Goal: Transaction & Acquisition: Purchase product/service

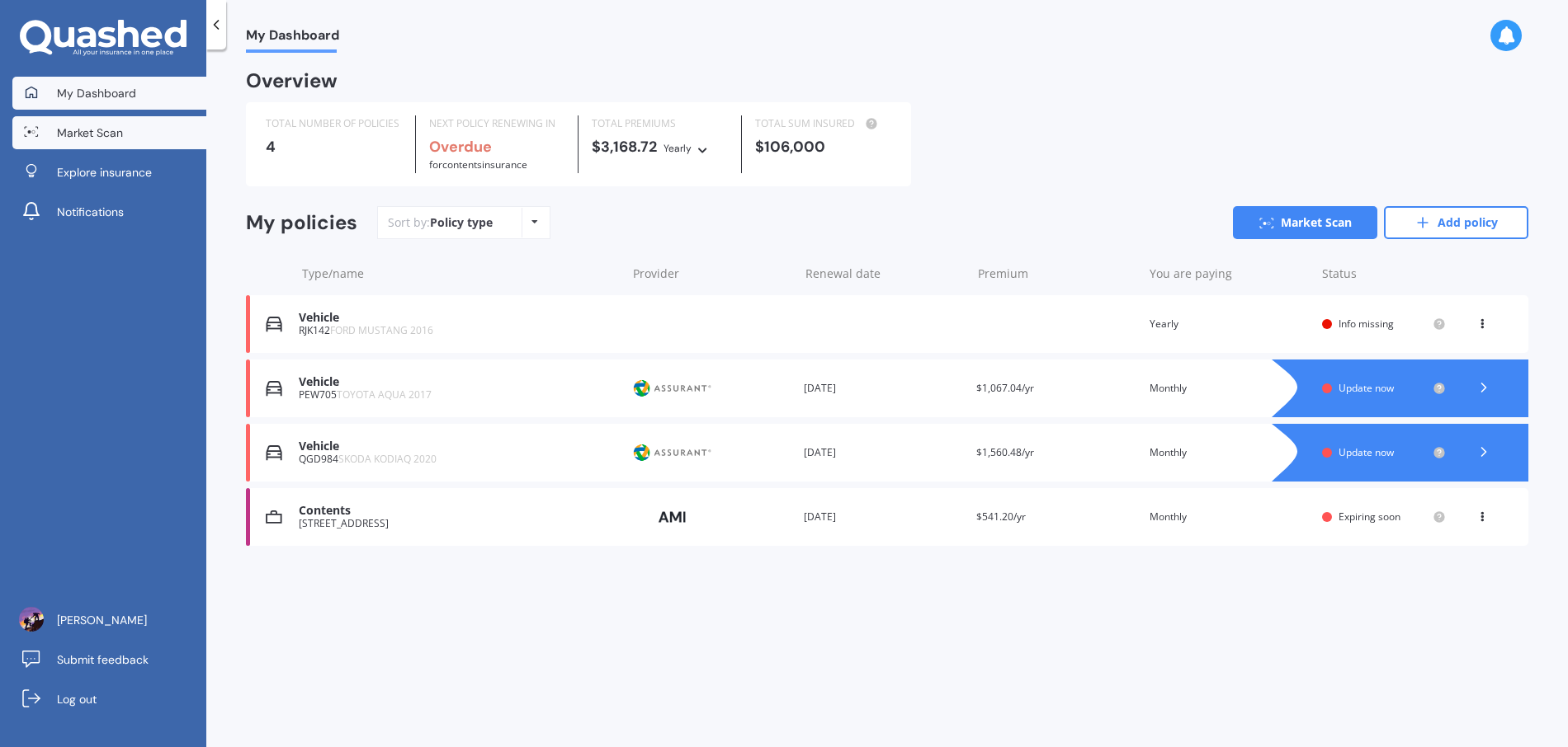
click at [80, 137] on span "Market Scan" at bounding box center [89, 133] width 66 height 17
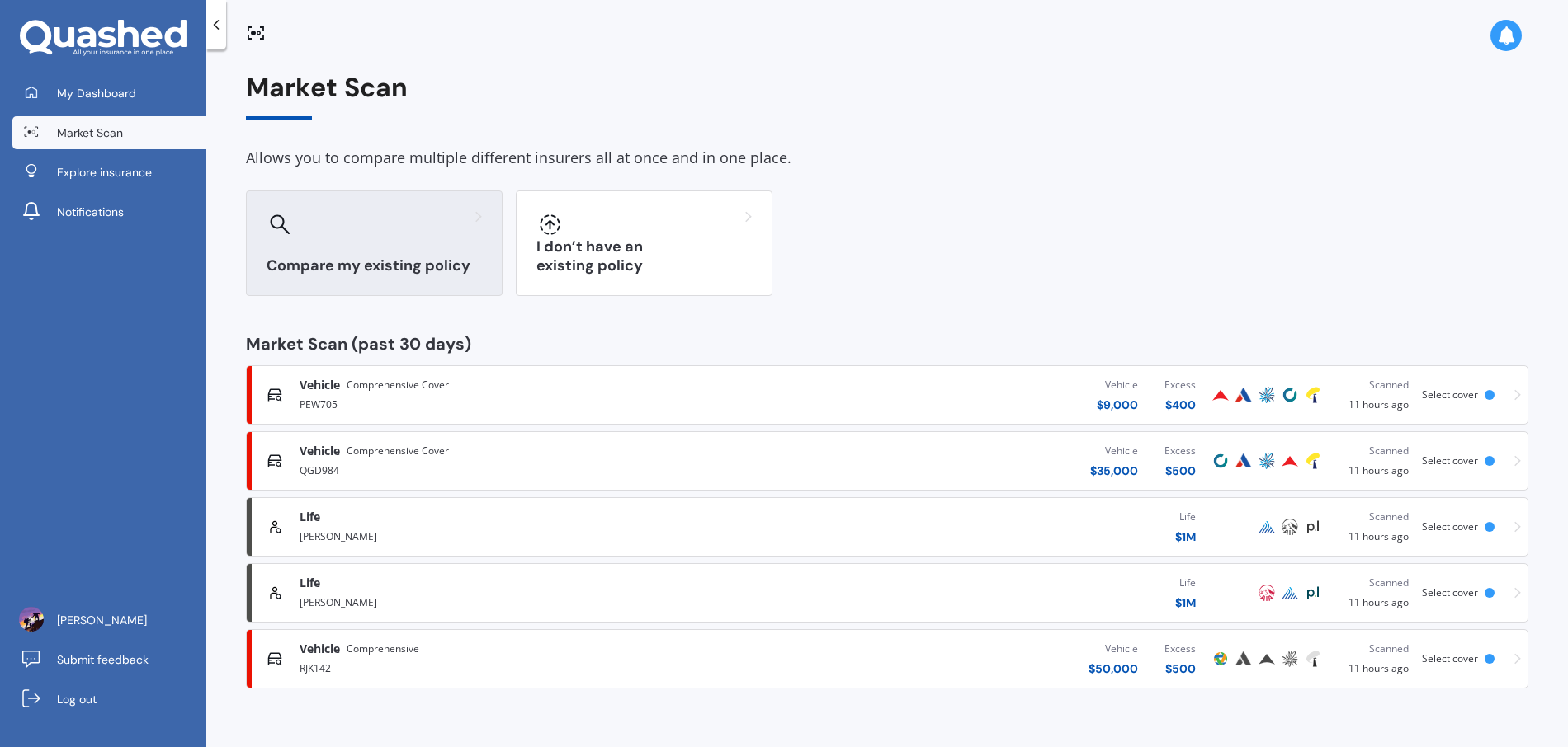
click at [369, 226] on div at bounding box center [374, 224] width 215 height 27
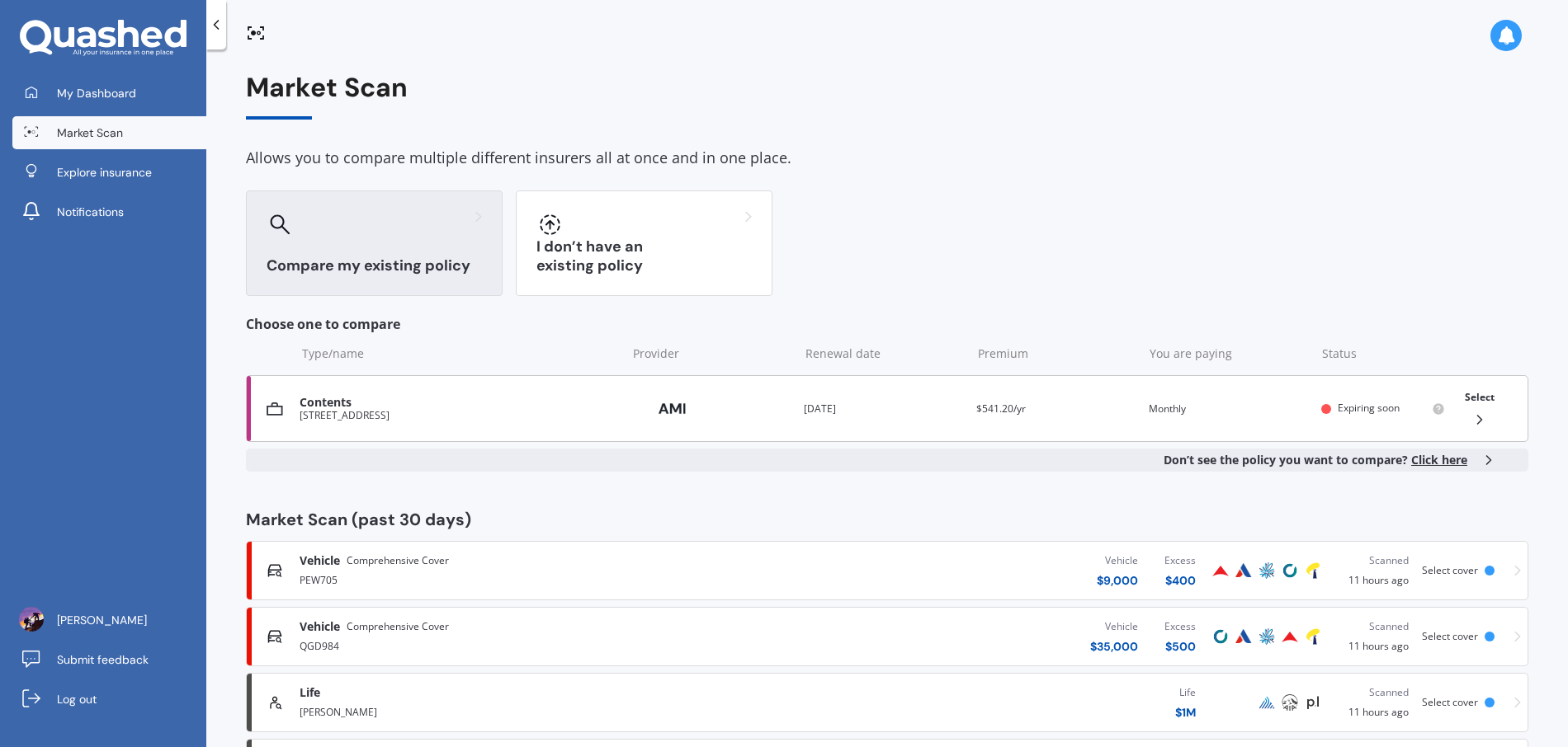
click at [555, 410] on div "15 Drayton Drive, Mount Pleasant, Christchurch 8081" at bounding box center [458, 415] width 318 height 12
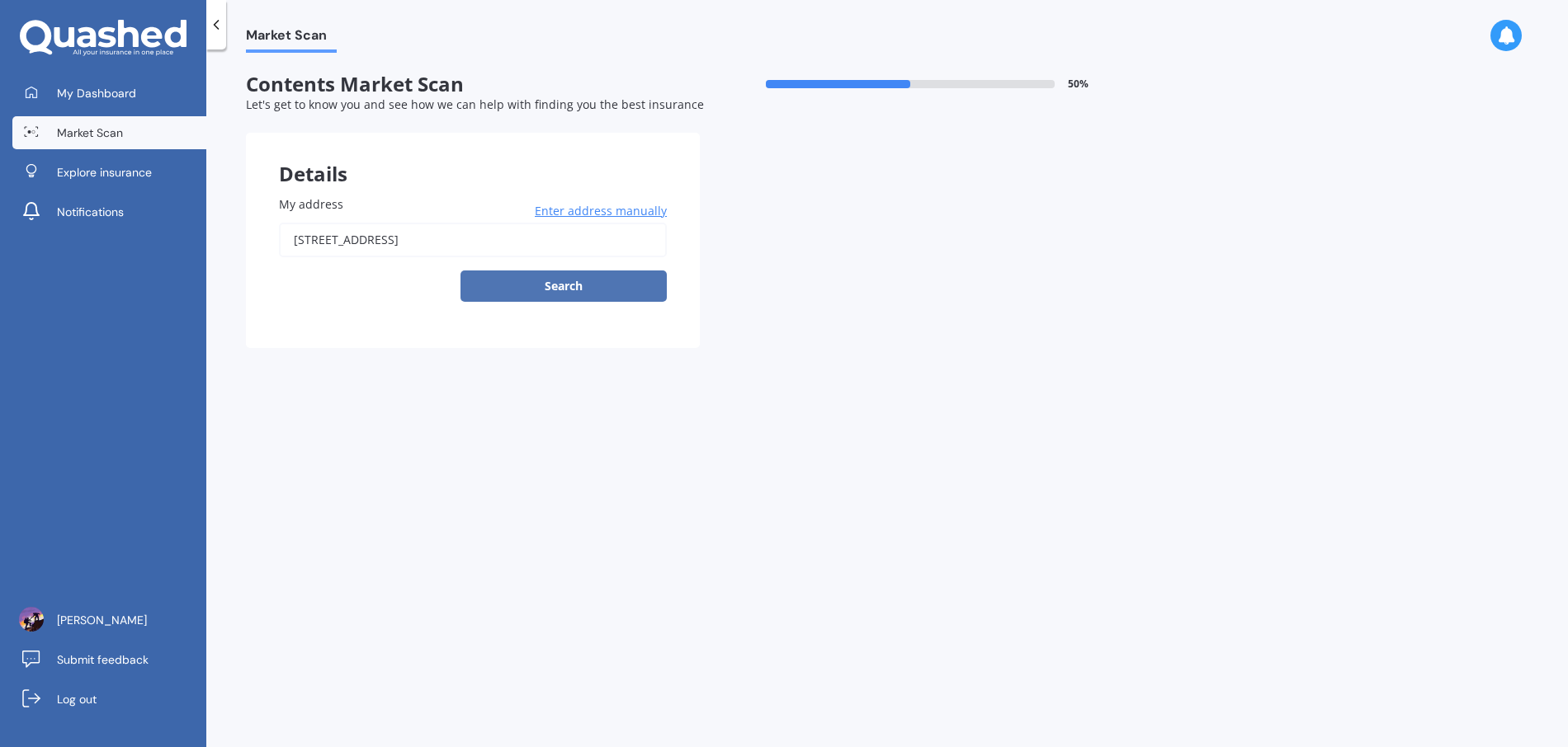
click at [579, 287] on button "Search" at bounding box center [564, 287] width 206 height 32
click at [442, 247] on input "15 Drayton Drive, Mount Pleasant, Christchurch 8081" at bounding box center [473, 240] width 388 height 35
type input "15 Drayton Drive, Mount Pleasant, Christchurch 8081"
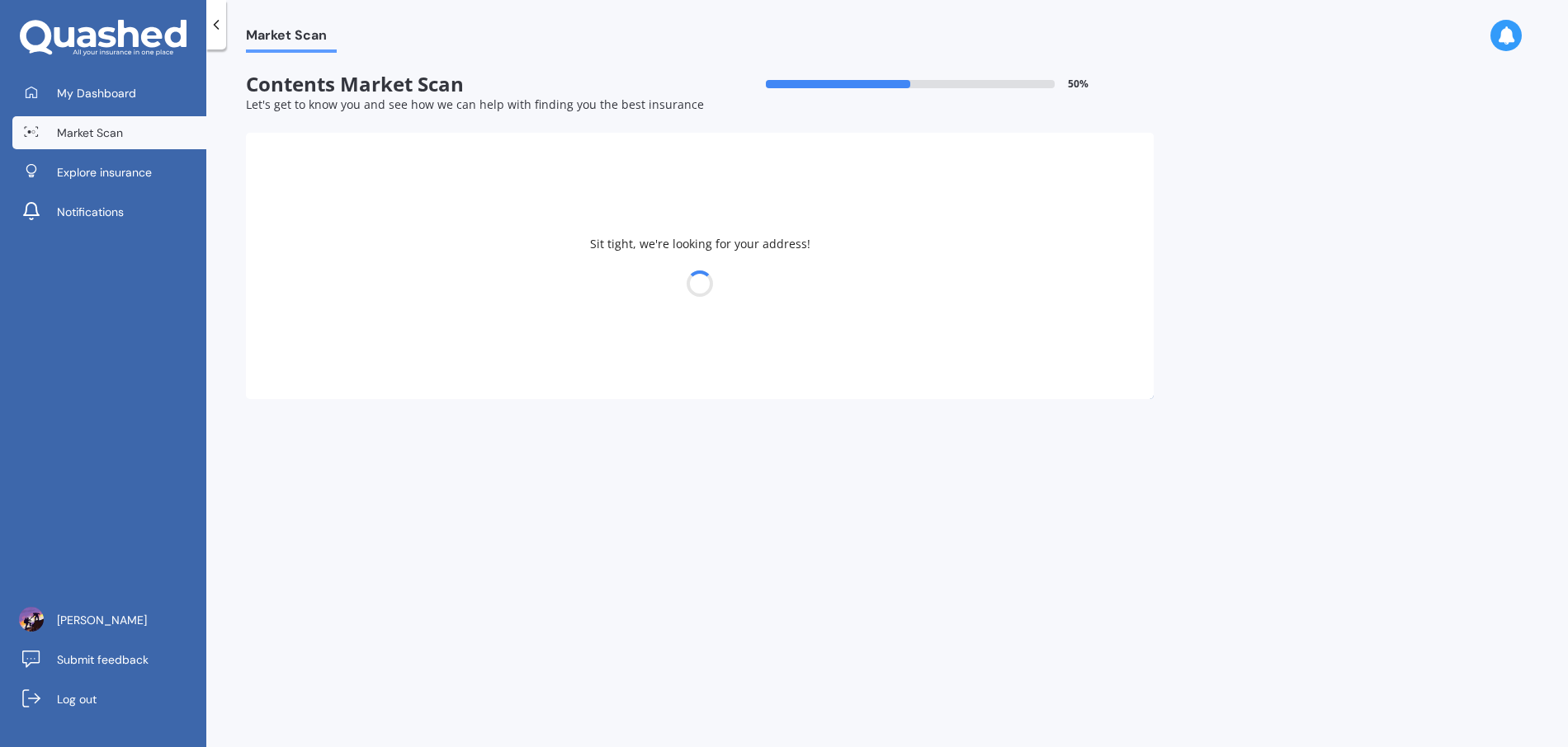
select select "28"
select select "06"
select select "1984"
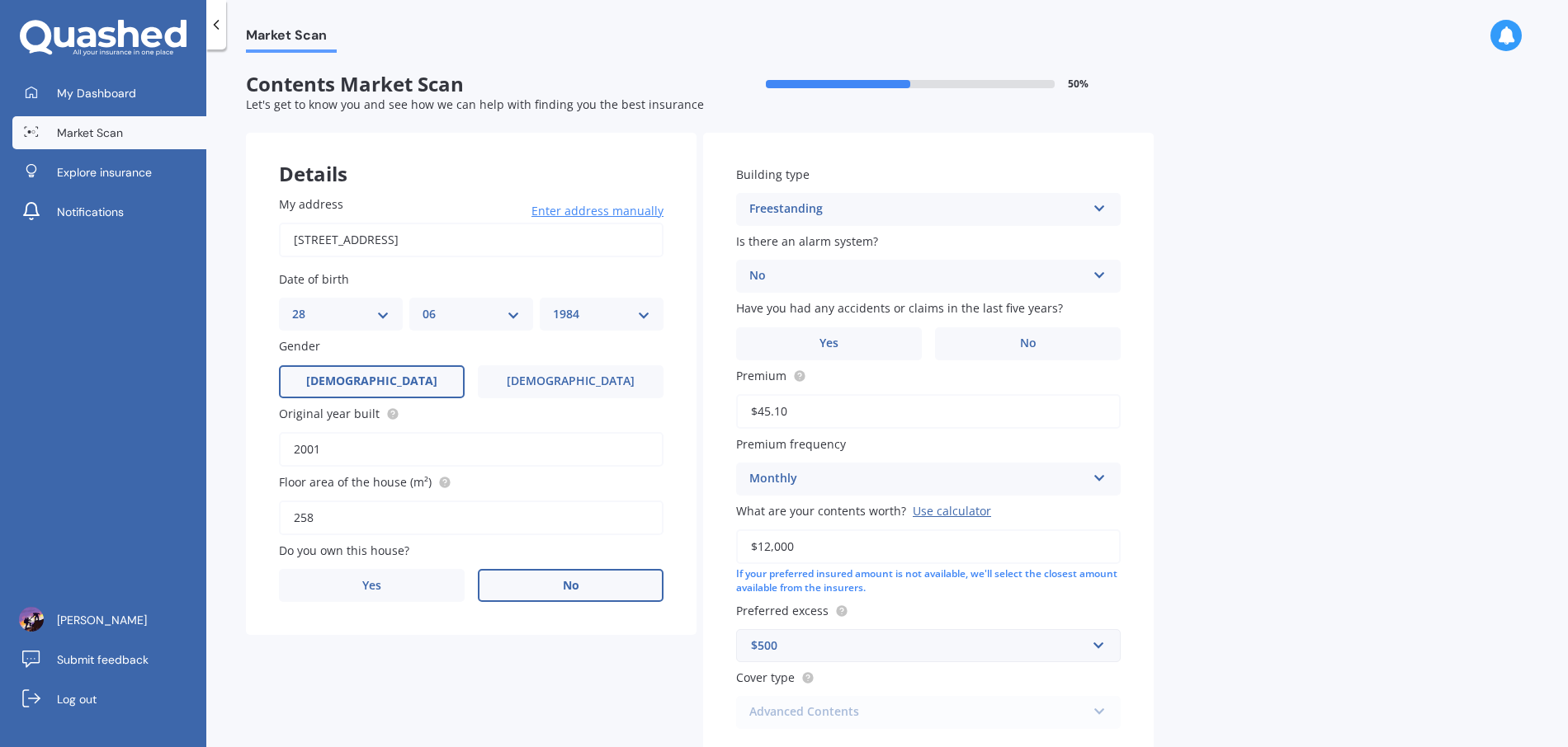
click at [544, 583] on label "No" at bounding box center [570, 586] width 185 height 33
click at [0, 0] on input "No" at bounding box center [0, 0] width 0 height 0
click at [425, 658] on div "Select occupant" at bounding box center [460, 653] width 337 height 20
click at [390, 680] on div "Tenant" at bounding box center [471, 686] width 383 height 30
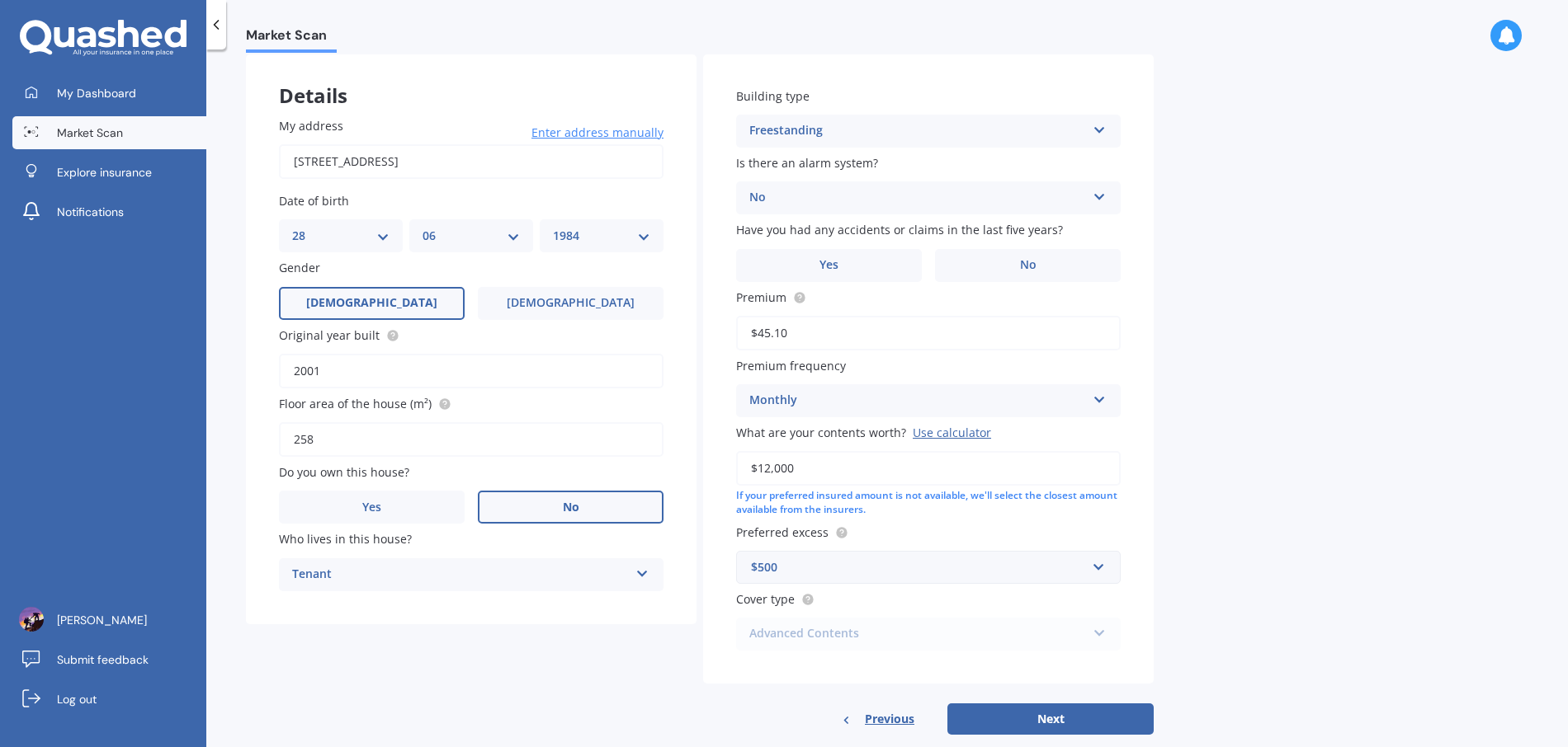
scroll to position [109, 0]
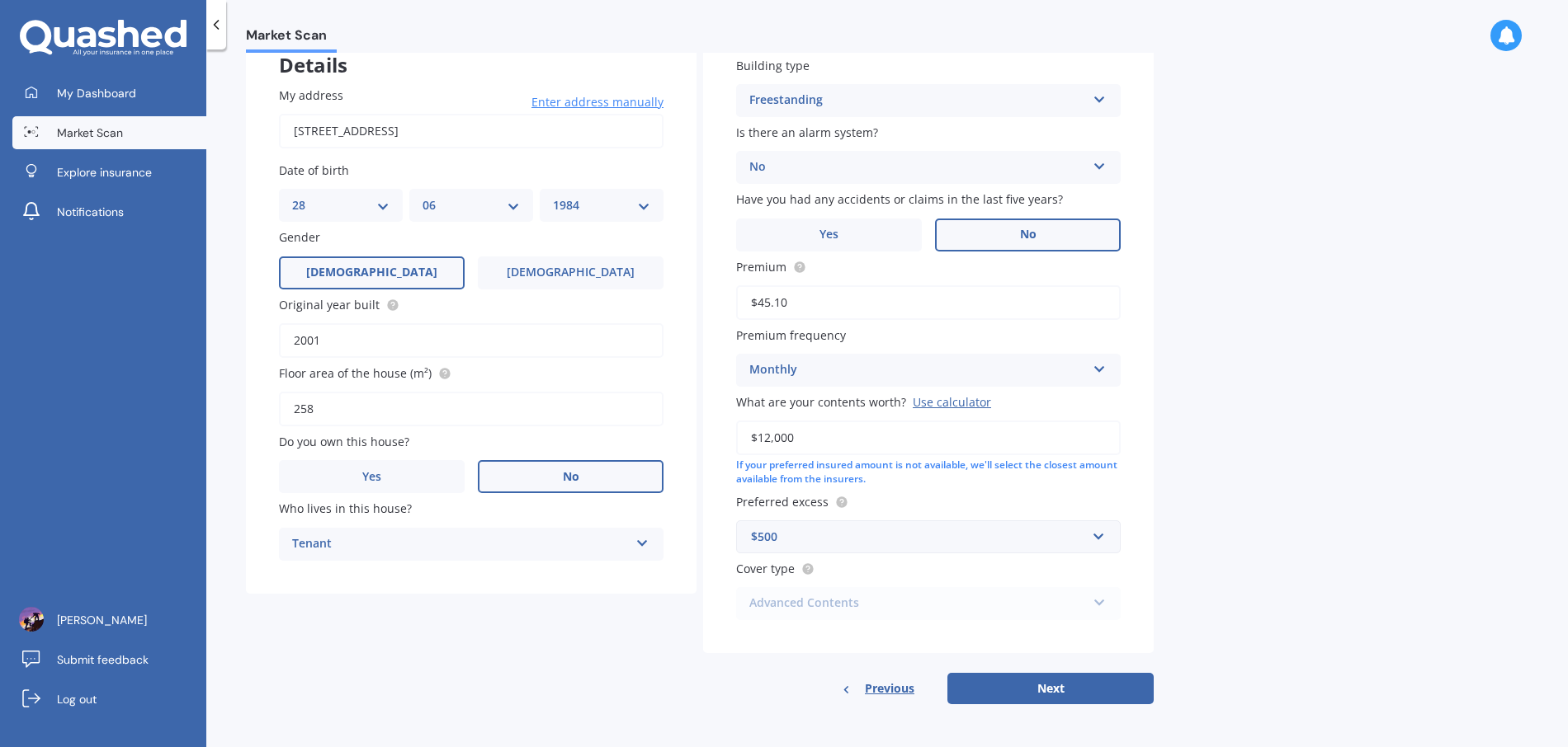
click at [1023, 224] on label "No" at bounding box center [1028, 235] width 185 height 33
click at [0, 0] on input "No" at bounding box center [0, 0] width 0 height 0
click at [1044, 679] on button "Next" at bounding box center [1051, 689] width 206 height 32
select select "28"
select select "06"
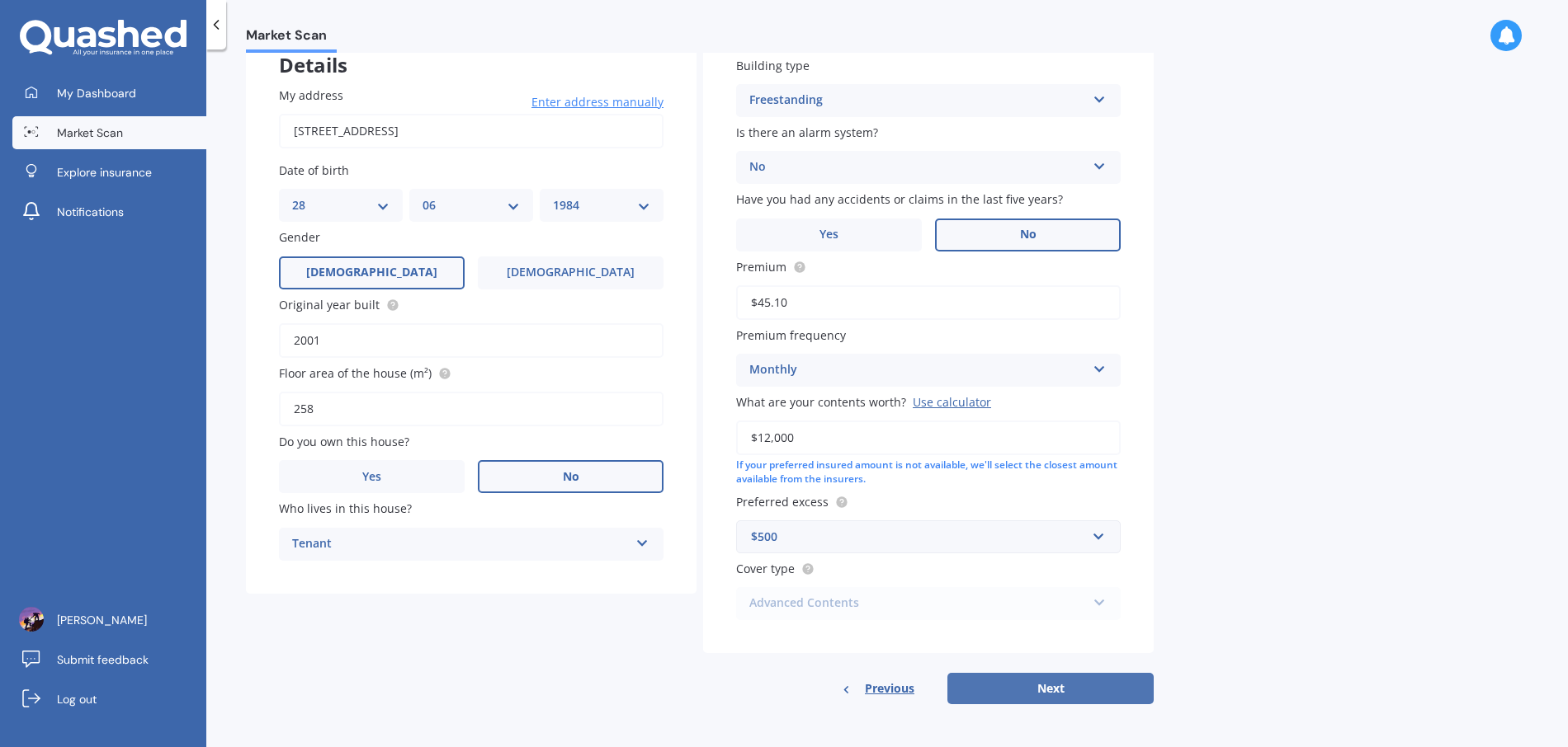
select select "1984"
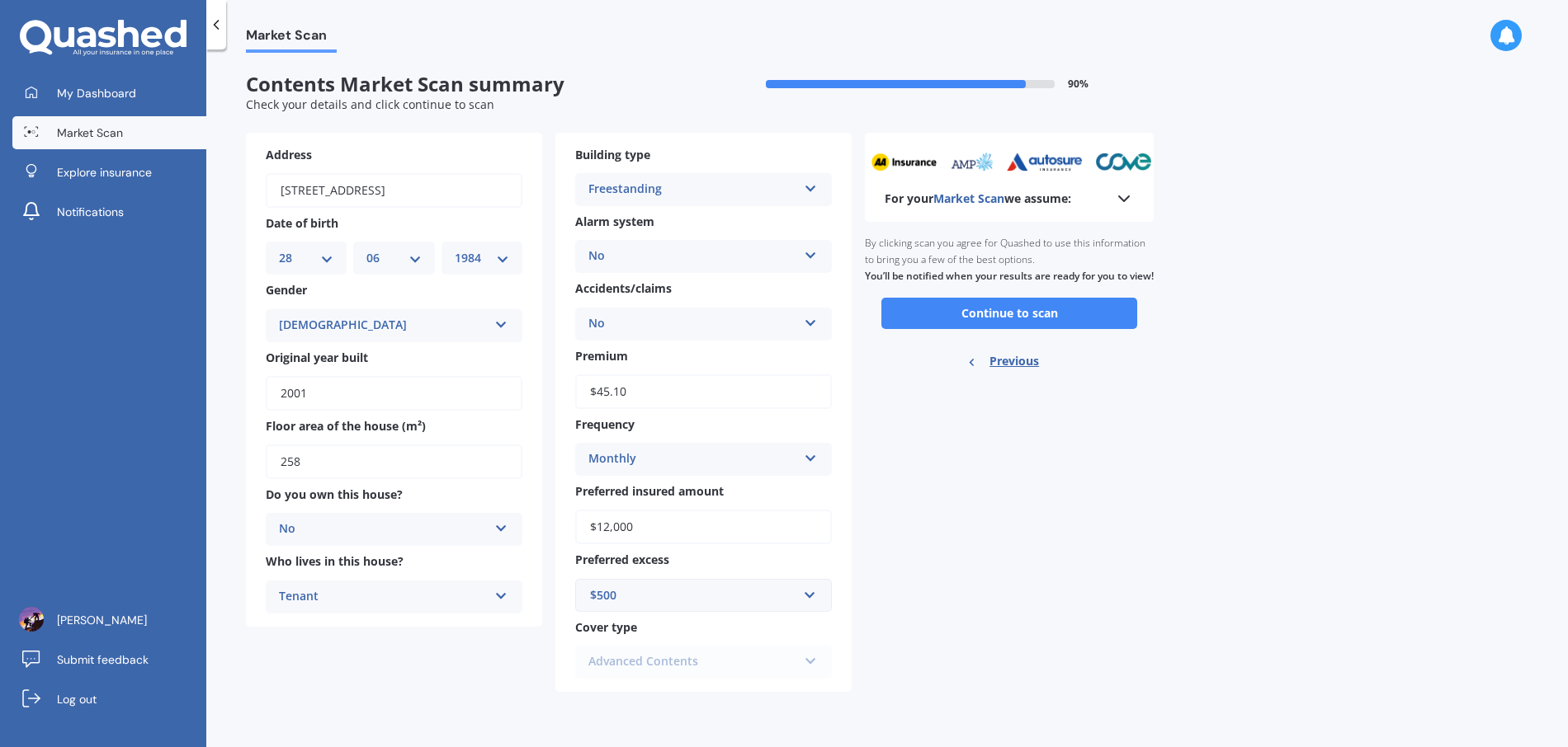
scroll to position [0, 0]
click at [989, 329] on button "Continue to scan" at bounding box center [1009, 313] width 256 height 32
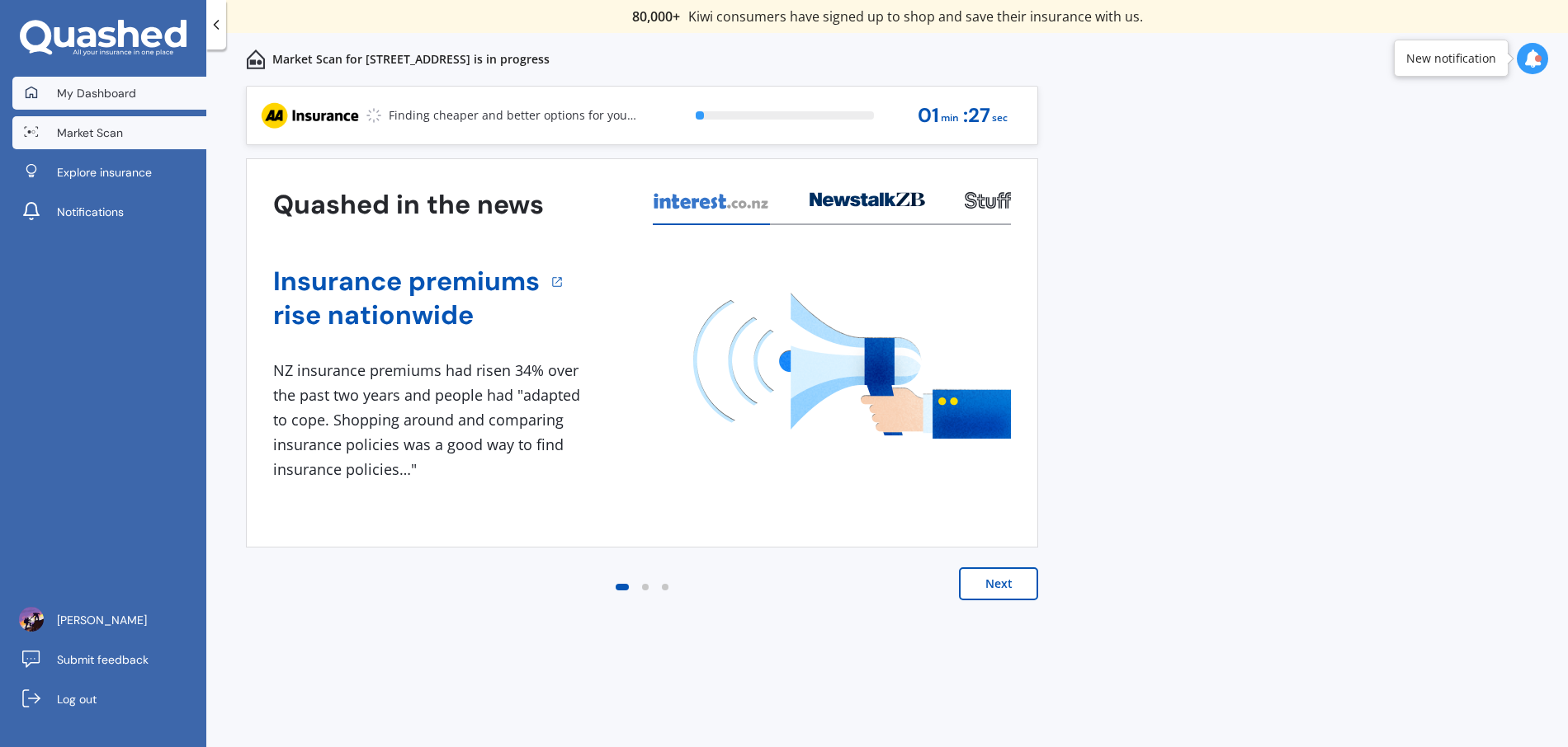
click at [93, 99] on span "My Dashboard" at bounding box center [96, 93] width 79 height 17
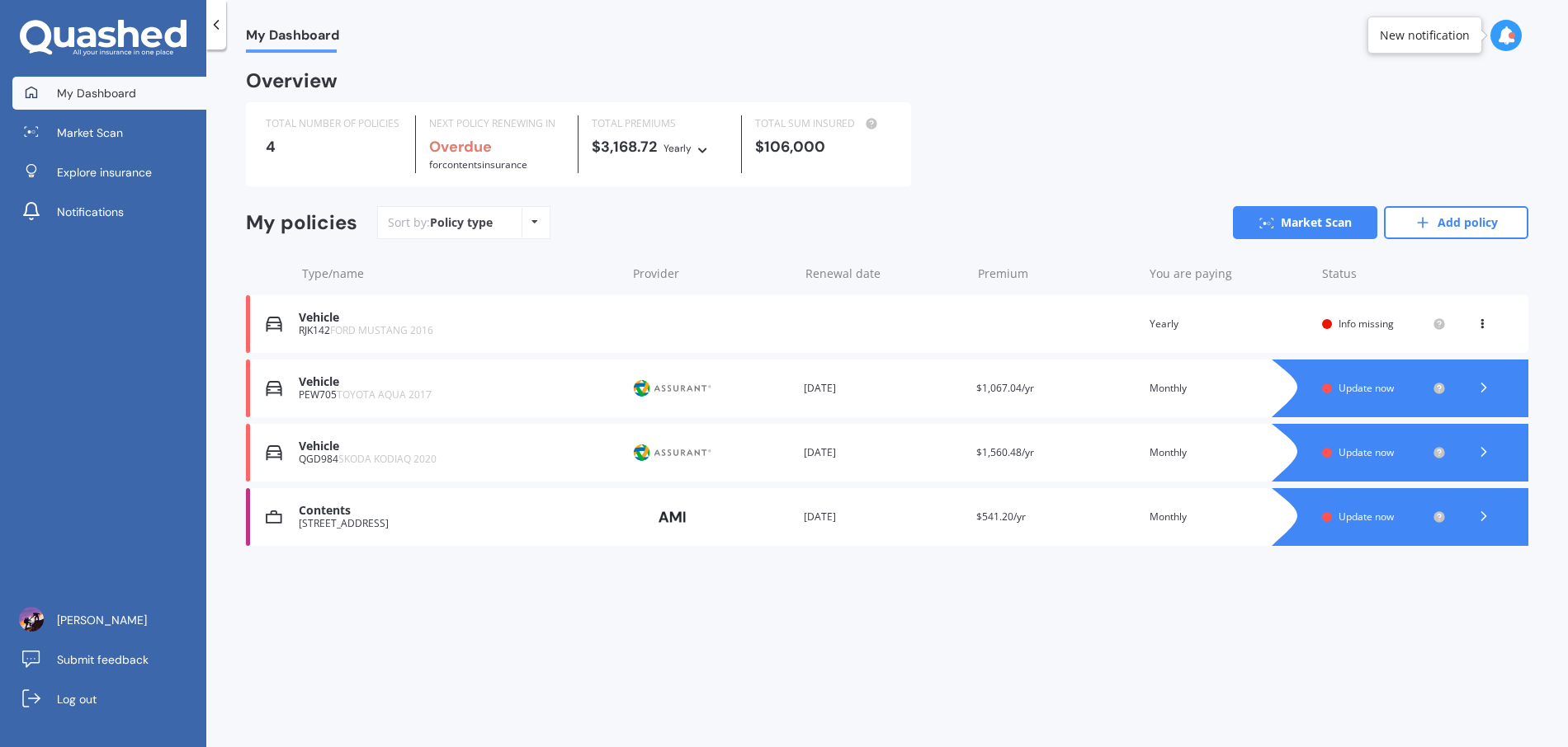
click at [564, 329] on div "RJK142 FORD MUSTANG 2016" at bounding box center [458, 331] width 319 height 12
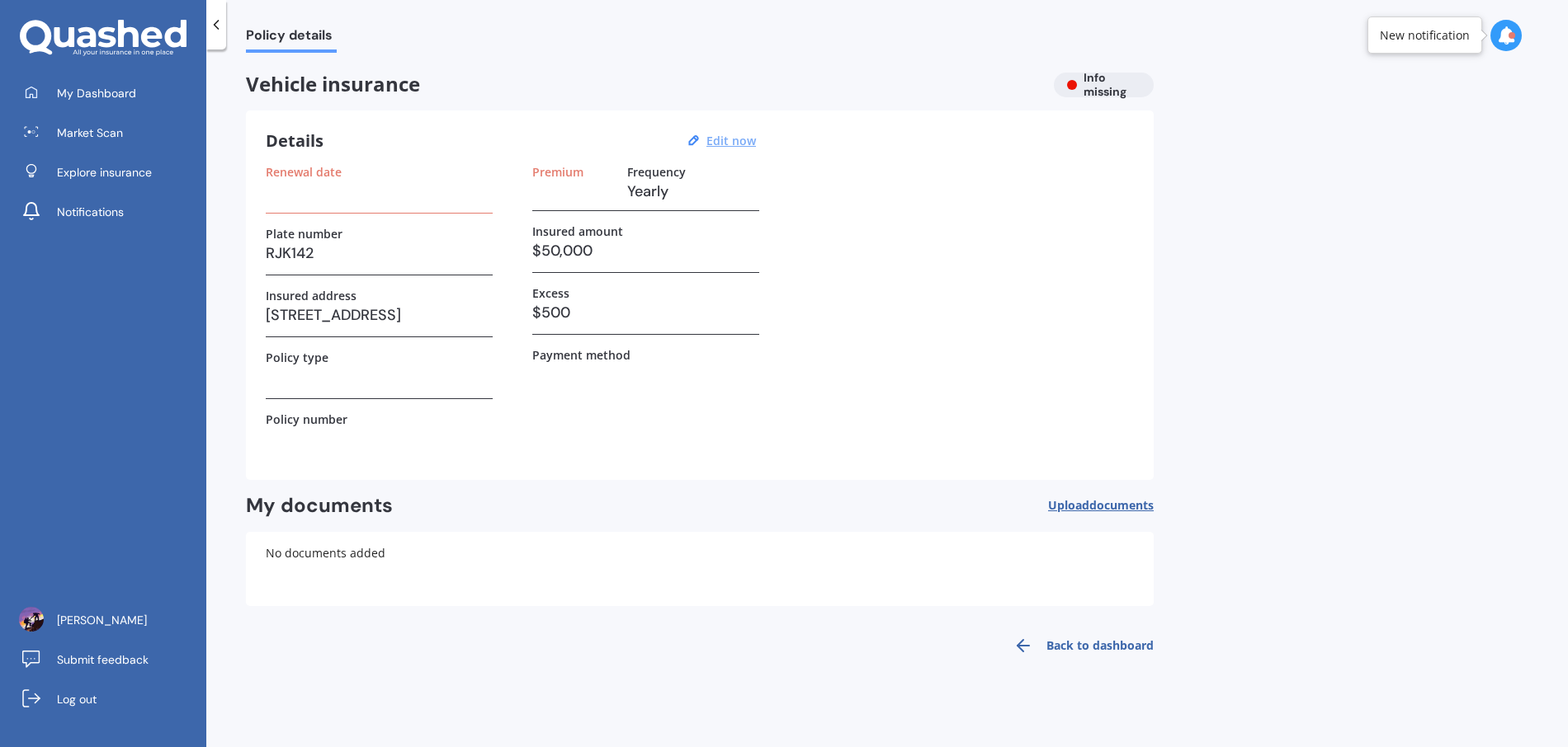
click at [728, 138] on u "Edit now" at bounding box center [732, 140] width 50 height 16
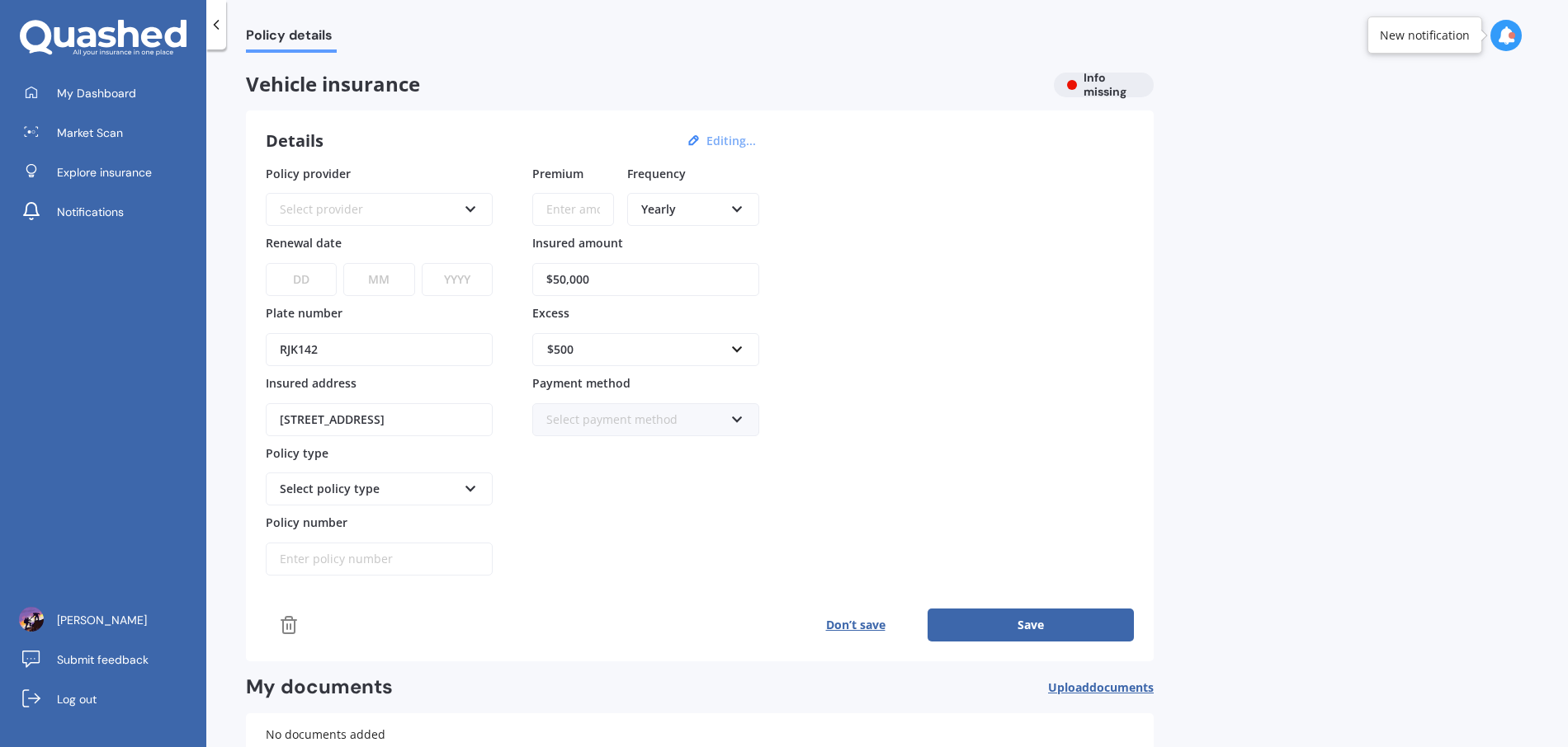
drag, startPoint x: 599, startPoint y: 278, endPoint x: 555, endPoint y: 277, distance: 44.0
click at [555, 277] on input "$50,000" at bounding box center [645, 280] width 227 height 33
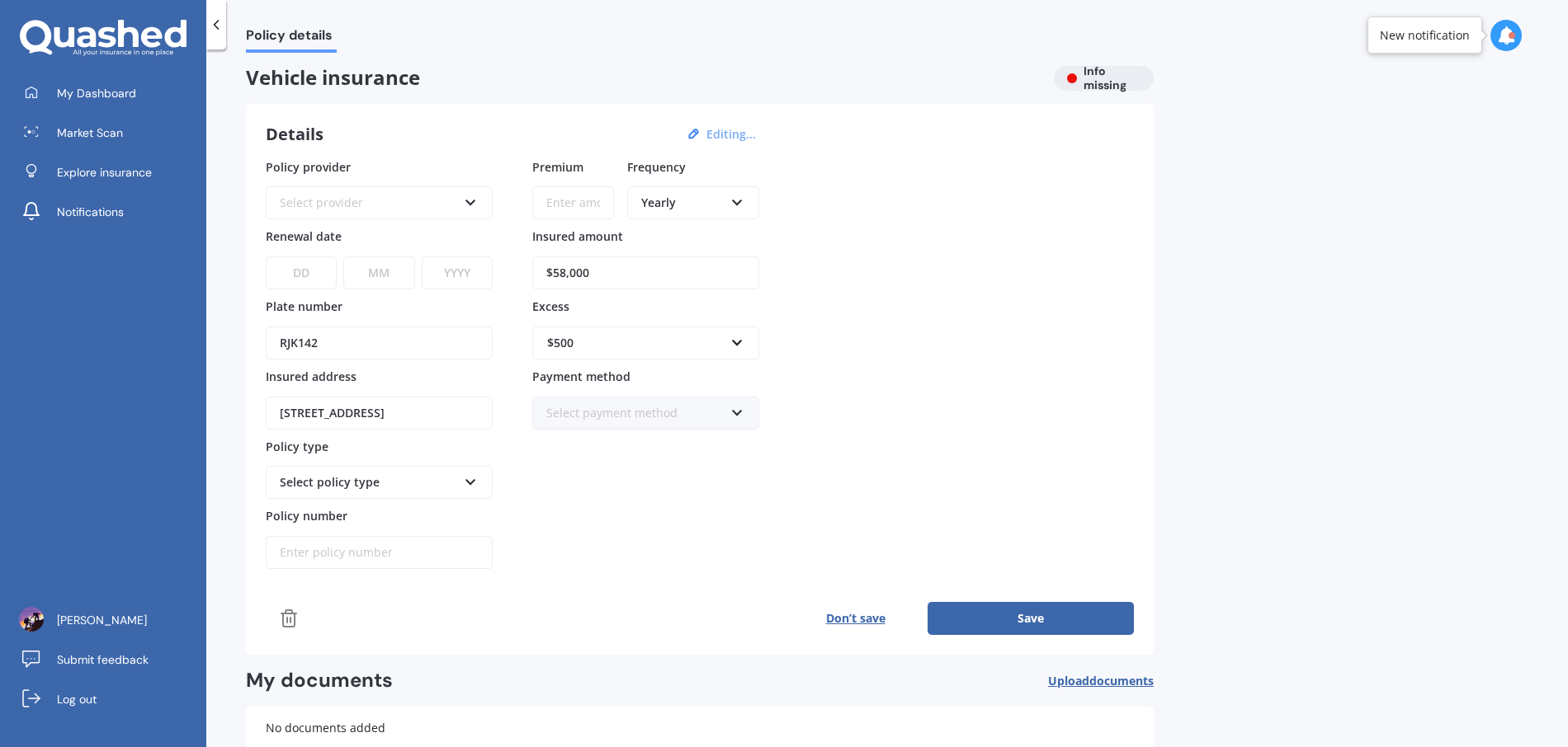
type input "$58,000"
click at [326, 488] on div "Select policy type" at bounding box center [367, 483] width 177 height 18
click at [349, 484] on div "Select policy type" at bounding box center [367, 483] width 177 height 18
click at [349, 202] on div "Select provider" at bounding box center [367, 203] width 177 height 18
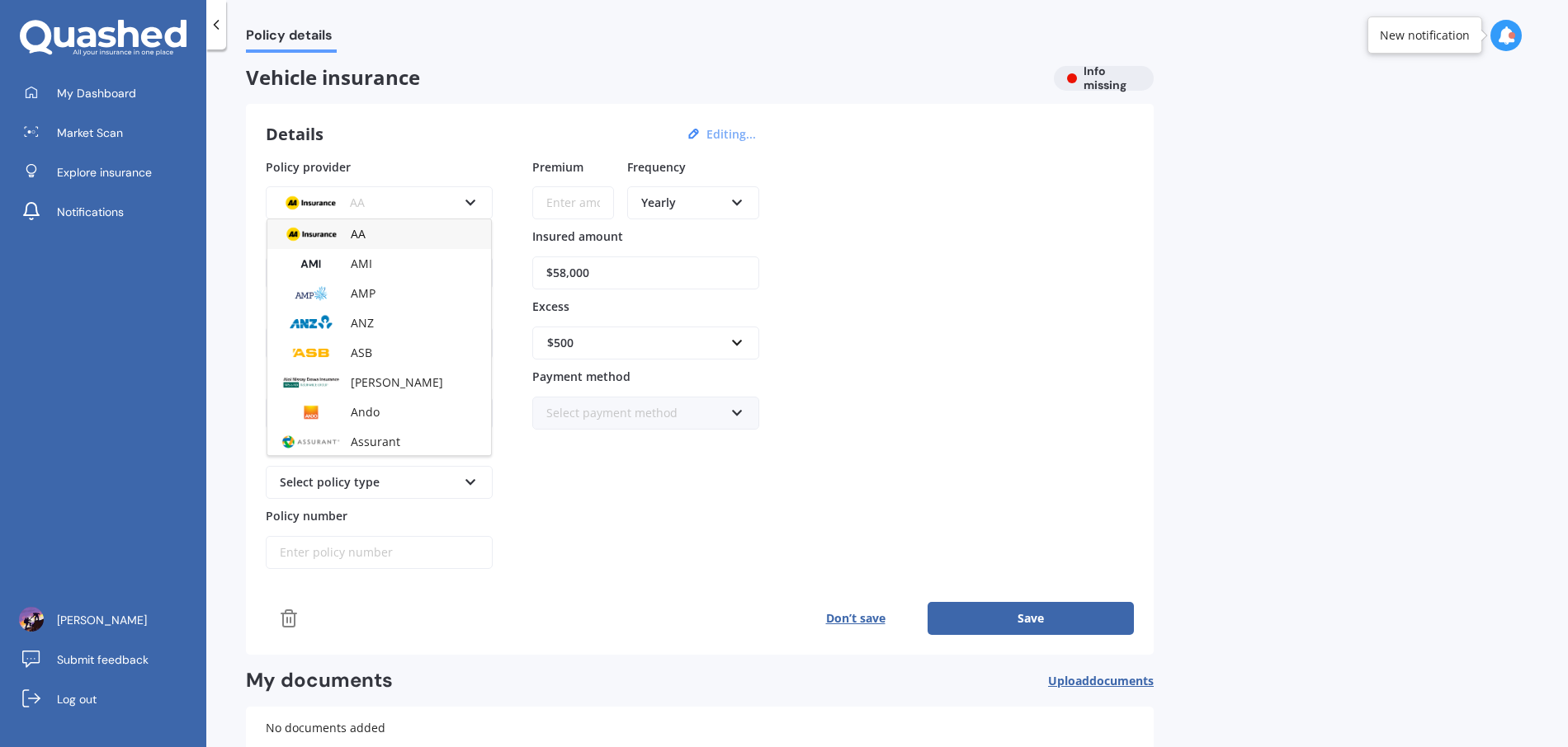
click at [349, 202] on div "AA" at bounding box center [367, 203] width 177 height 18
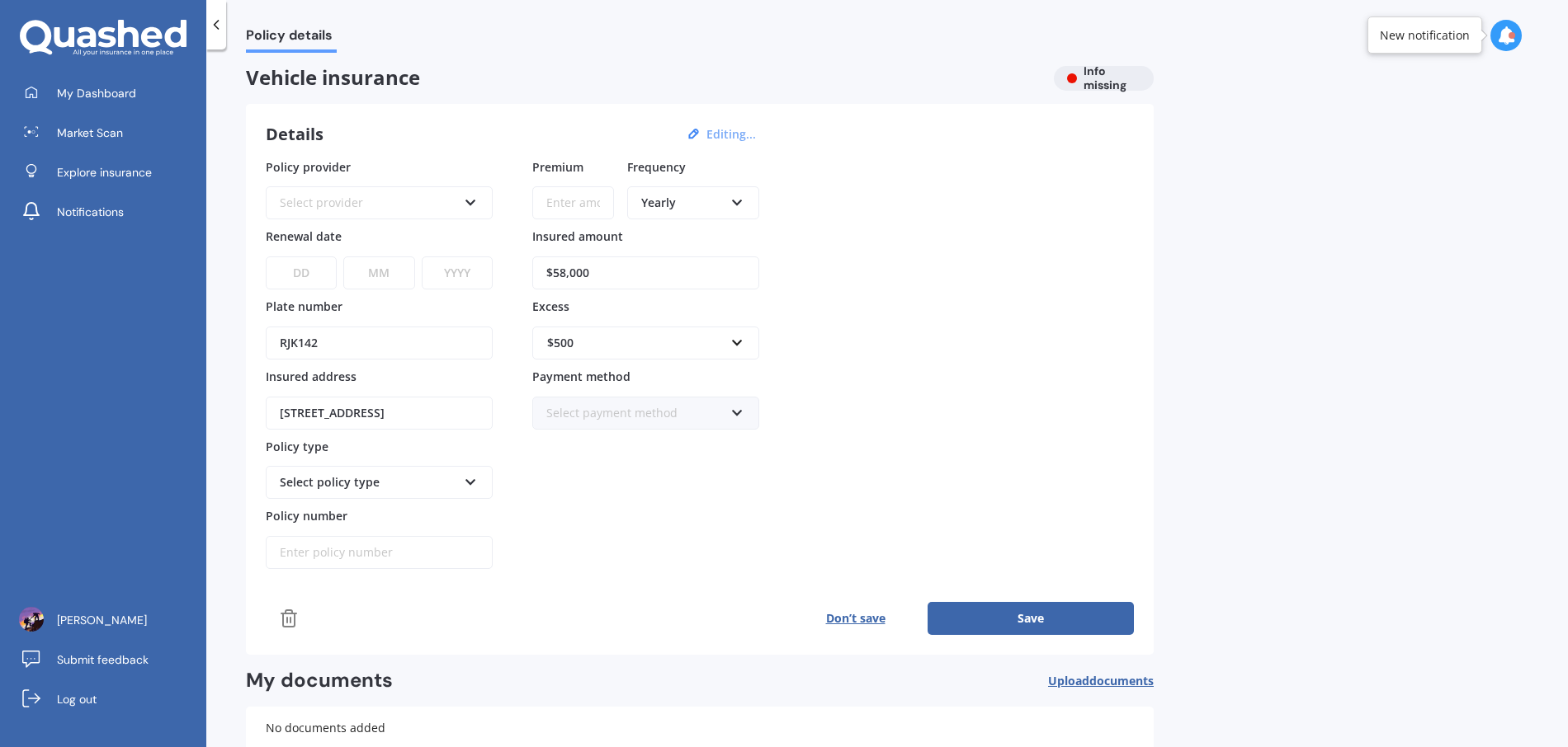
scroll to position [0, 0]
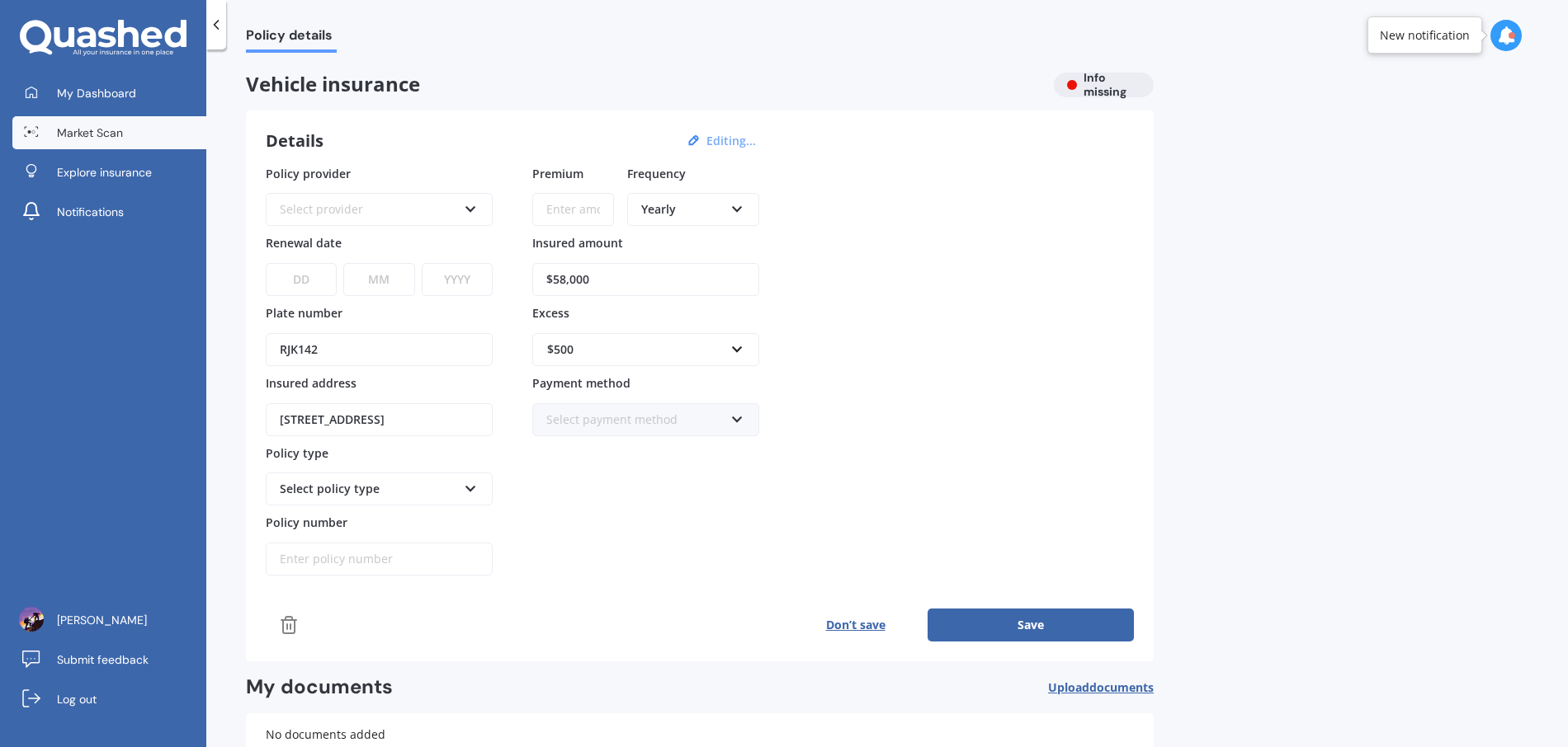
click at [130, 130] on link "Market Scan" at bounding box center [109, 133] width 194 height 33
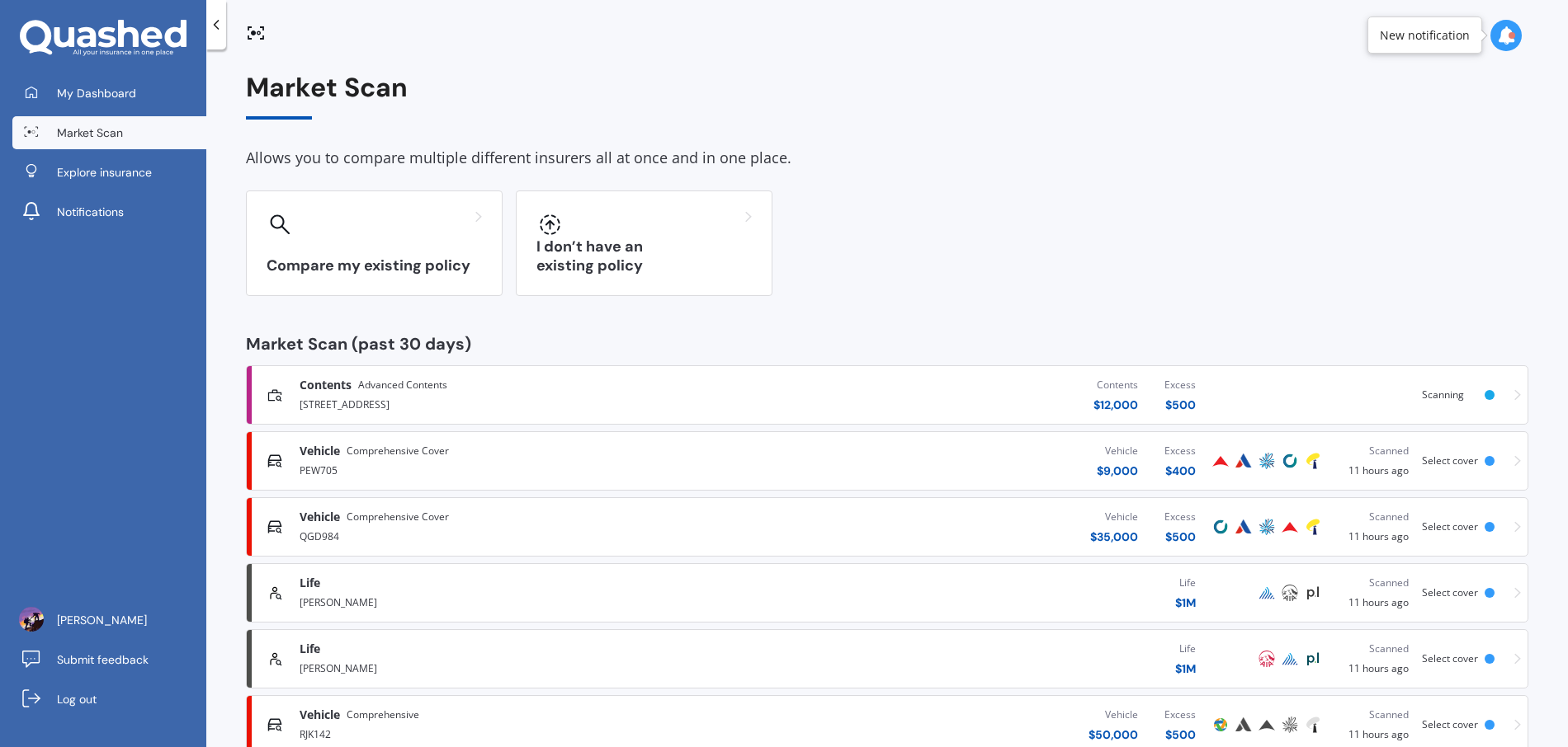
scroll to position [44, 0]
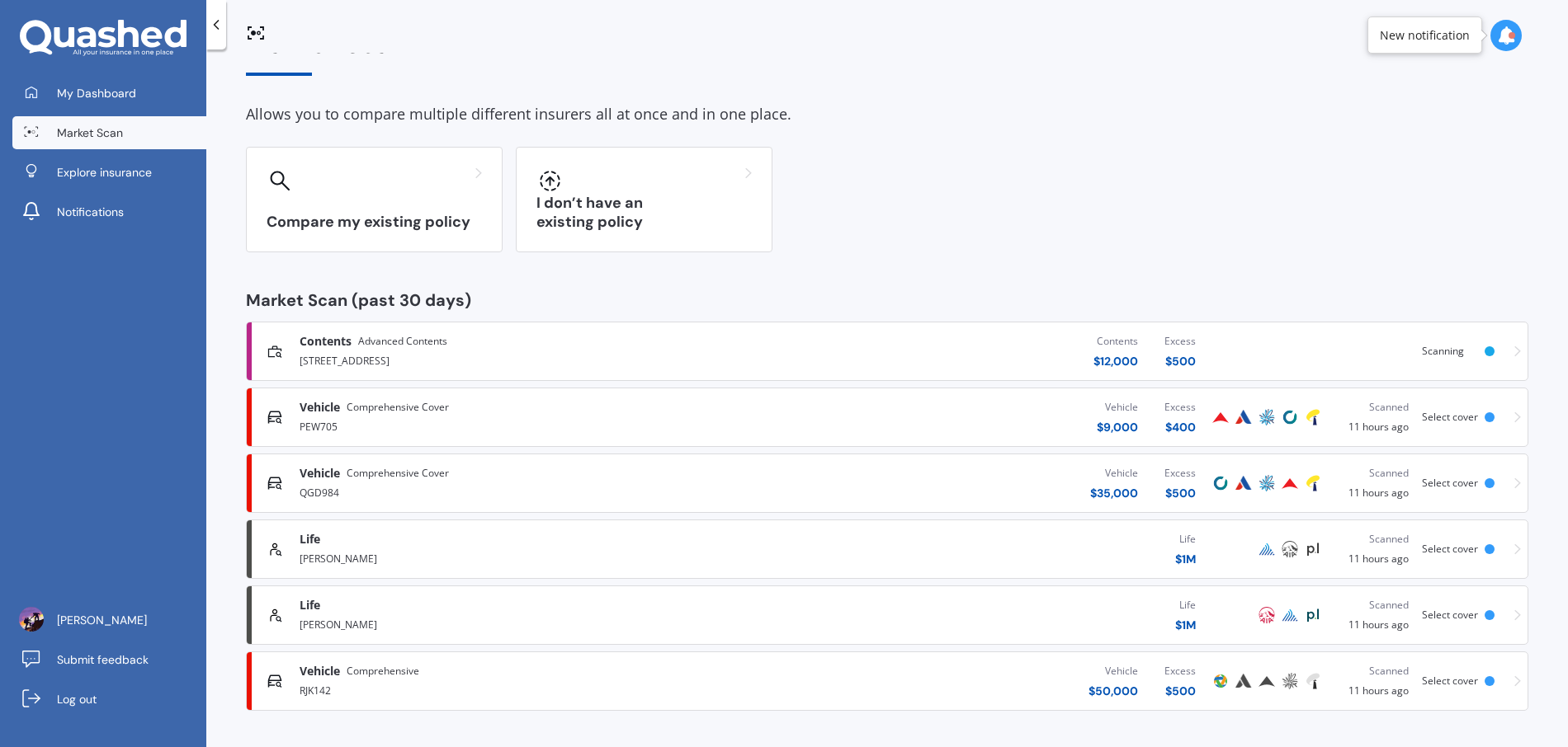
click at [911, 675] on div "Vehicle $ 50,000 Excess $ 500" at bounding box center [973, 681] width 471 height 50
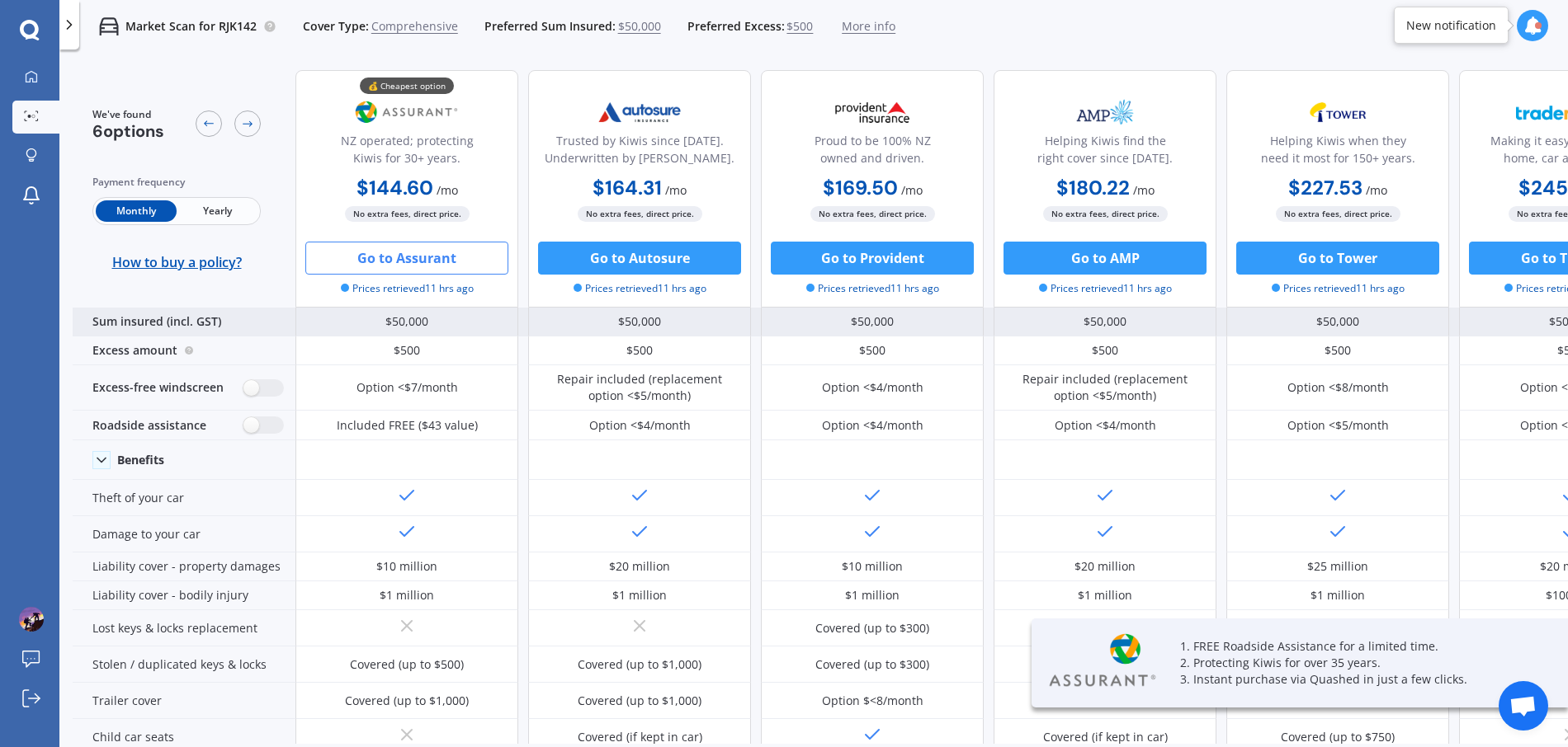
click at [415, 322] on div "$50,000" at bounding box center [407, 322] width 223 height 29
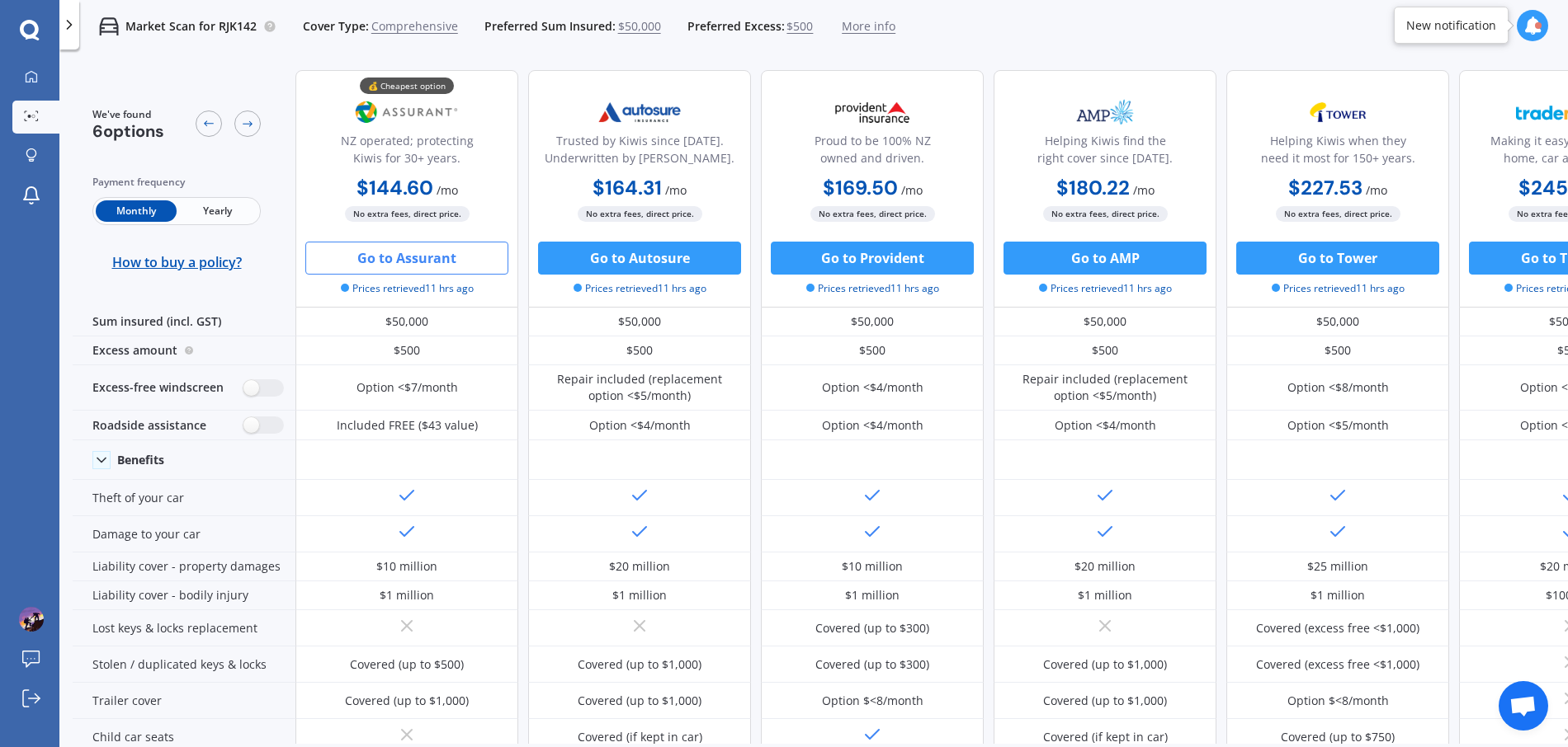
click at [650, 22] on span "$50,000" at bounding box center [639, 27] width 43 height 17
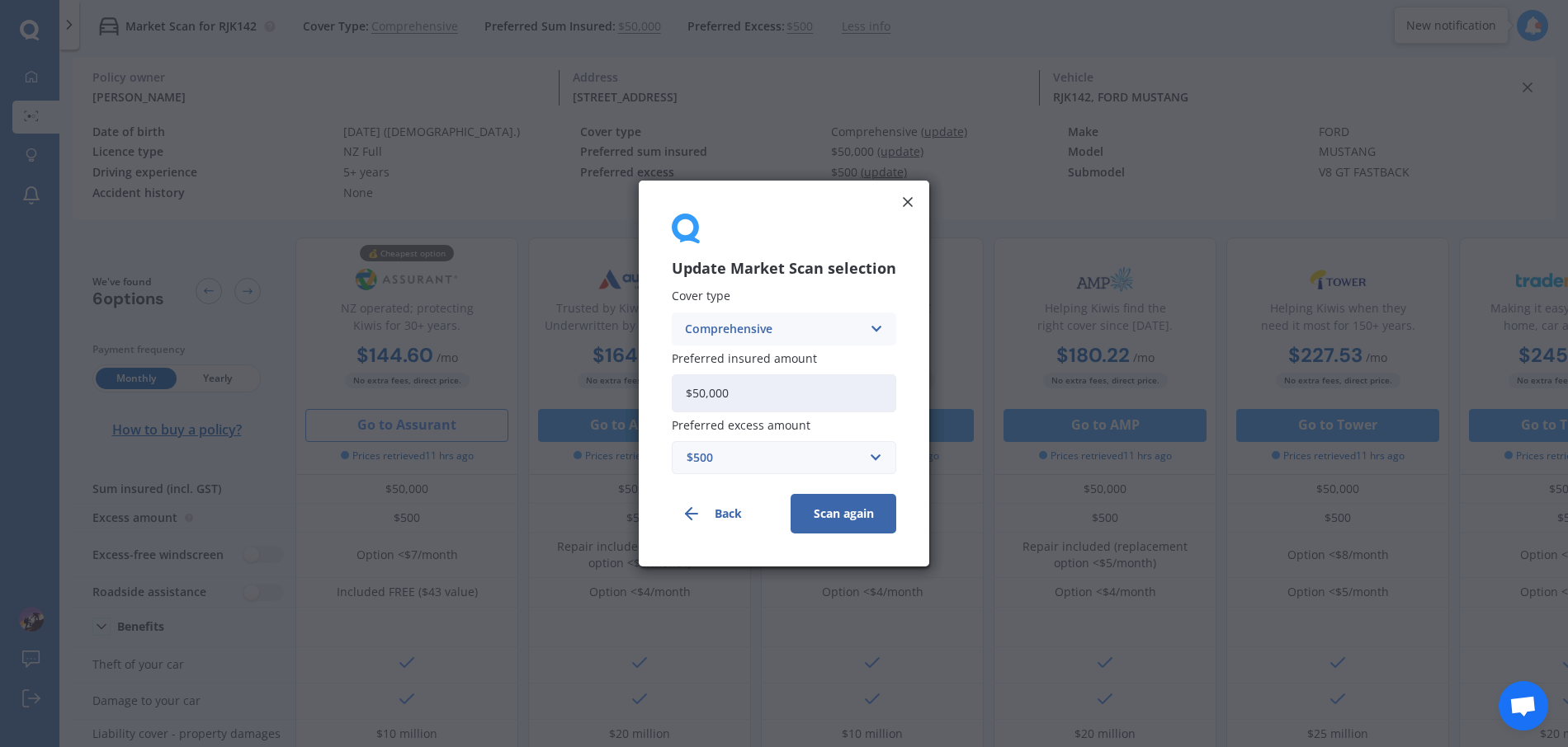
drag, startPoint x: 753, startPoint y: 387, endPoint x: 718, endPoint y: 390, distance: 35.1
click at [715, 390] on input "$50,000" at bounding box center [784, 394] width 224 height 38
type input "$5"
type input "$60,000"
click at [852, 510] on button "Scan again" at bounding box center [843, 514] width 106 height 40
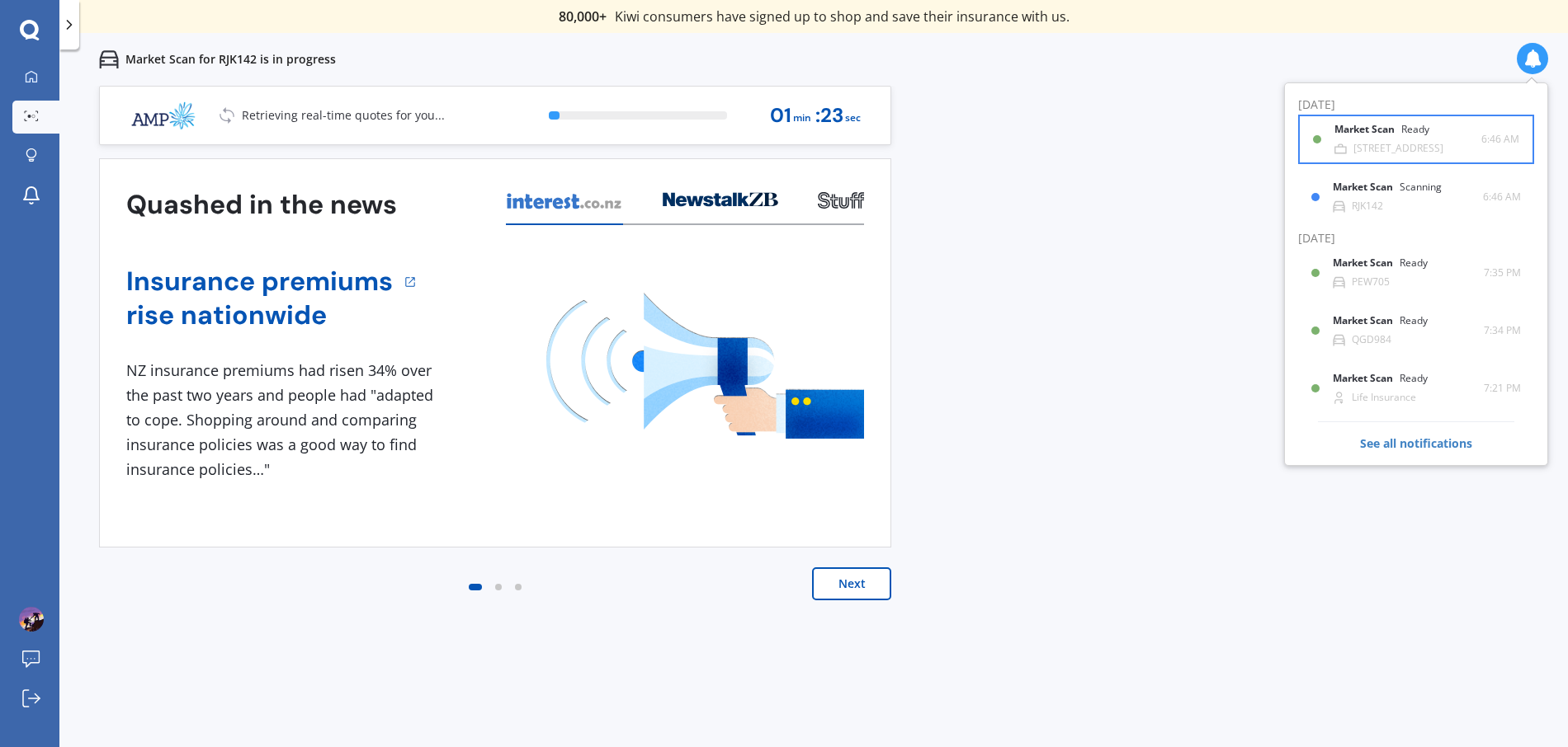
click at [1375, 124] on b "Market Scan" at bounding box center [1368, 130] width 67 height 12
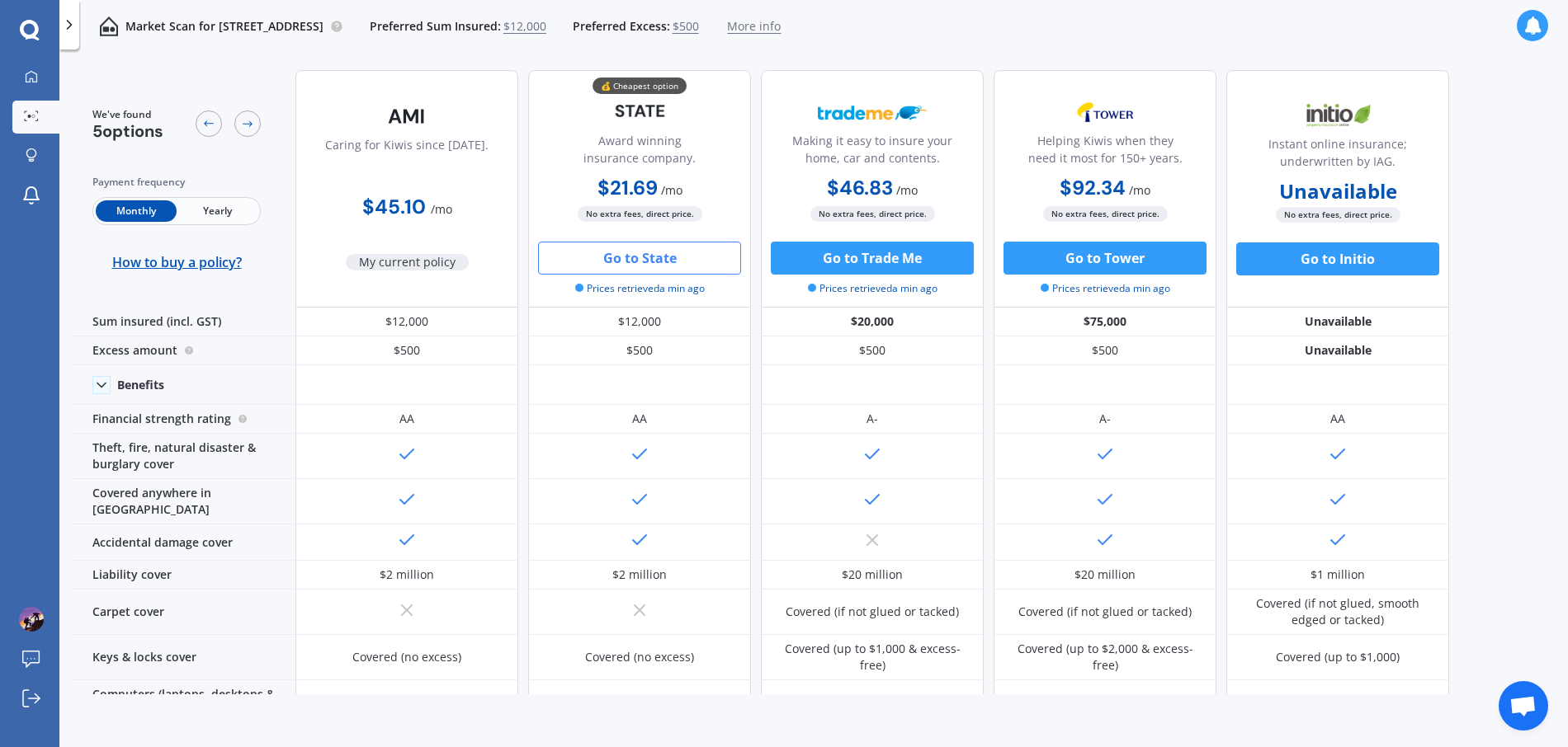
click at [634, 255] on button "Go to State" at bounding box center [639, 258] width 203 height 33
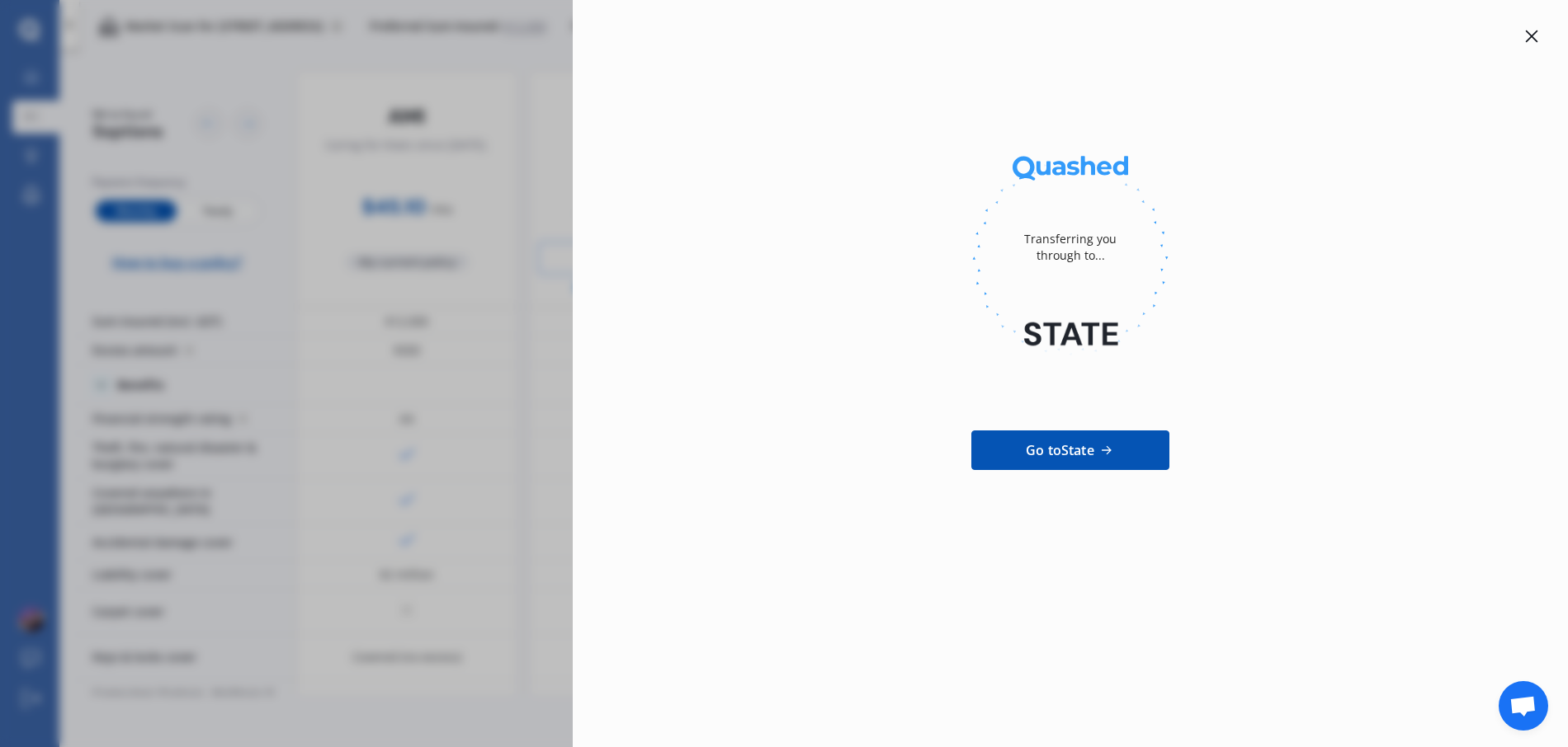
click at [1540, 32] on div at bounding box center [1531, 37] width 20 height 20
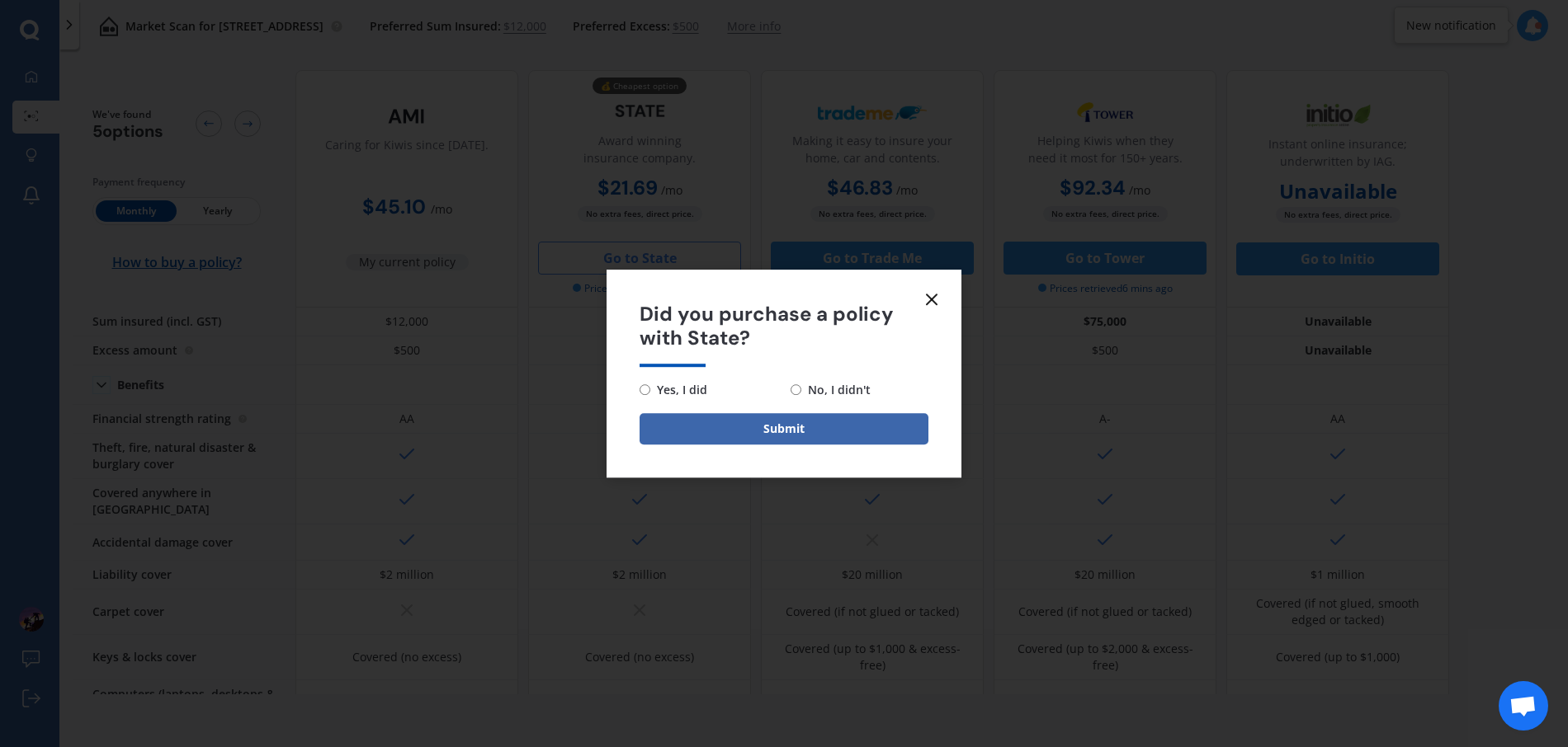
click at [931, 296] on icon at bounding box center [932, 299] width 20 height 20
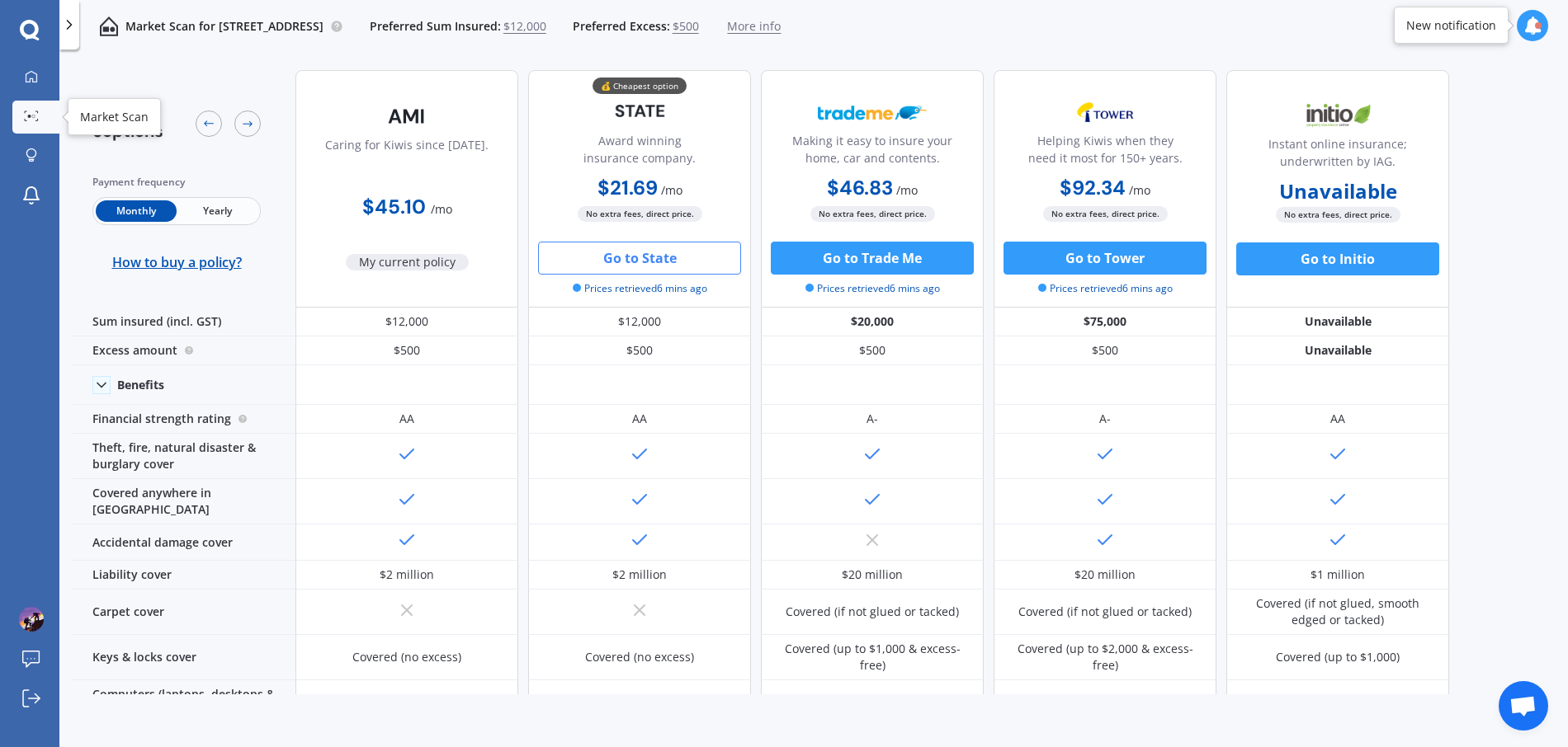
click at [37, 116] on icon at bounding box center [32, 115] width 15 height 11
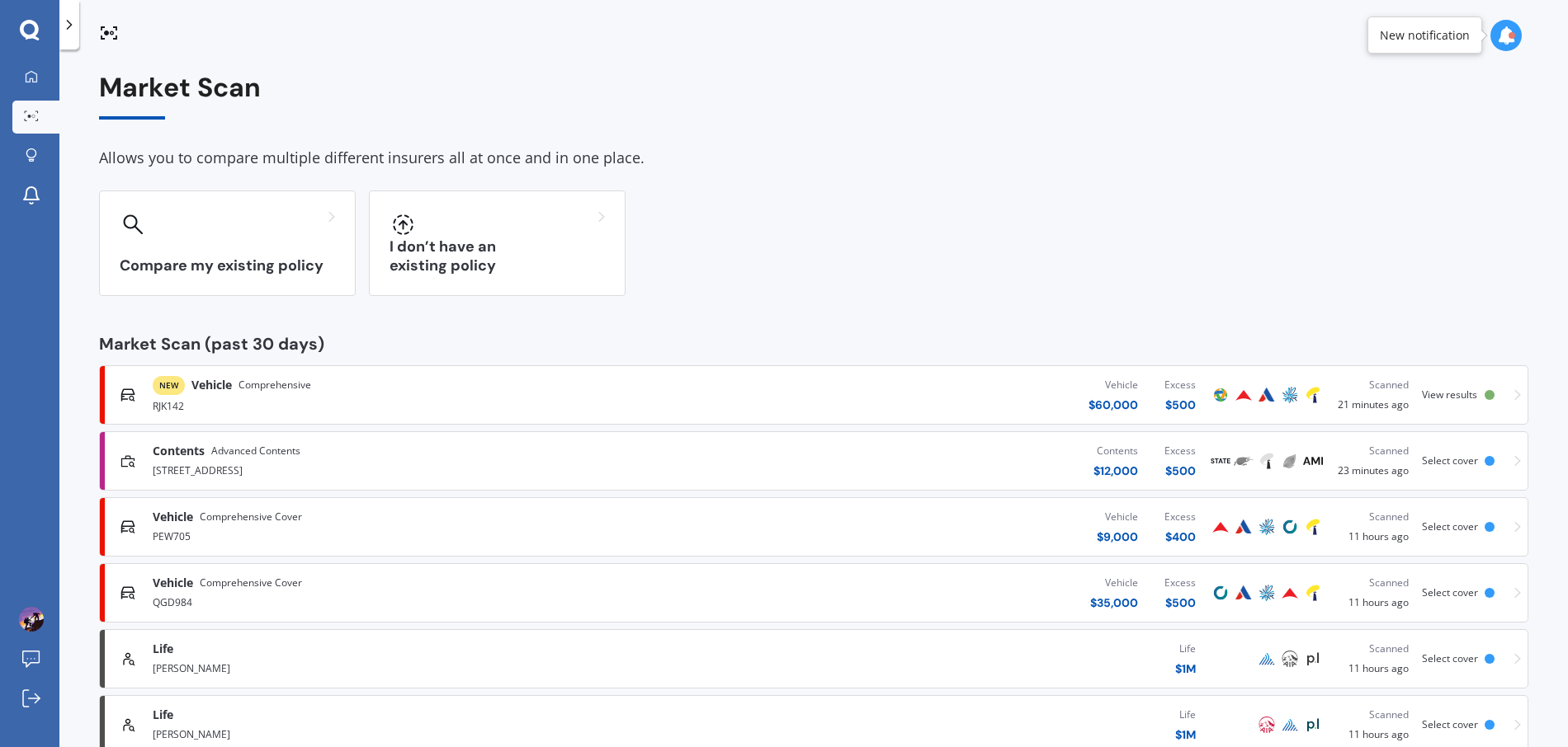
click at [995, 379] on div "Vehicle $ 60,000 Excess $ 500" at bounding box center [936, 396] width 545 height 50
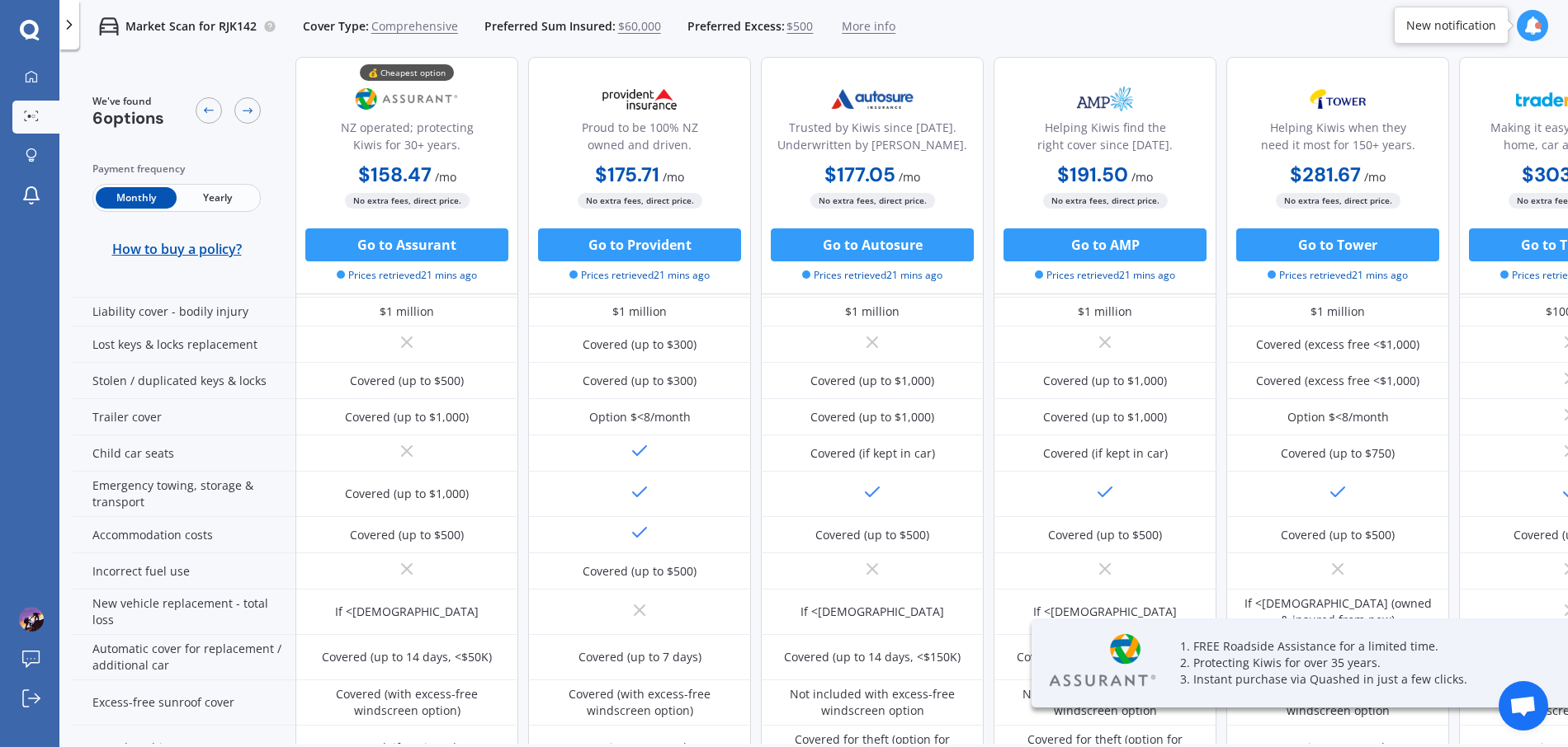
scroll to position [288, 0]
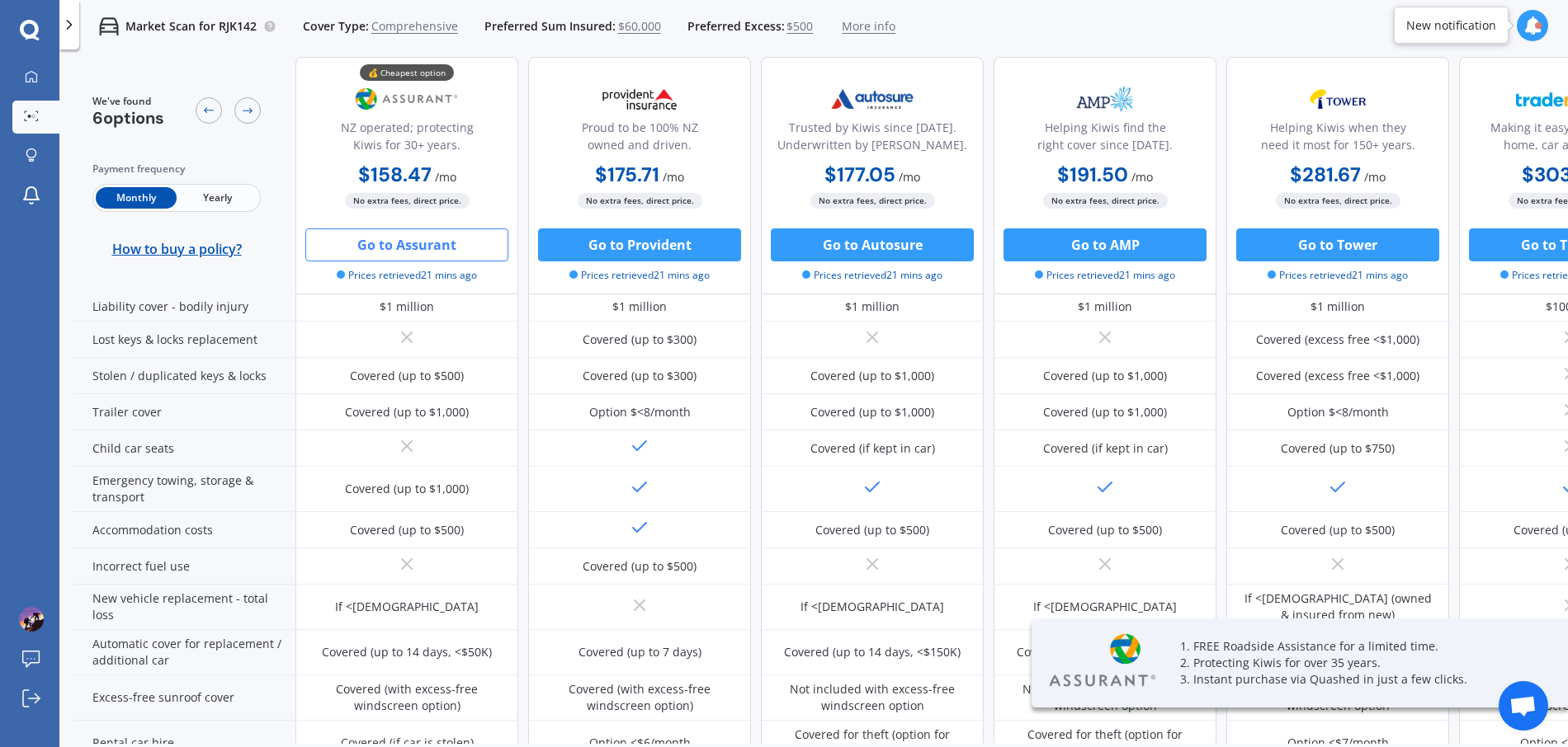
click at [398, 244] on button "Go to Assurant" at bounding box center [407, 245] width 203 height 33
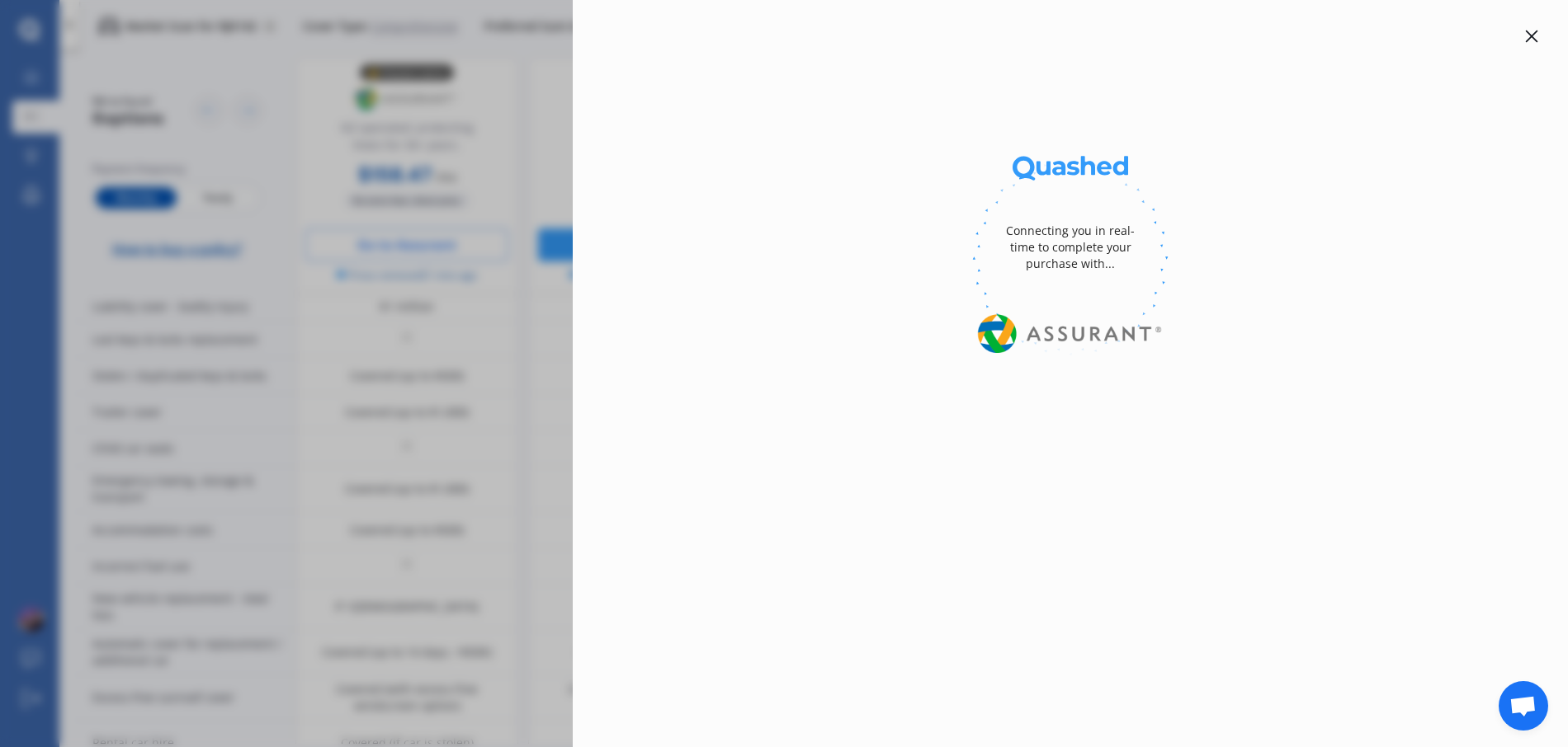
select select "Yearly"
select select "full"
select select "0"
select select "Canterbury"
select select "FORD"
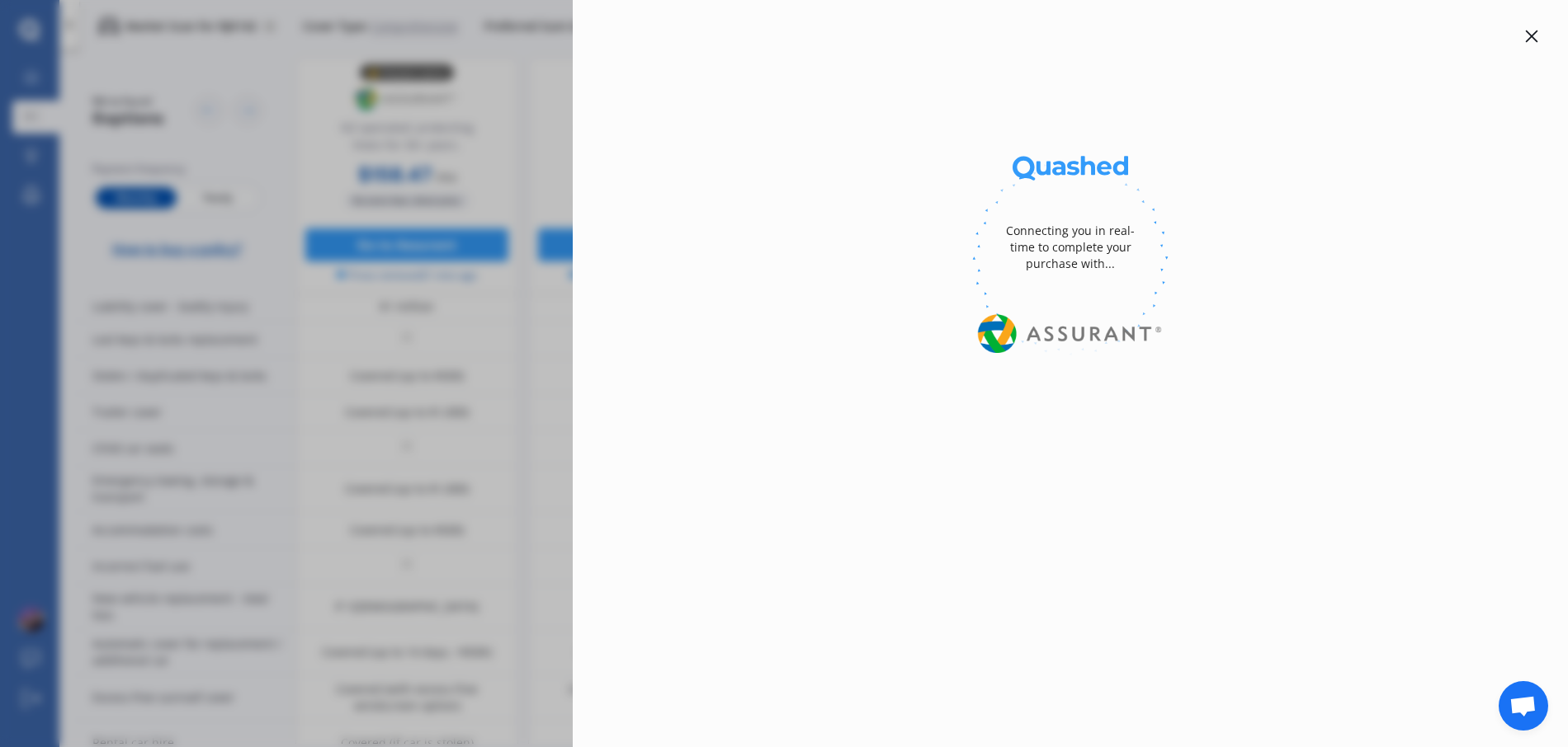
select select "MUSTANG"
select select "V8 GT FASTBACK"
select select "Monthly"
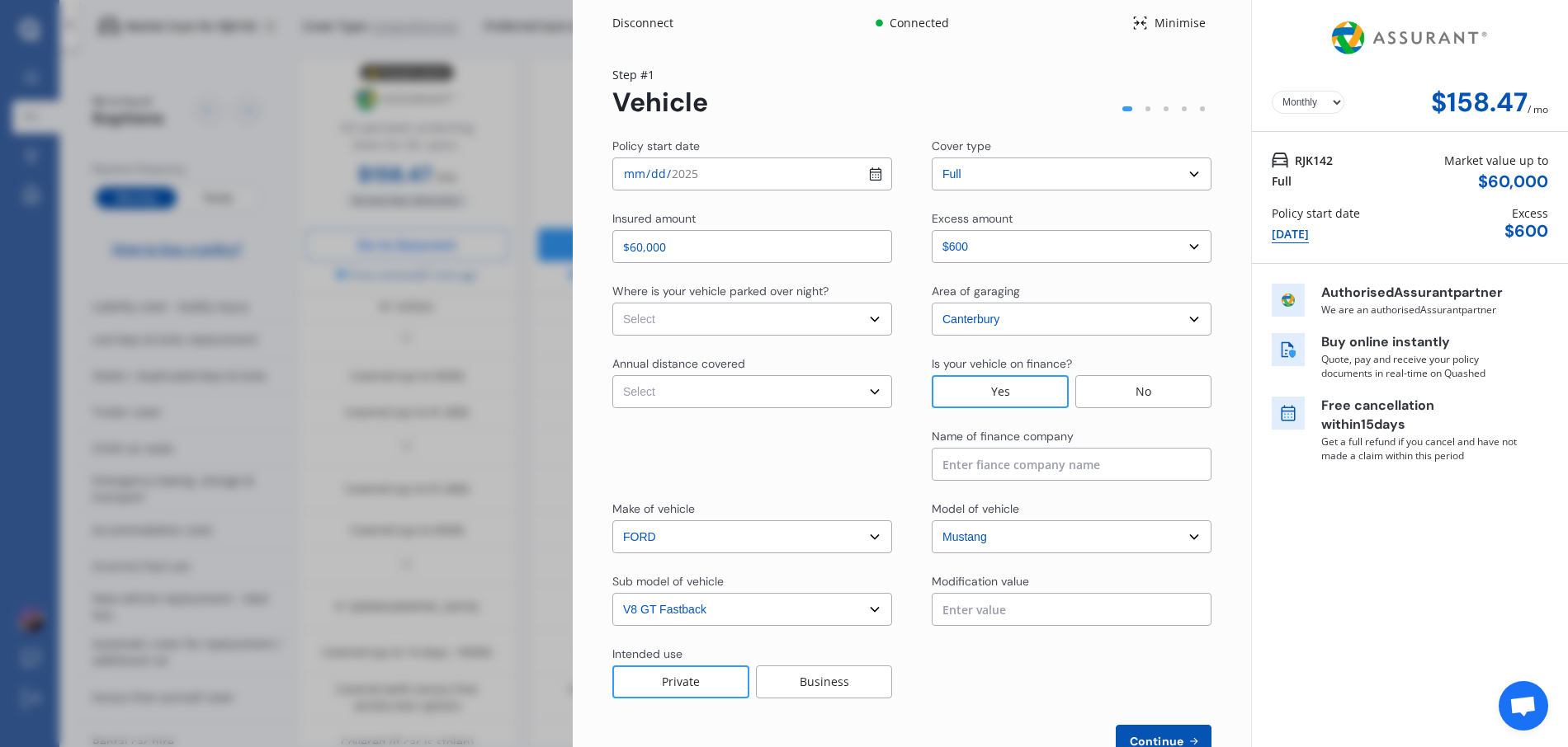
click at [729, 325] on select "Select In a garage On own property On street or road" at bounding box center [752, 319] width 279 height 33
select select "In a garage"
click at [613, 302] on select "Select In a garage On own property On street or road" at bounding box center [752, 319] width 279 height 33
click at [785, 390] on select "Select Low (less than 15,000km per year) Average (15,000-30,000km per year) Hig…" at bounding box center [752, 392] width 279 height 33
select select "15000"
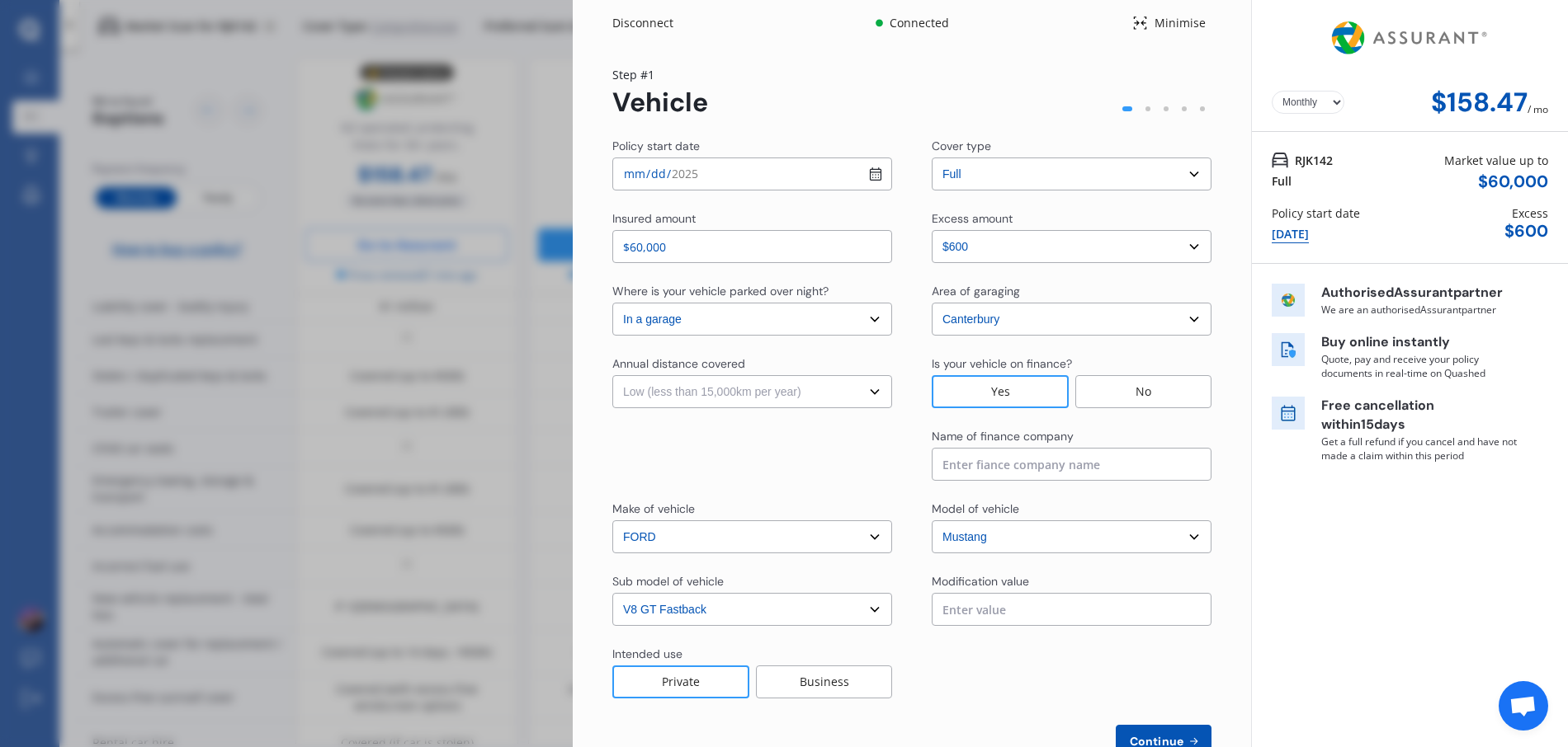
click at [613, 376] on select "Select Low (less than 15,000km per year) Average (15,000-30,000km per year) Hig…" at bounding box center [752, 392] width 279 height 33
click at [986, 472] on input at bounding box center [1072, 464] width 279 height 33
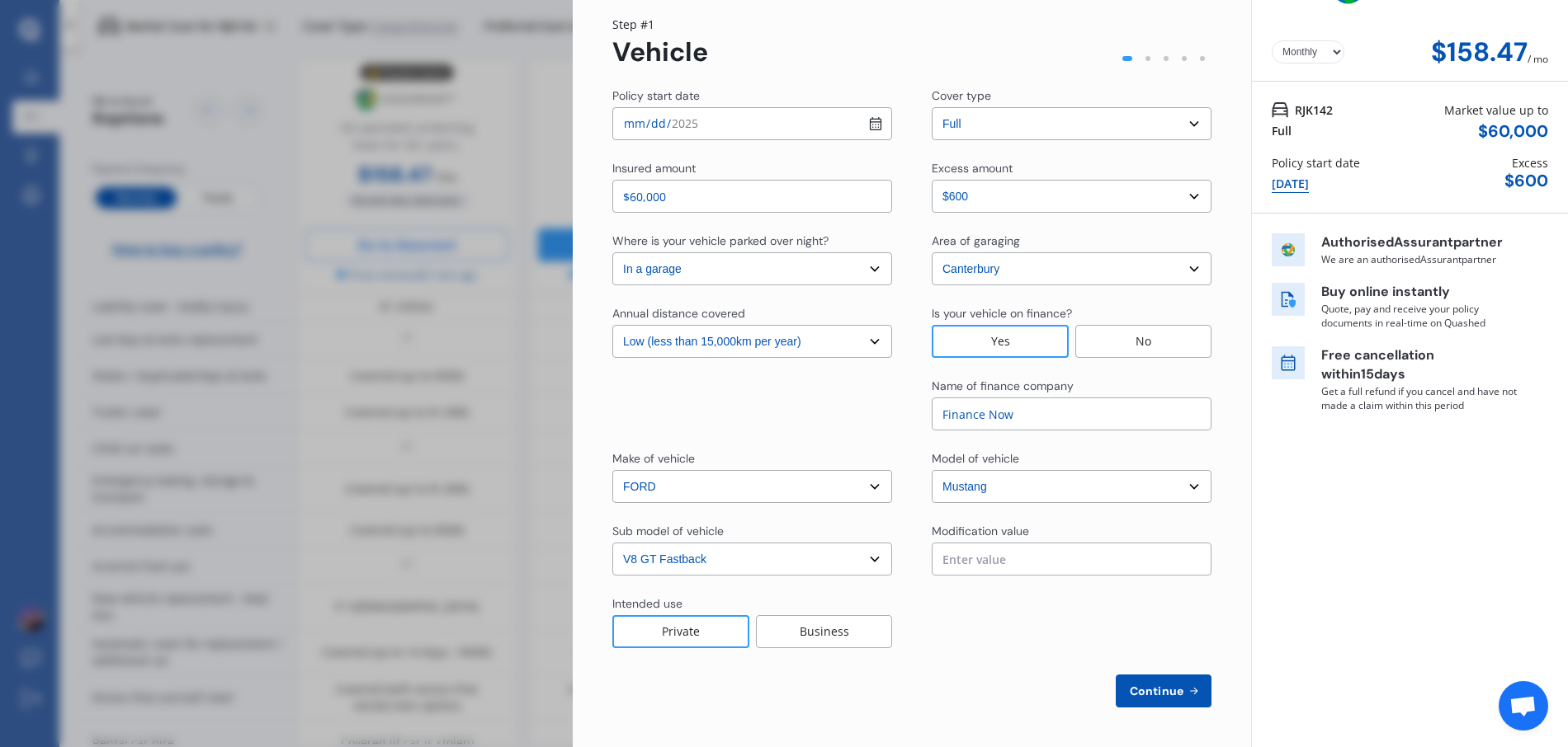
type input "Finance Now"
click at [1166, 685] on span "Continue" at bounding box center [1156, 691] width 60 height 13
select select "Mr"
select select "28"
select select "06"
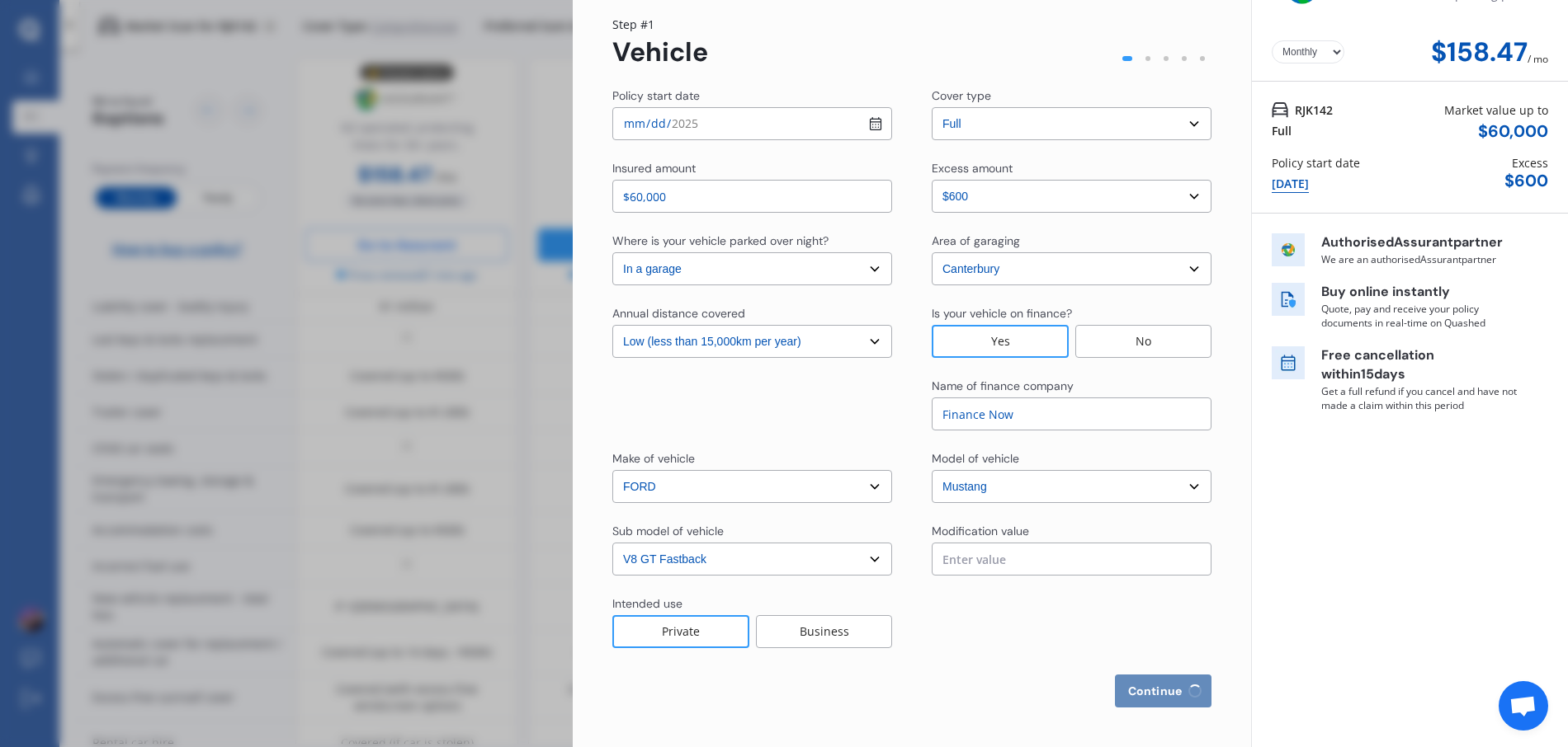
select select "1984"
select select "full"
select select "more than 4 years"
select select "New Zealand"
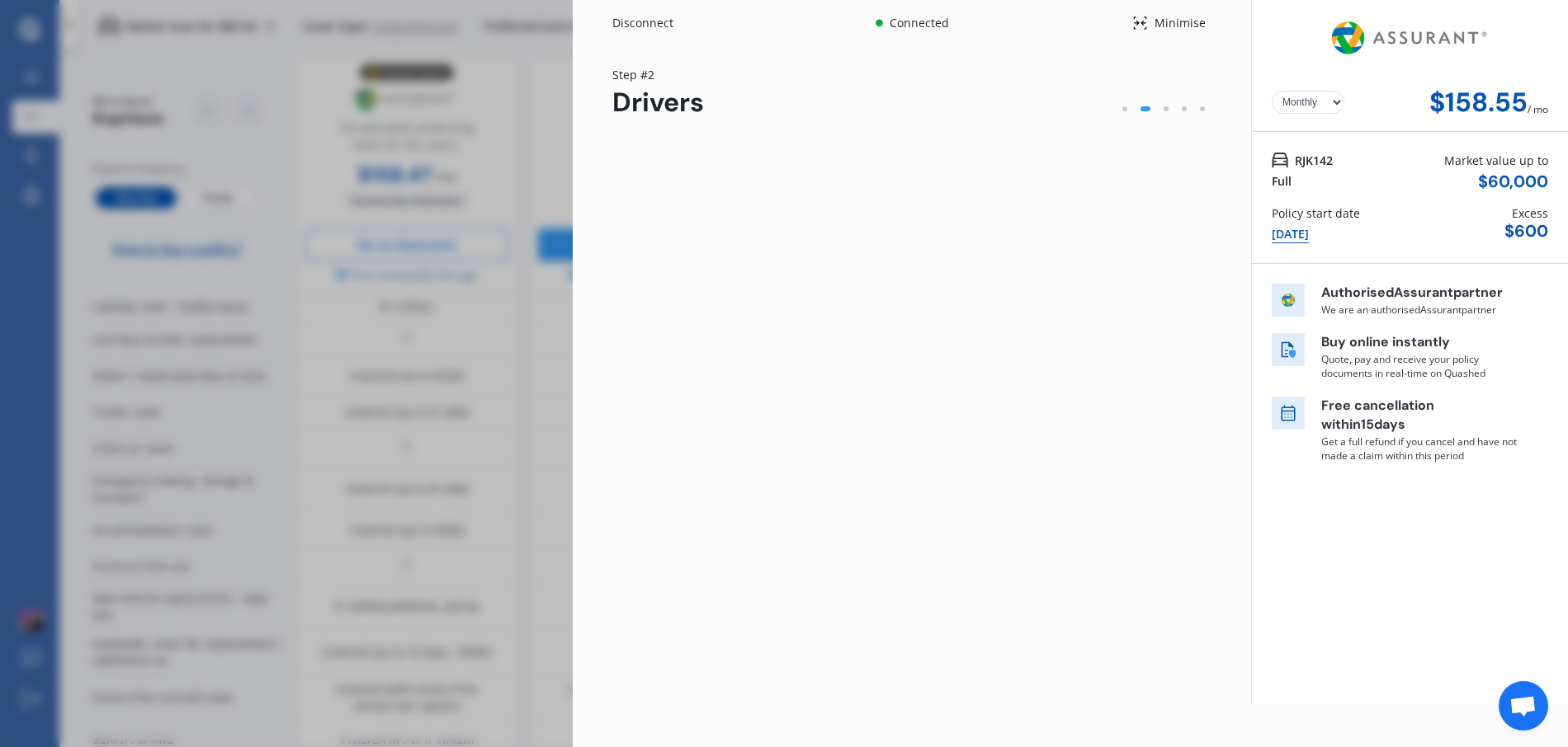
scroll to position [0, 0]
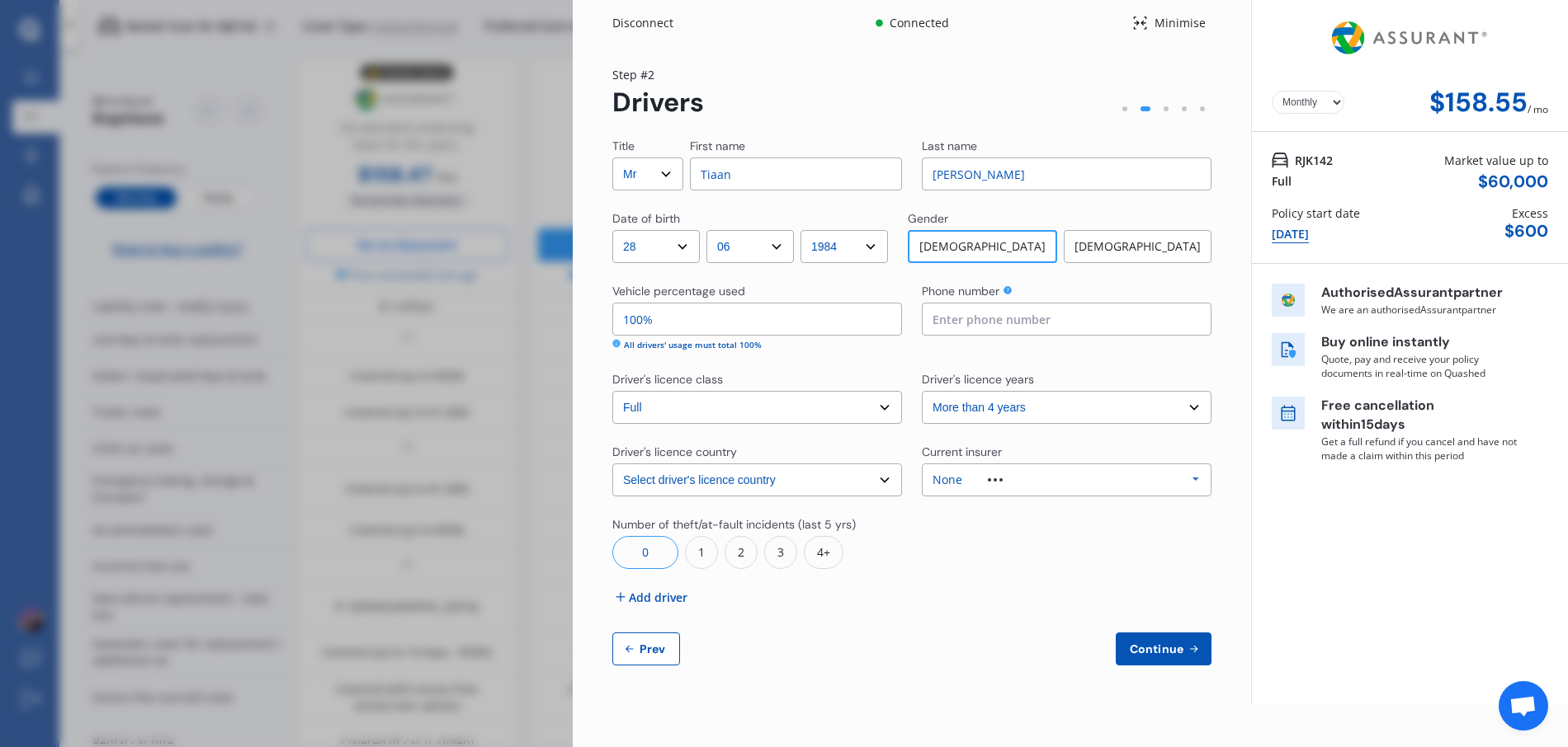
click at [639, 556] on div "0" at bounding box center [645, 553] width 66 height 33
click at [1072, 478] on div "None Allianz AAI AMI IAG - NZI/State Lumley Vero Unknown Other Insurer None Pro…" at bounding box center [1067, 480] width 289 height 33
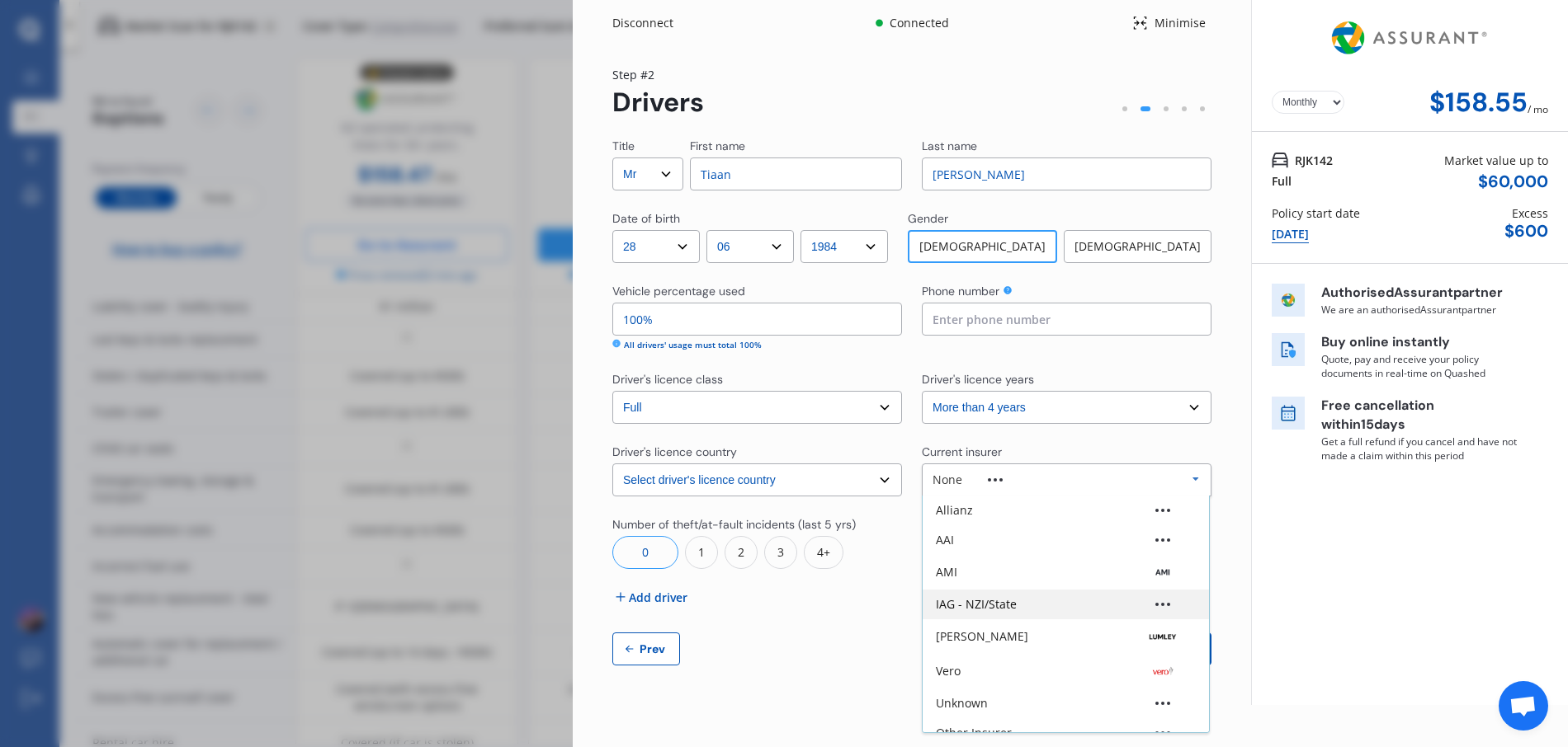
click at [994, 601] on div "IAG - NZI/State" at bounding box center [976, 605] width 81 height 12
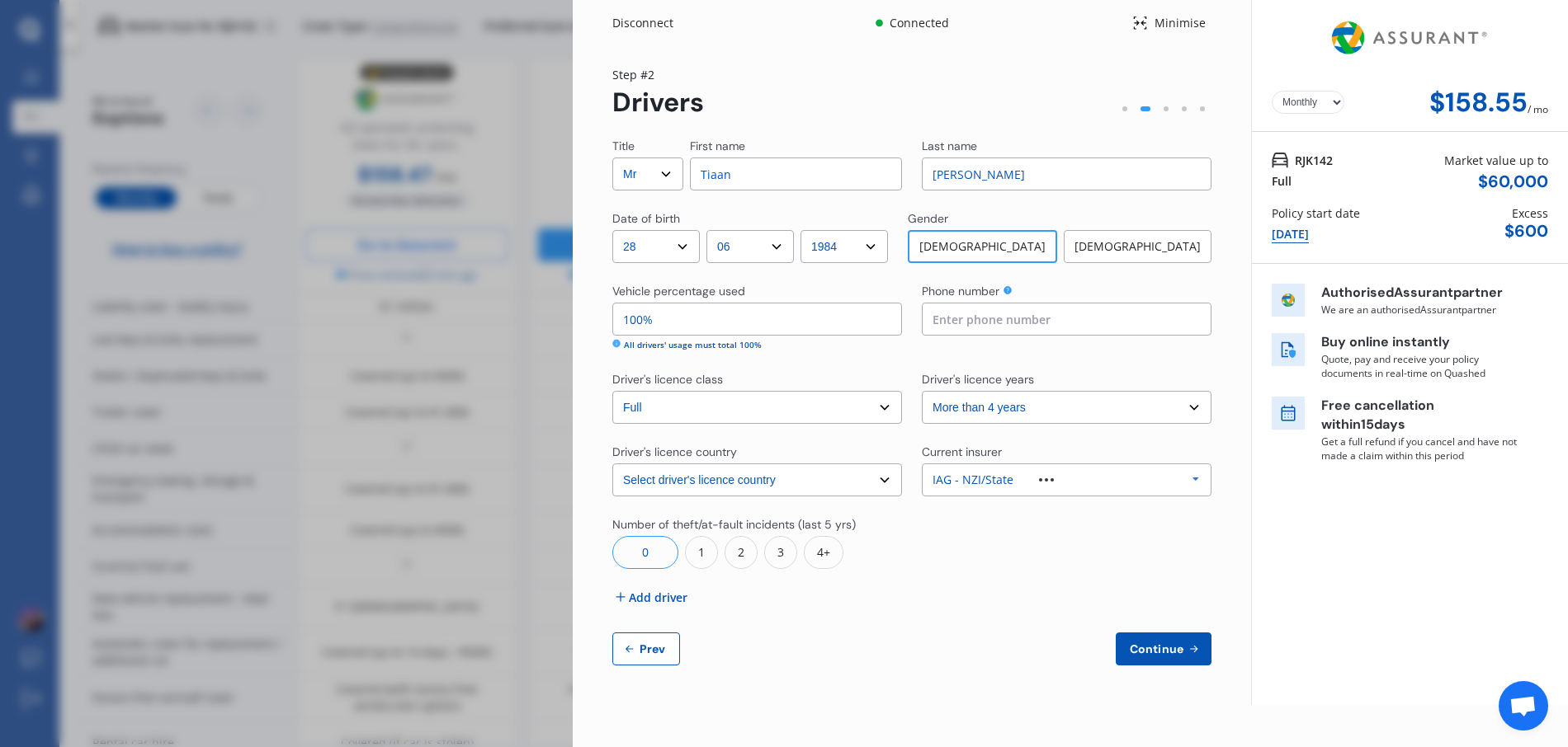
click at [690, 171] on input "Tiaan" at bounding box center [796, 174] width 212 height 33
type input "Nicolaas"
click at [805, 95] on div "Step # 2 Drivers" at bounding box center [912, 91] width 599 height 52
click at [949, 320] on input at bounding box center [1067, 319] width 289 height 33
type input "021984526"
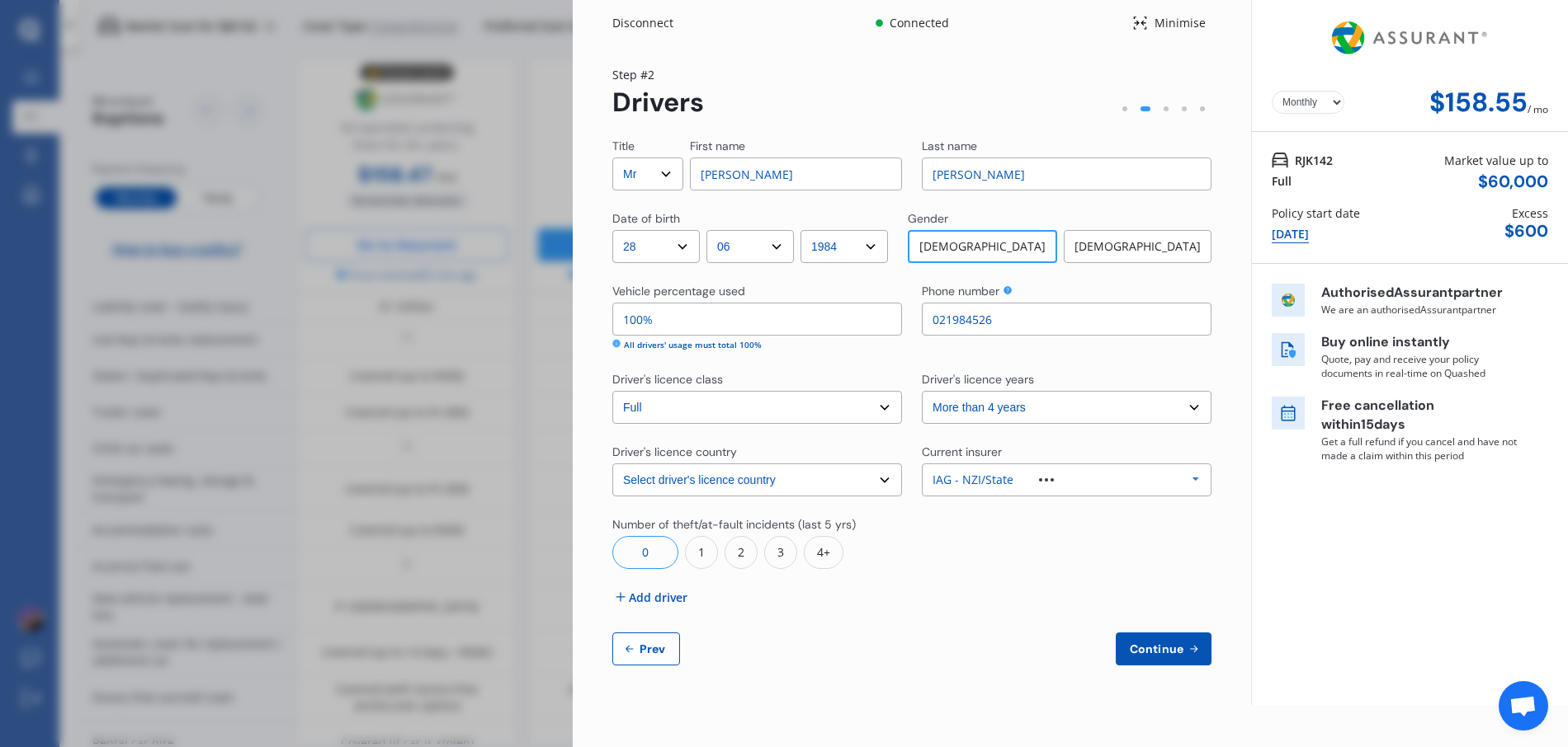
drag, startPoint x: 685, startPoint y: 316, endPoint x: 625, endPoint y: 315, distance: 60.0
click at [625, 315] on input "100%" at bounding box center [757, 319] width 289 height 33
type input "90%"
click at [1143, 642] on span "Continue" at bounding box center [1156, 649] width 60 height 13
click at [626, 601] on icon at bounding box center [621, 597] width 17 height 17
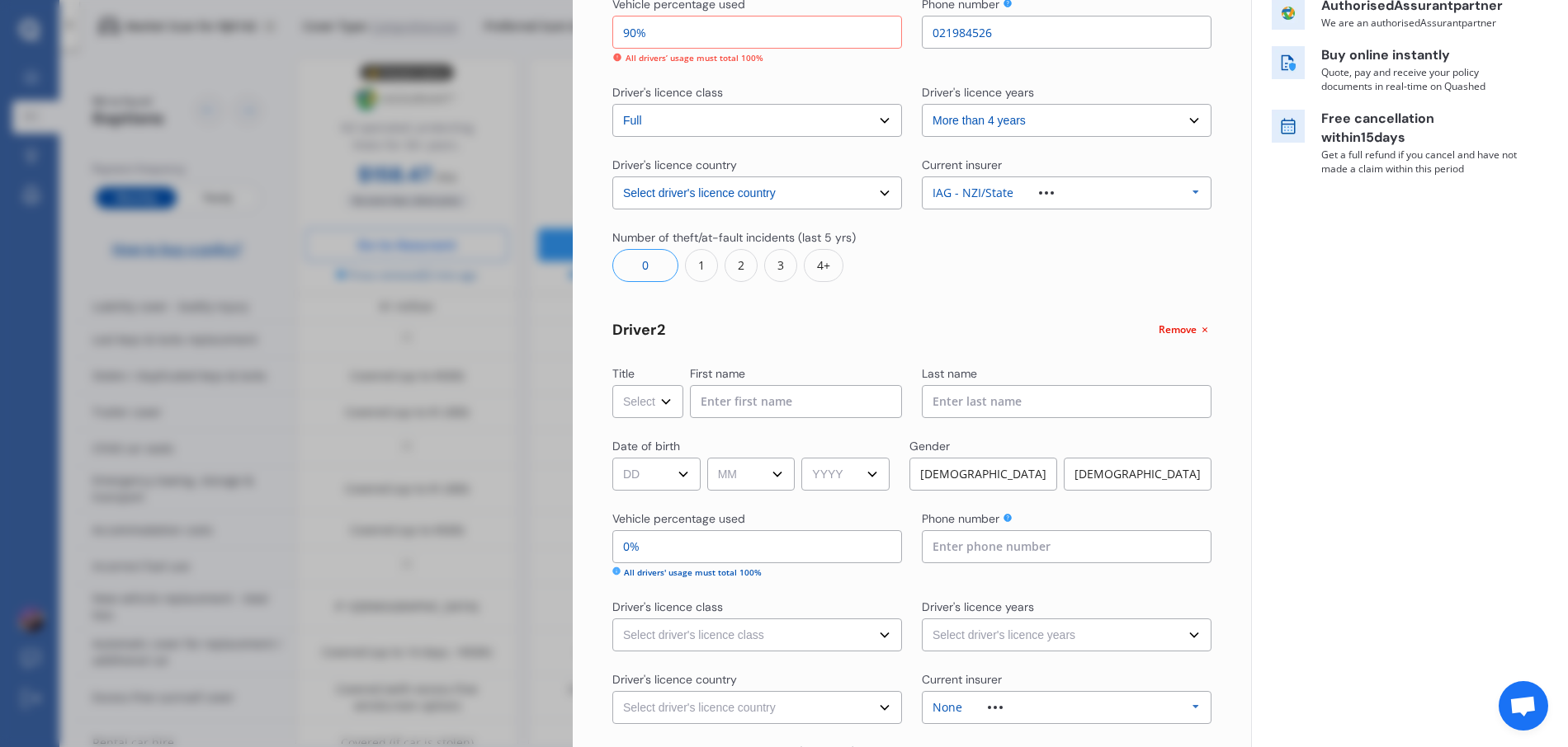
scroll to position [289, 0]
click at [669, 399] on select "Select Mr Mrs Miss Ms Dr" at bounding box center [648, 400] width 71 height 33
select select "Mrs"
click at [613, 383] on select "Select Mr Mrs Miss Ms Dr" at bounding box center [648, 400] width 71 height 33
click at [749, 381] on div "First name" at bounding box center [796, 373] width 212 height 20
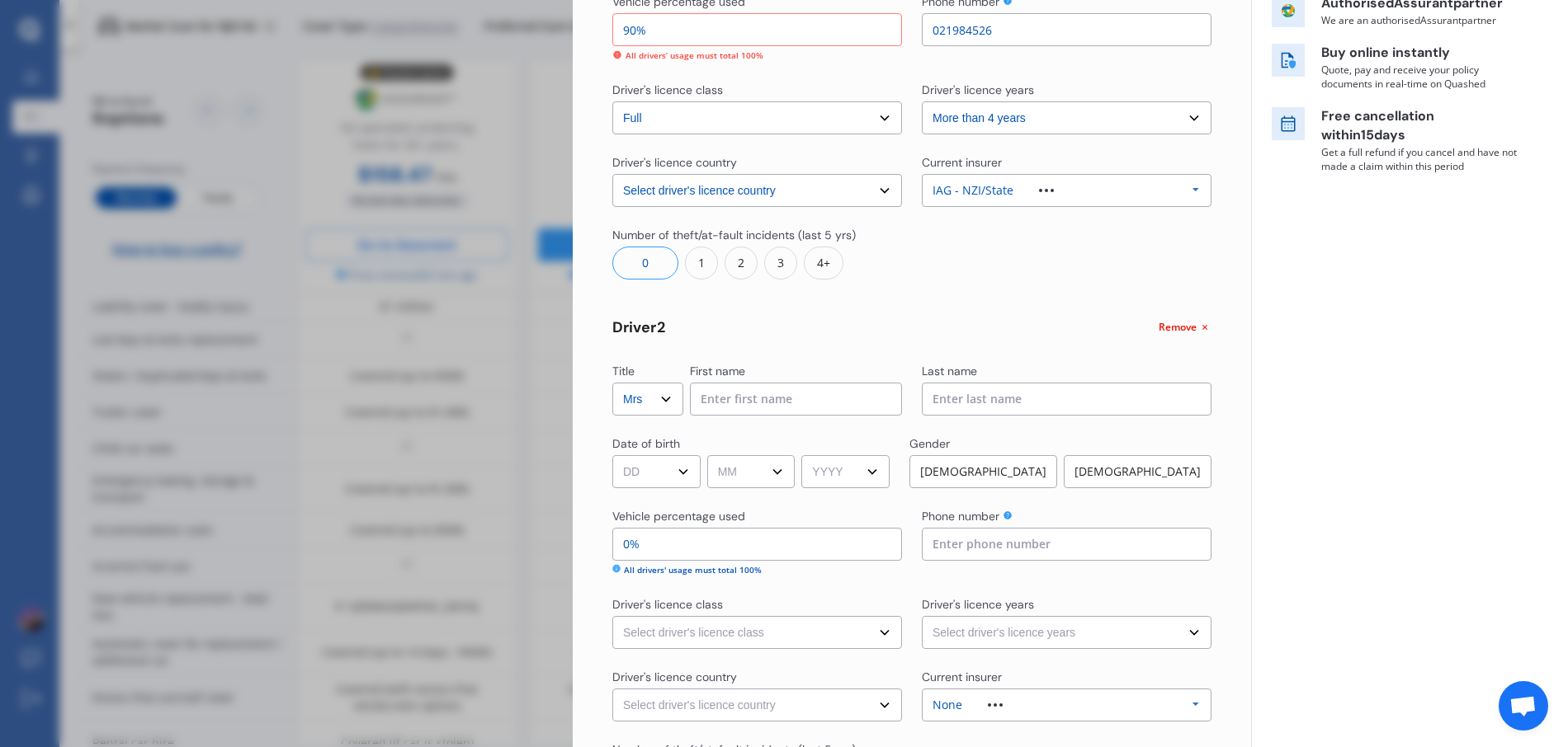
click at [742, 396] on input at bounding box center [796, 400] width 212 height 33
type input "Nadia"
type input "Wagener"
click at [677, 470] on select "DD 01 02 03 04 05 06 07 08 09 10 11 12 13 14 15 16 17 18 19 20 21 22 23 24 25 2…" at bounding box center [657, 472] width 88 height 33
select select "21"
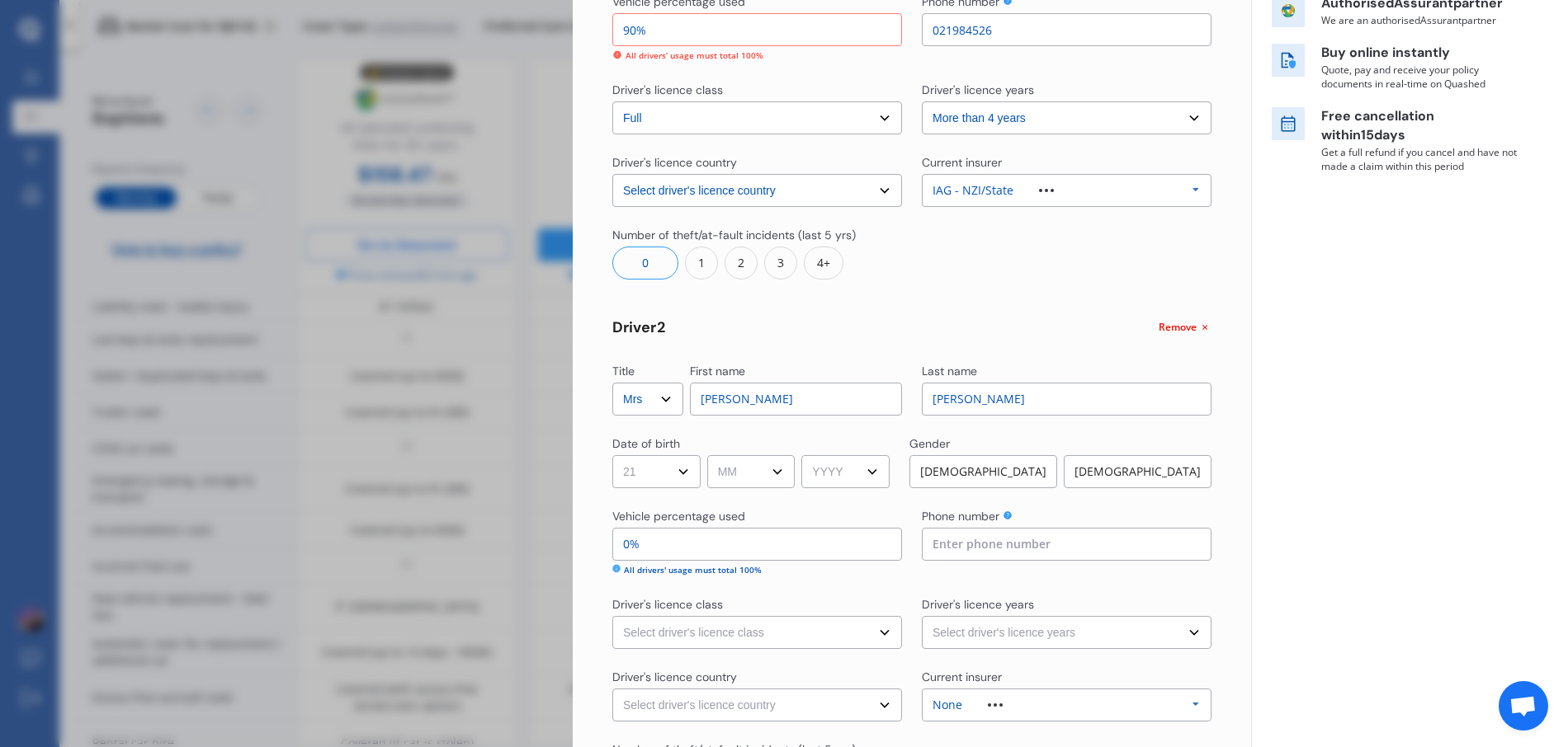
click at [613, 455] on select "DD 01 02 03 04 05 06 07 08 09 10 11 12 13 14 15 16 17 18 19 20 21 22 23 24 25 2…" at bounding box center [657, 472] width 88 height 33
click at [759, 482] on select "MM 01 02 03 04 05 06 07 08 09 10 11 12" at bounding box center [752, 472] width 88 height 33
select select "11"
click at [710, 455] on select "MM 01 02 03 04 05 06 07 08 09 10 11 12" at bounding box center [752, 472] width 88 height 33
click at [876, 471] on select "YYYY 2009 2008 2007 2006 2005 2004 2003 2002 2001 2000 1999 1998 1997 1996 1995…" at bounding box center [846, 472] width 88 height 33
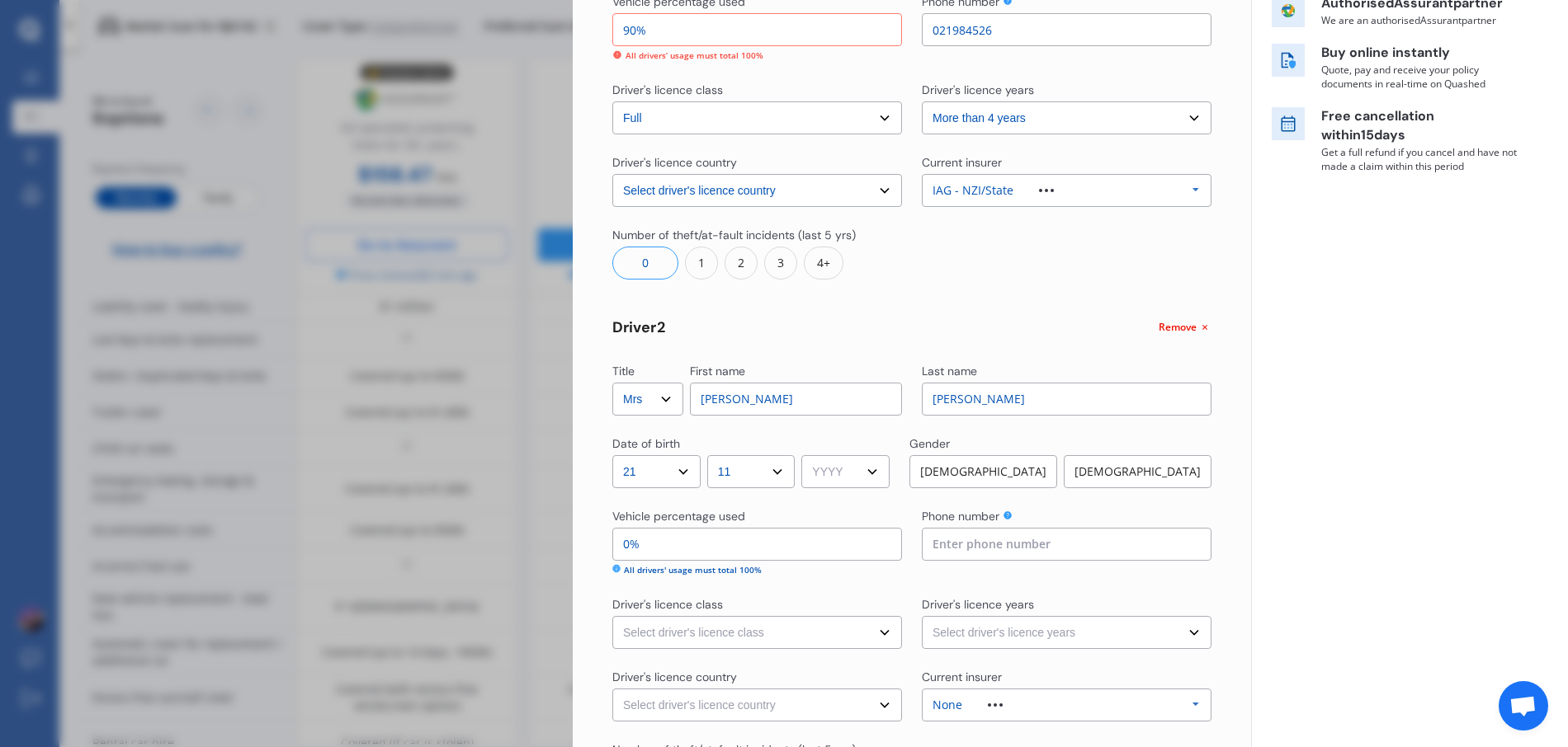
select select "1984"
click at [807, 455] on select "YYYY 2009 2008 2007 2006 2005 2004 2003 2002 2001 2000 1999 1998 1997 1996 1995…" at bounding box center [846, 472] width 88 height 33
click at [1112, 470] on div "Female" at bounding box center [1137, 472] width 148 height 33
click at [708, 539] on input "0%" at bounding box center [757, 544] width 289 height 33
type input "100%"
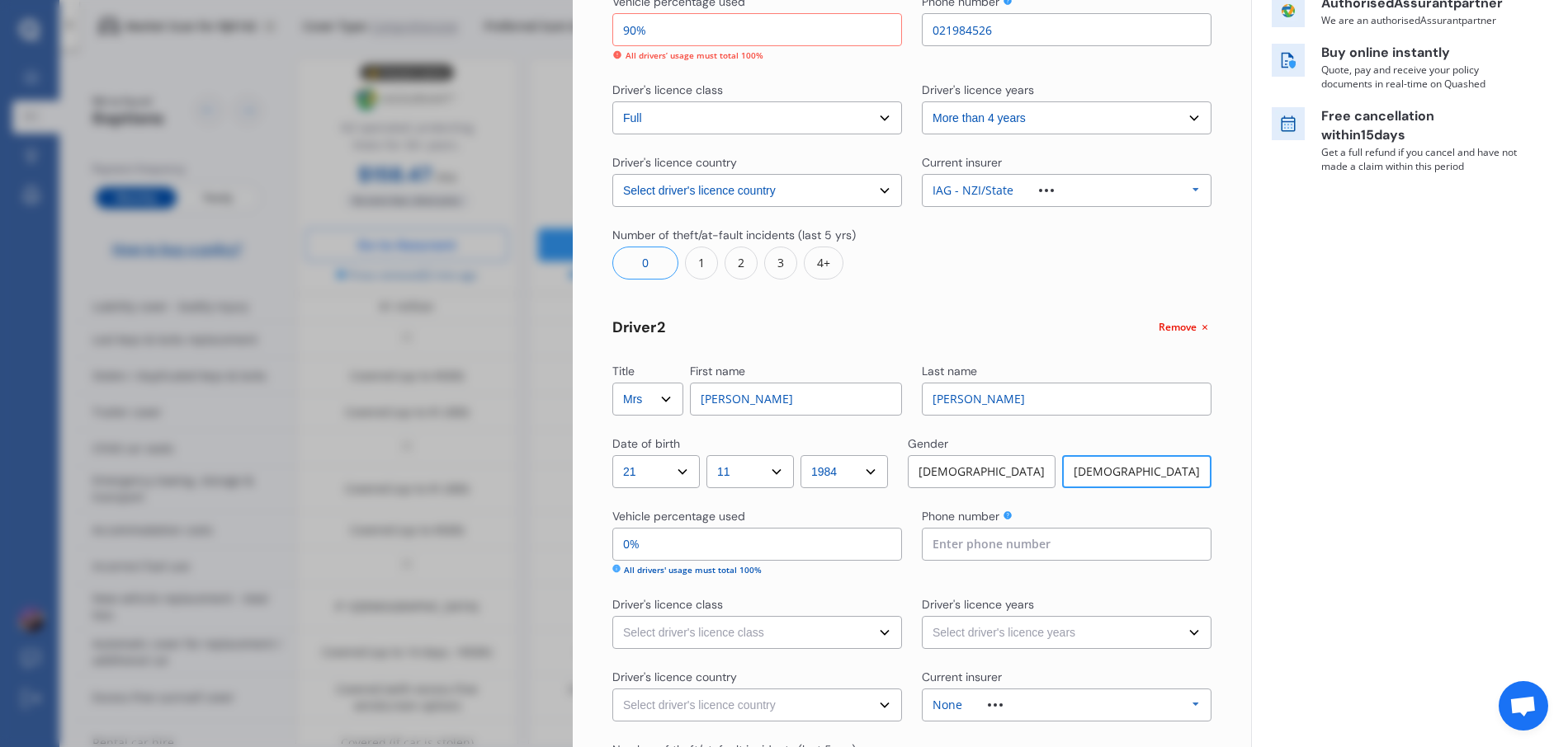
type input "0%"
type input "90%"
type input "10%"
type input "0%"
type input "100%"
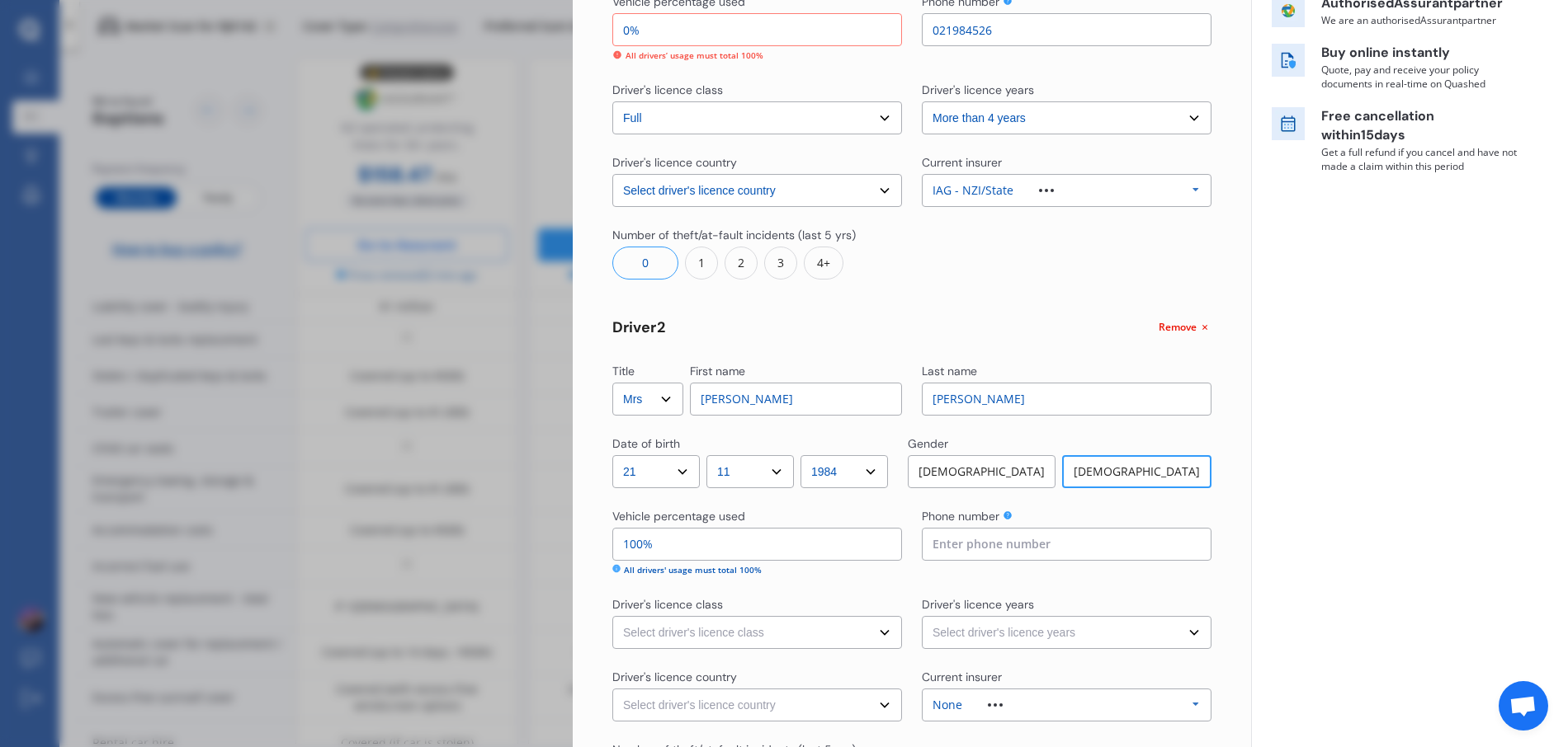
type input "90%"
type input "10%"
click at [1005, 547] on input at bounding box center [1067, 544] width 289 height 33
type input "021984526"
select select "New Zealand"
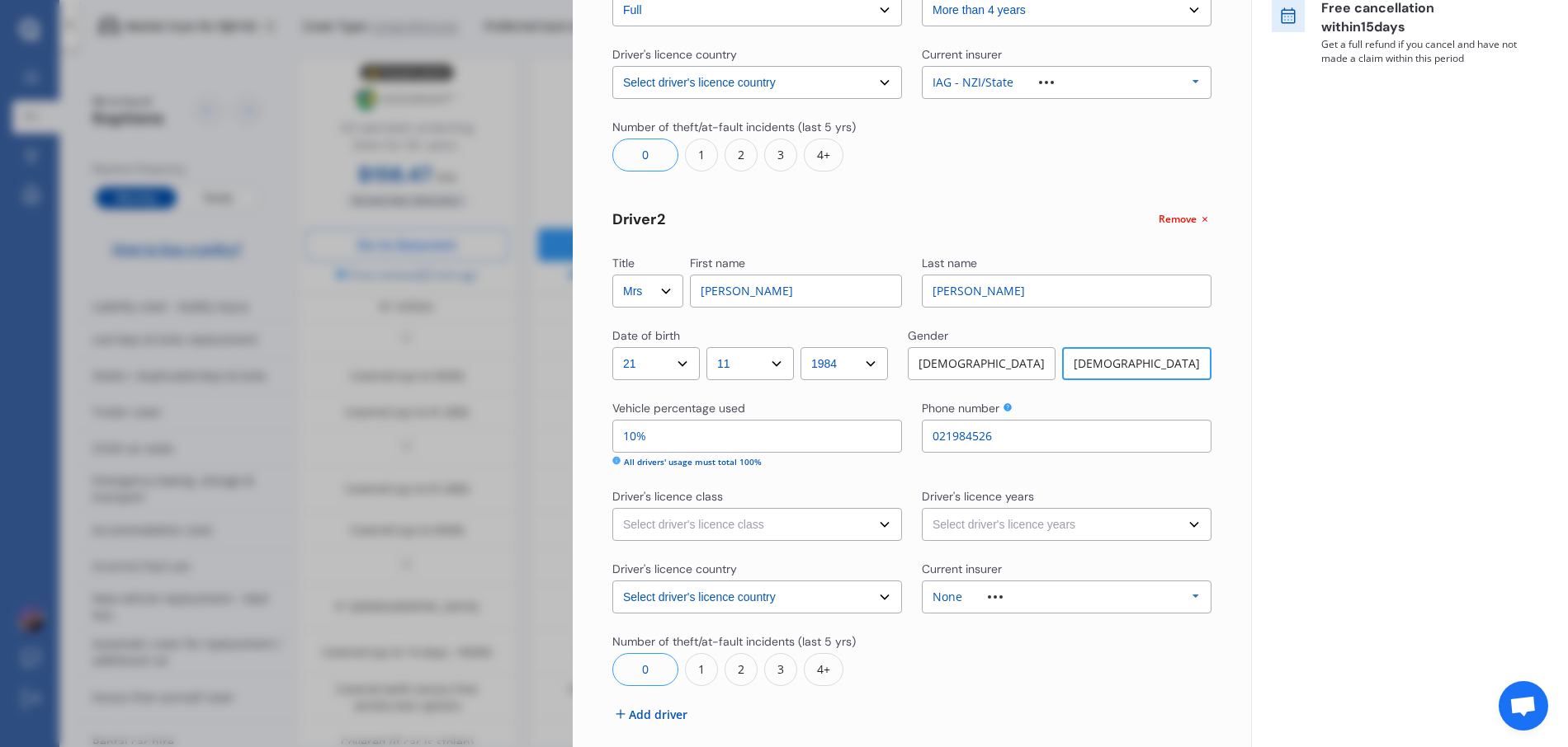
scroll to position [400, 0]
click at [727, 529] on select "Select driver's licence class None Learner Restricted Full" at bounding box center [757, 522] width 289 height 33
select select "full"
click at [613, 505] on select "Select driver's licence class None Learner Restricted Full" at bounding box center [757, 522] width 289 height 33
click at [1008, 520] on select "Select driver's licence years Less than 1 year 1-2 years 2-4 years More than 4 …" at bounding box center [1067, 522] width 289 height 33
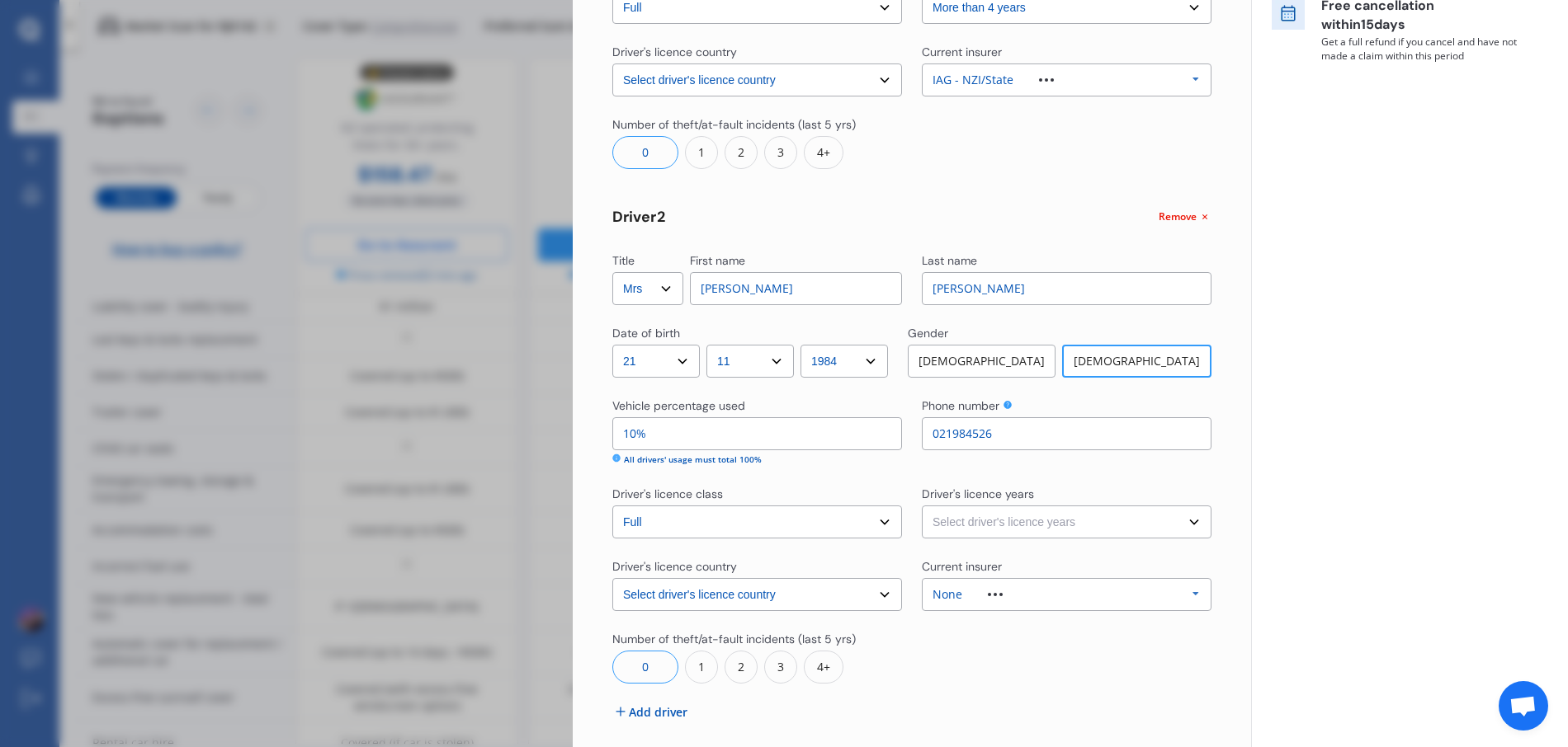
select select "more than 4 years"
click at [922, 505] on select "Select driver's licence years Less than 1 year 1-2 years 2-4 years More than 4 …" at bounding box center [1067, 522] width 289 height 33
click at [1008, 600] on div "None Allianz AAI AMI IAG - NZI/State Lumley Vero Unknown Other Insurer None Pro…" at bounding box center [1067, 595] width 289 height 33
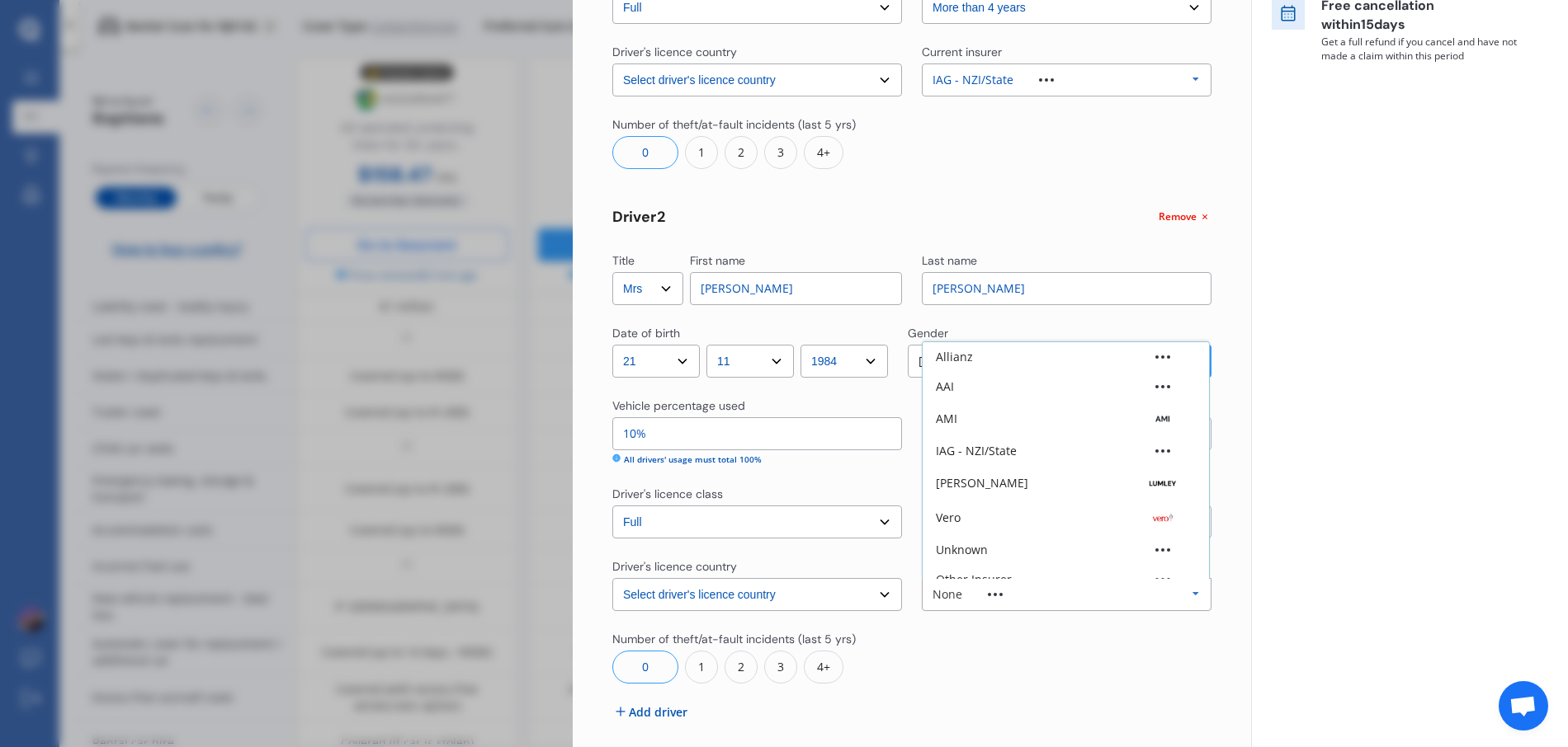
scroll to position [46, 0]
click at [1000, 396] on div "IAG - NZI/State" at bounding box center [1066, 406] width 286 height 30
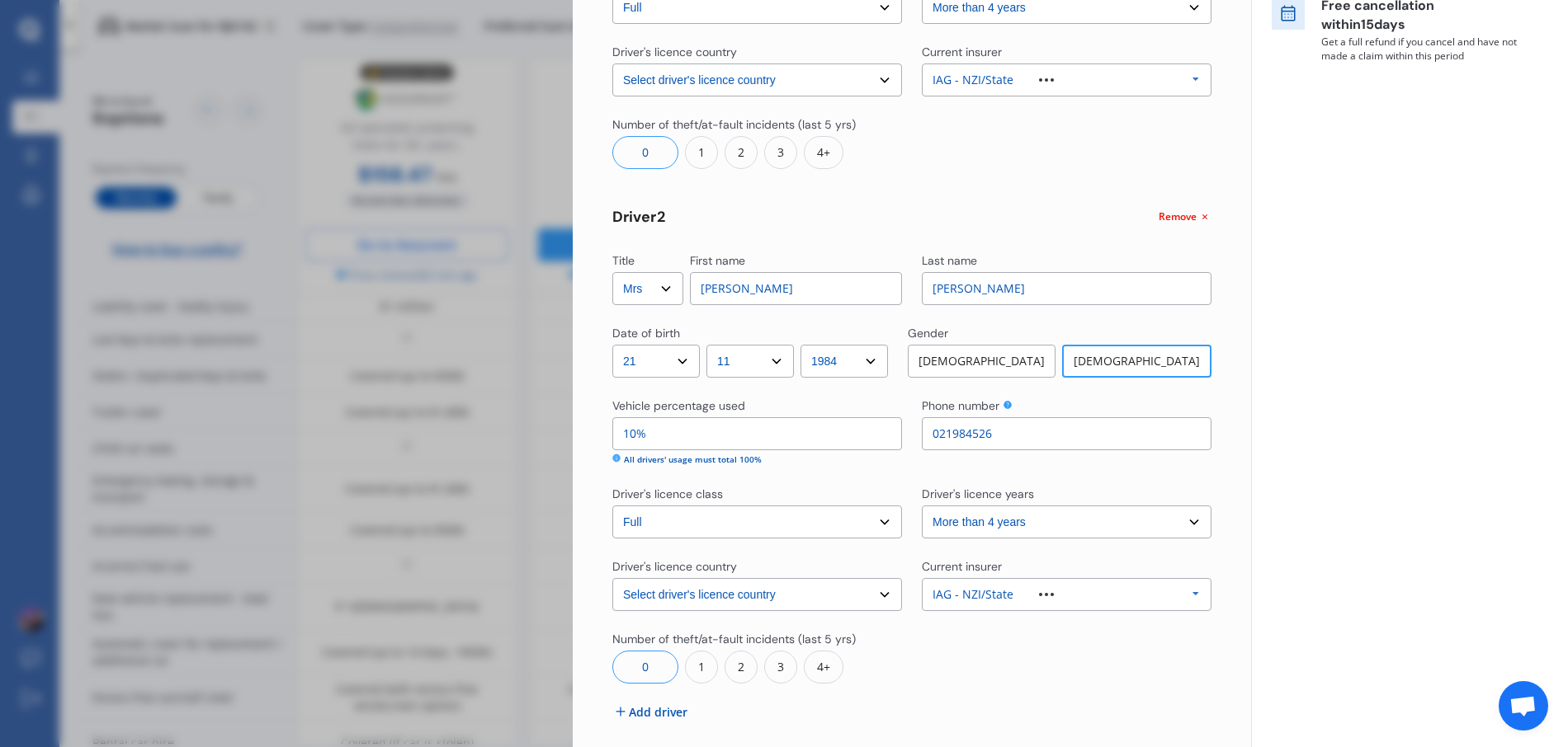
click at [703, 669] on div "1" at bounding box center [702, 667] width 33 height 33
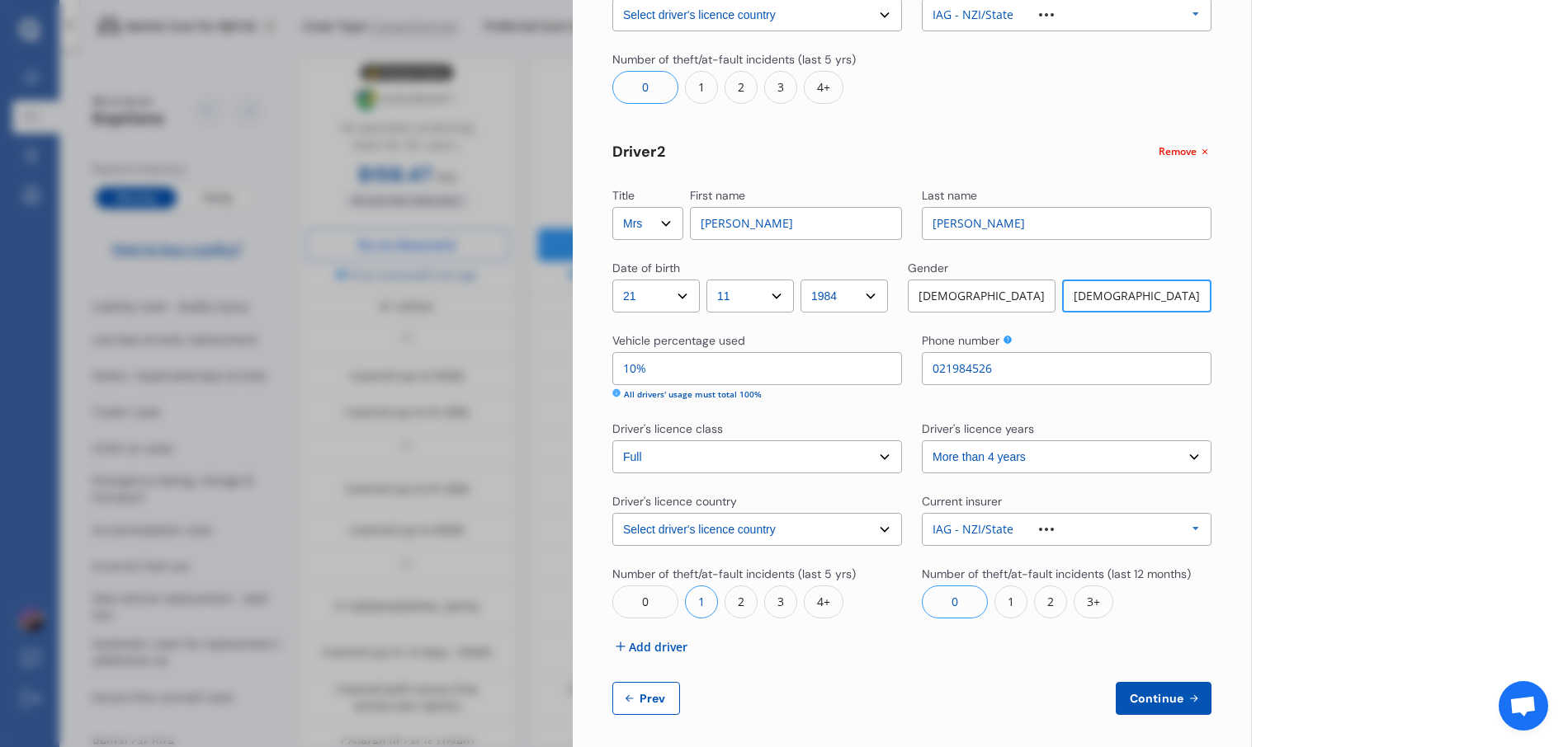
scroll to position [473, 0]
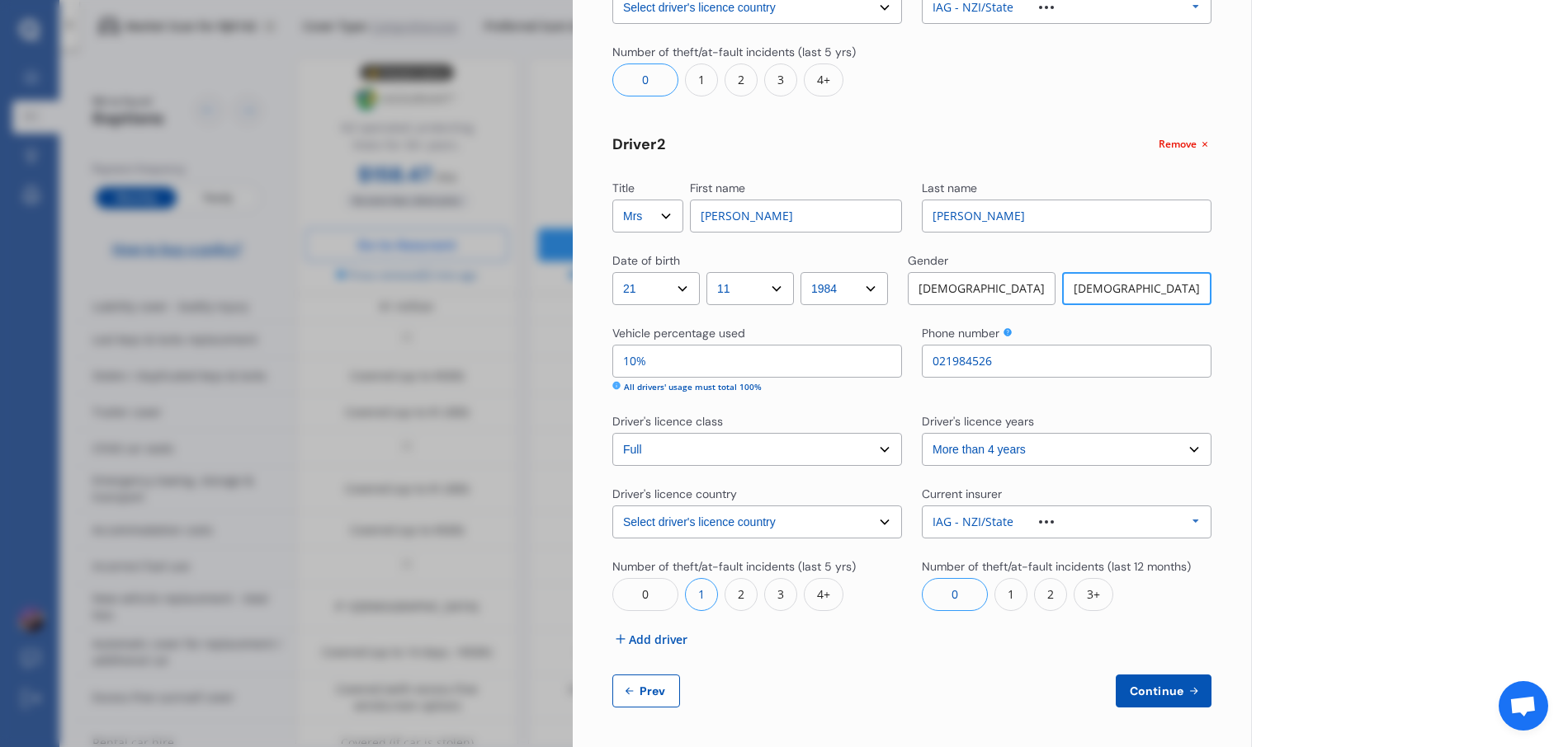
click at [939, 596] on div "0" at bounding box center [954, 595] width 66 height 33
click at [1144, 696] on span "Continue" at bounding box center [1156, 691] width 60 height 13
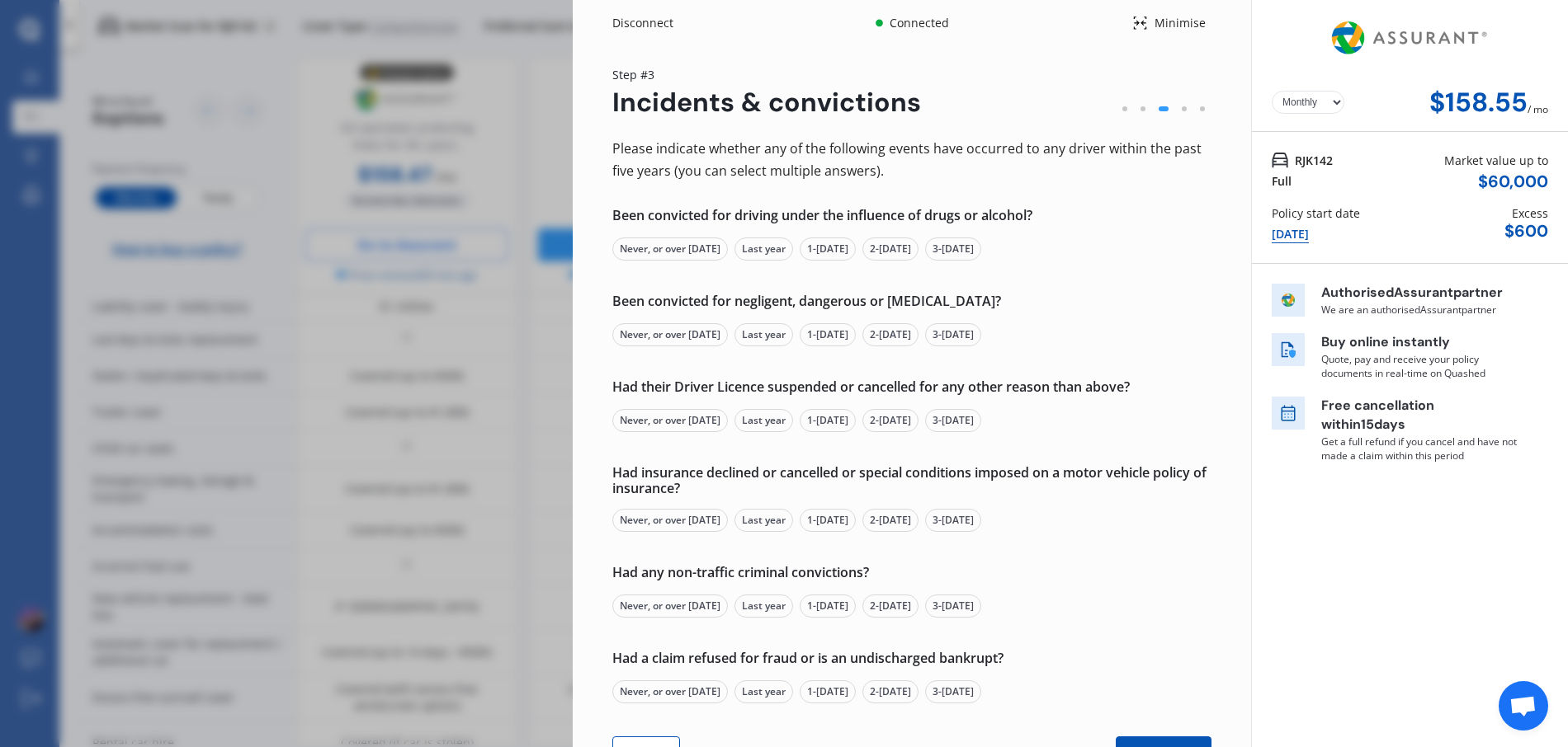
click at [684, 248] on div "Never, or over 5 yrs ago" at bounding box center [670, 249] width 116 height 23
click at [668, 328] on div "Never, or over 5 yrs ago" at bounding box center [670, 335] width 116 height 23
click at [664, 411] on div "Never, or over 5 yrs ago" at bounding box center [670, 420] width 116 height 23
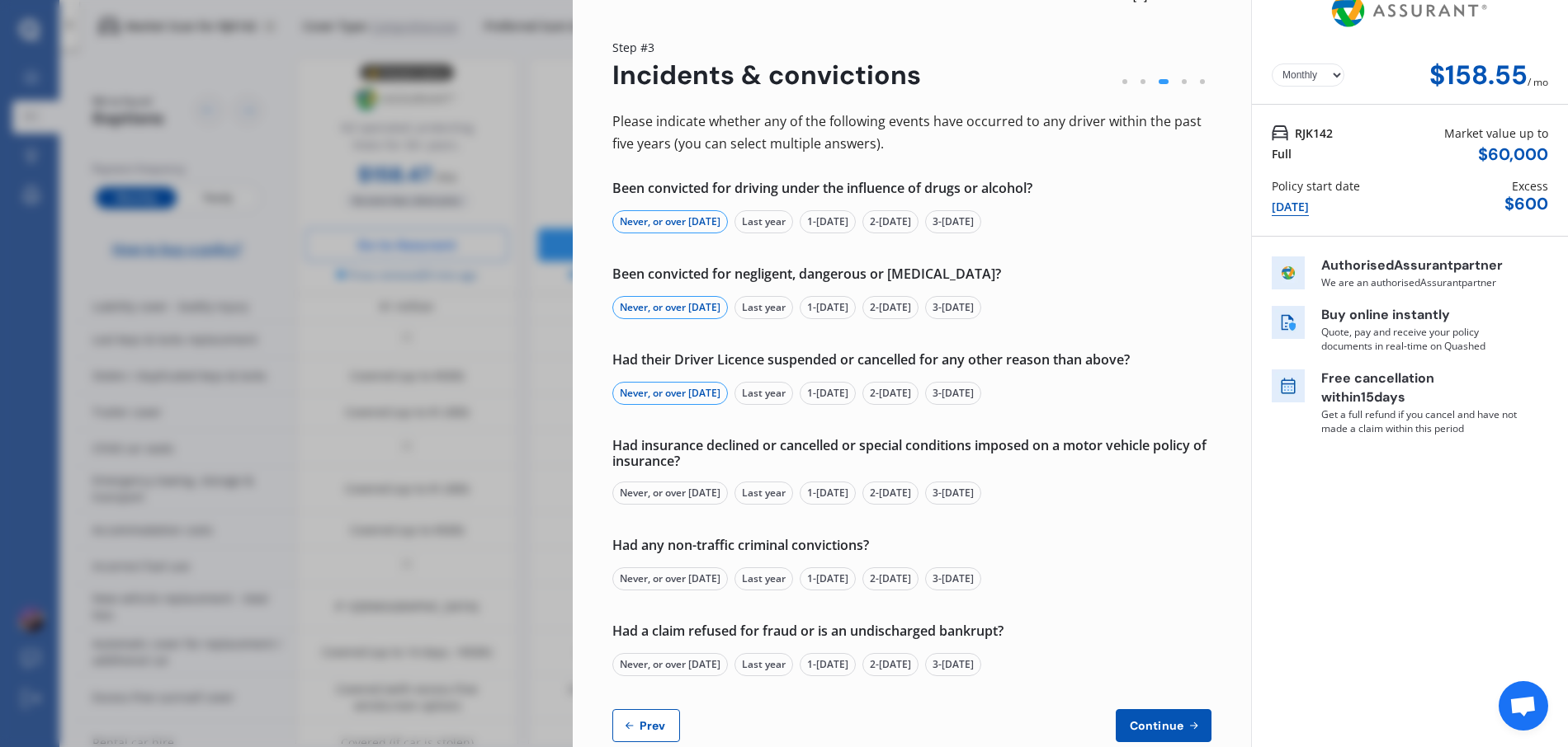
scroll to position [61, 0]
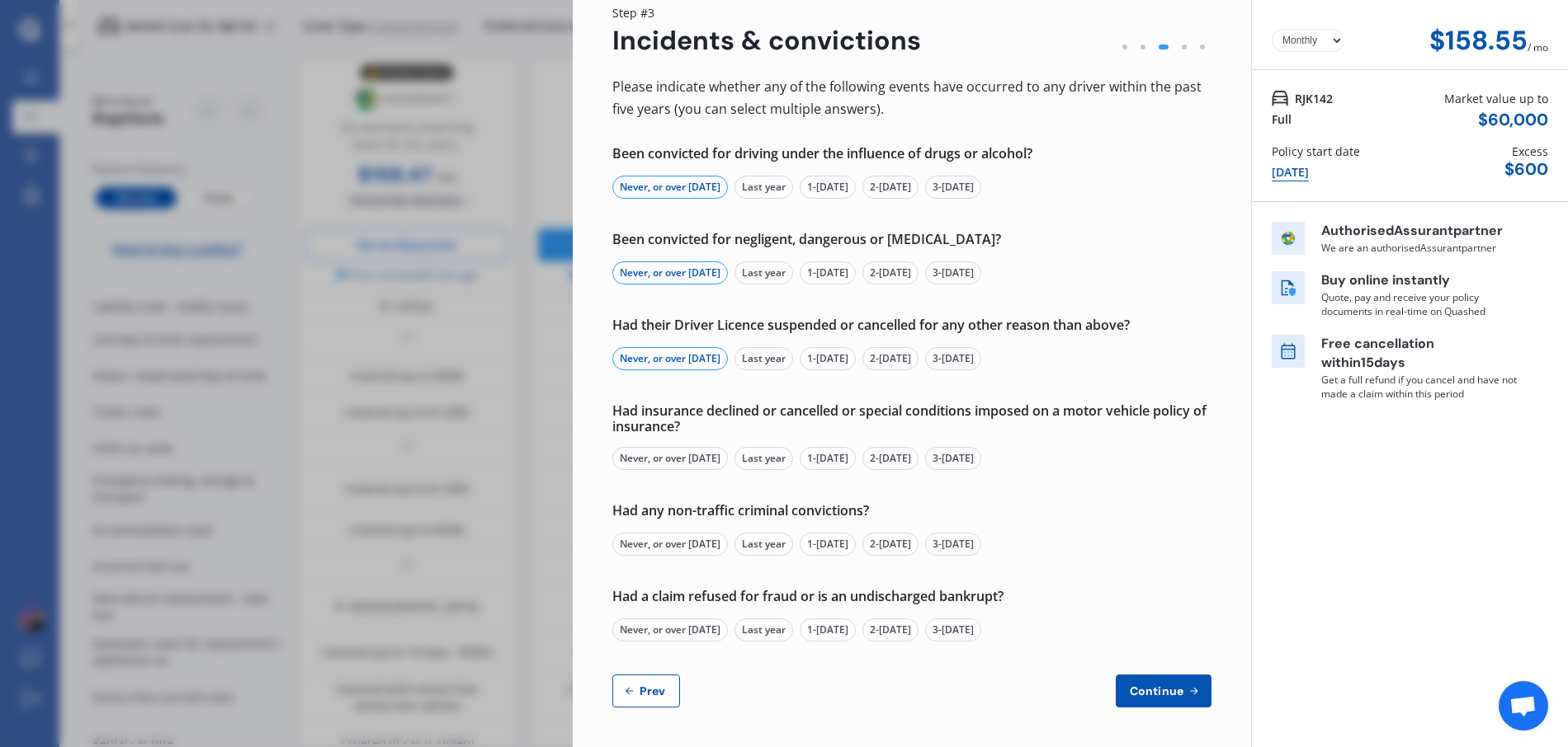
click at [653, 455] on div "Never, or over 5 yrs ago" at bounding box center [670, 459] width 116 height 23
click at [664, 535] on div "Never, or over 5 yrs ago" at bounding box center [670, 544] width 116 height 23
click at [667, 628] on div "Never, or over 5 yrs ago" at bounding box center [670, 630] width 116 height 23
click at [1140, 694] on span "Continue" at bounding box center [1156, 691] width 60 height 13
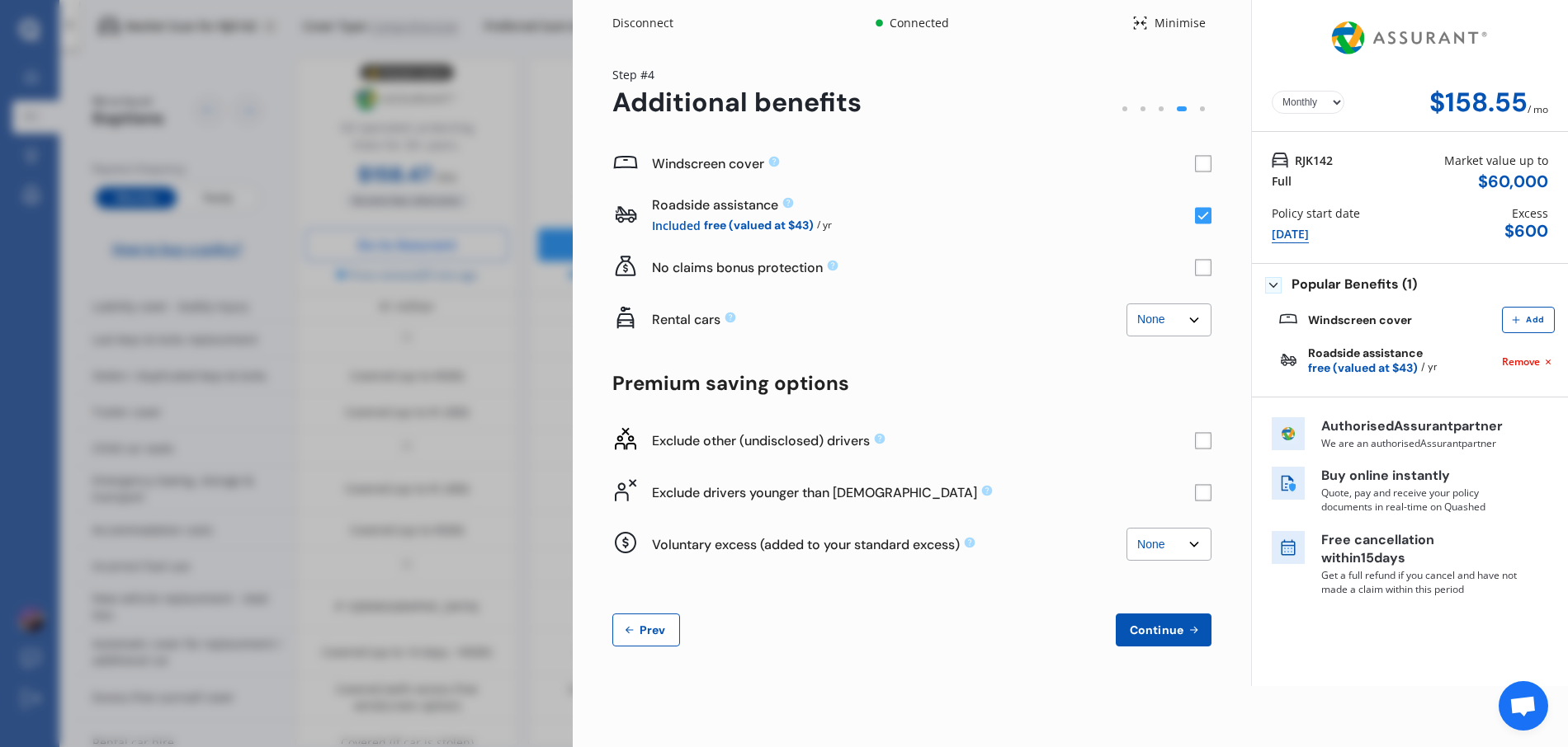
scroll to position [0, 0]
click at [1204, 494] on rect at bounding box center [1203, 493] width 17 height 17
click at [1197, 439] on rect at bounding box center [1203, 440] width 17 height 17
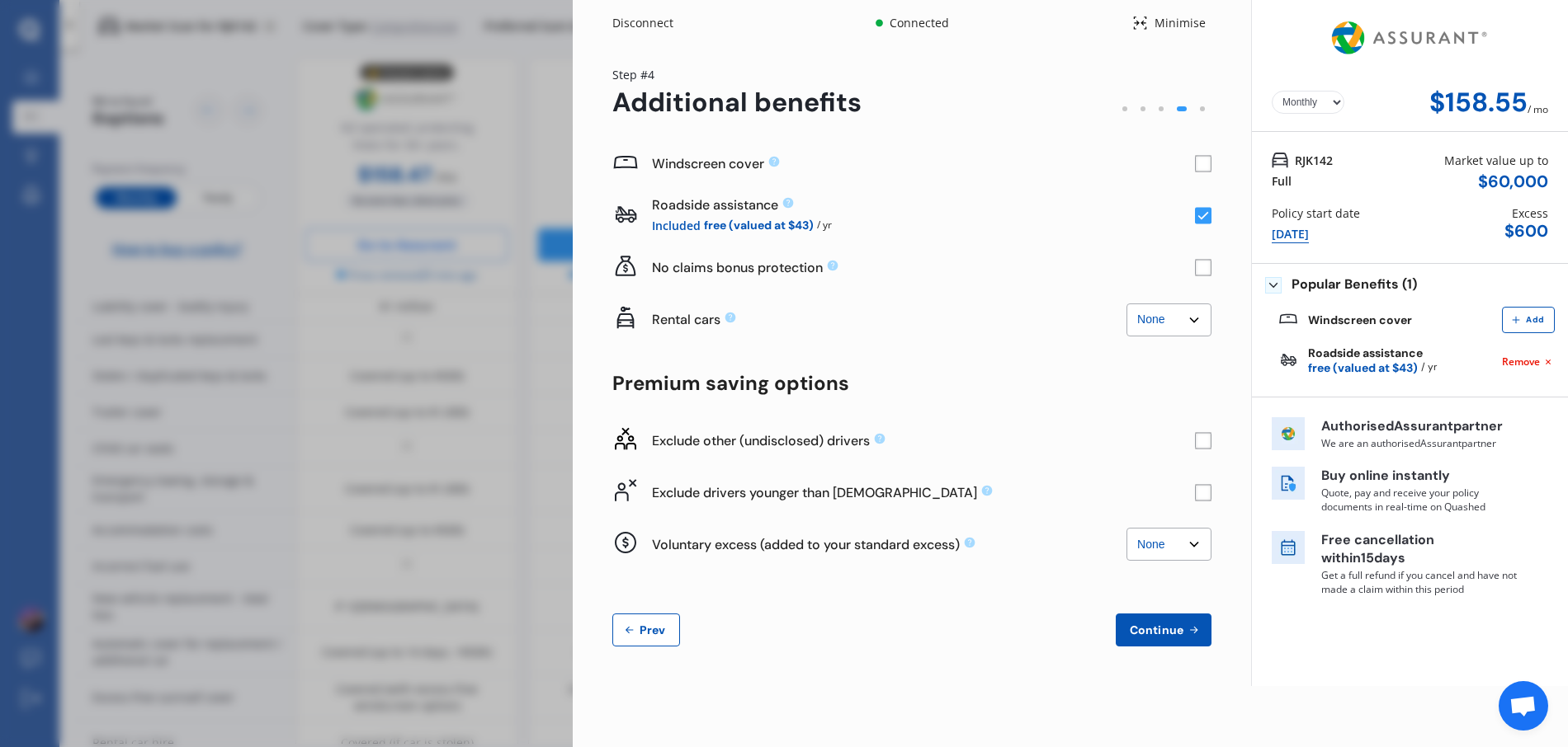
click at [1157, 627] on span "Continue" at bounding box center [1156, 630] width 60 height 13
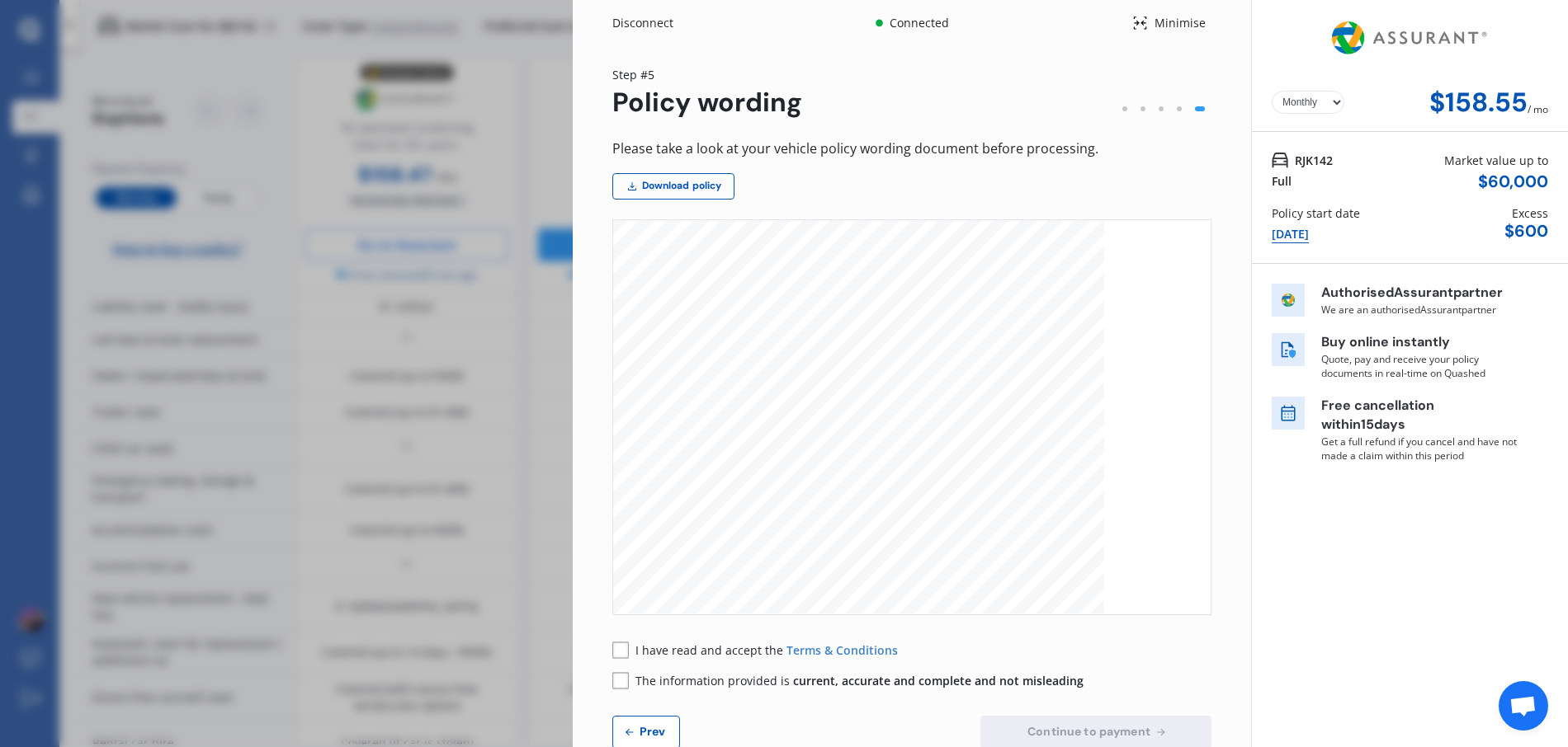
scroll to position [42, 0]
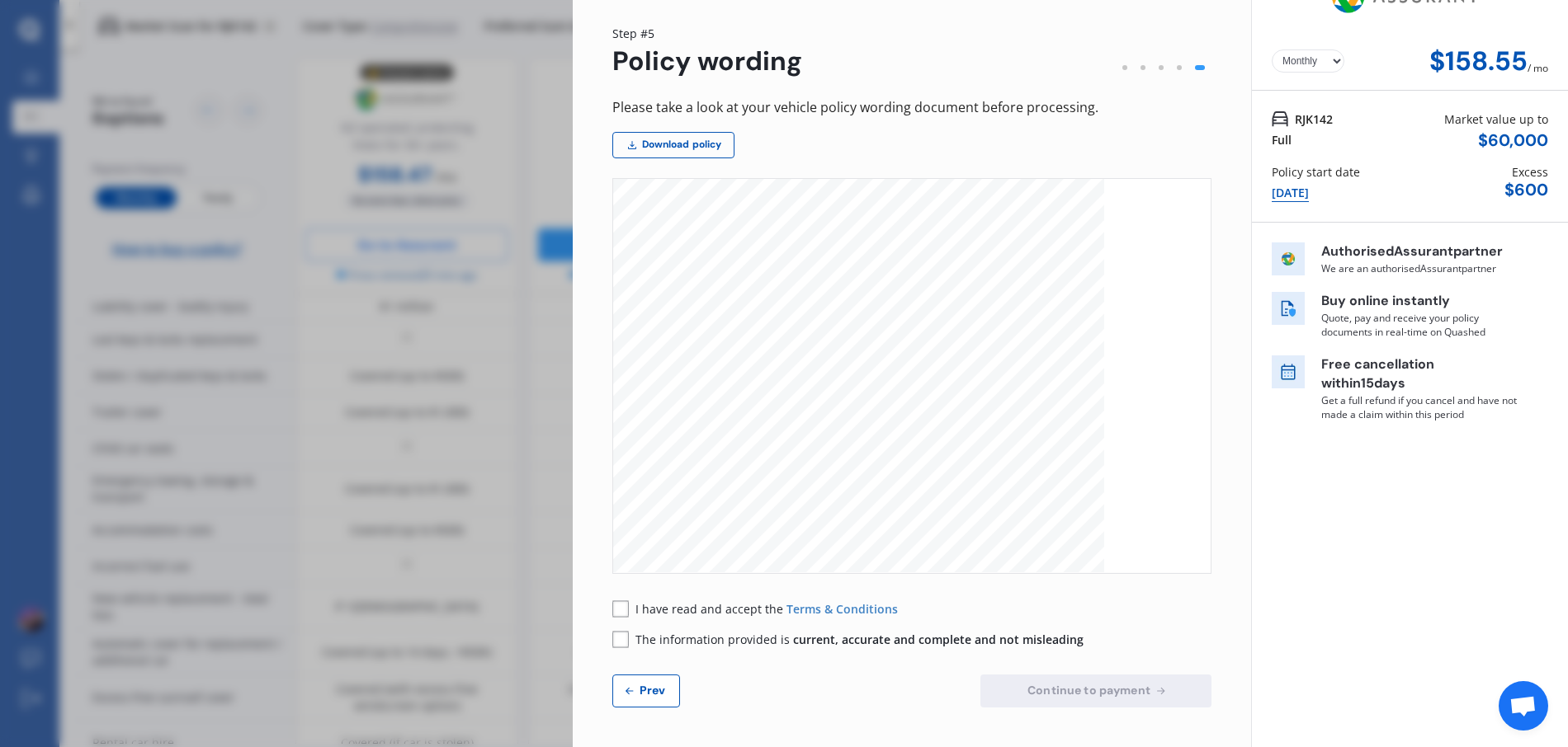
click at [615, 612] on rect at bounding box center [621, 609] width 17 height 17
click at [619, 641] on rect at bounding box center [621, 639] width 17 height 17
click at [1053, 686] on span "Continue to payment" at bounding box center [1089, 690] width 130 height 13
